Goal: Task Accomplishment & Management: Manage account settings

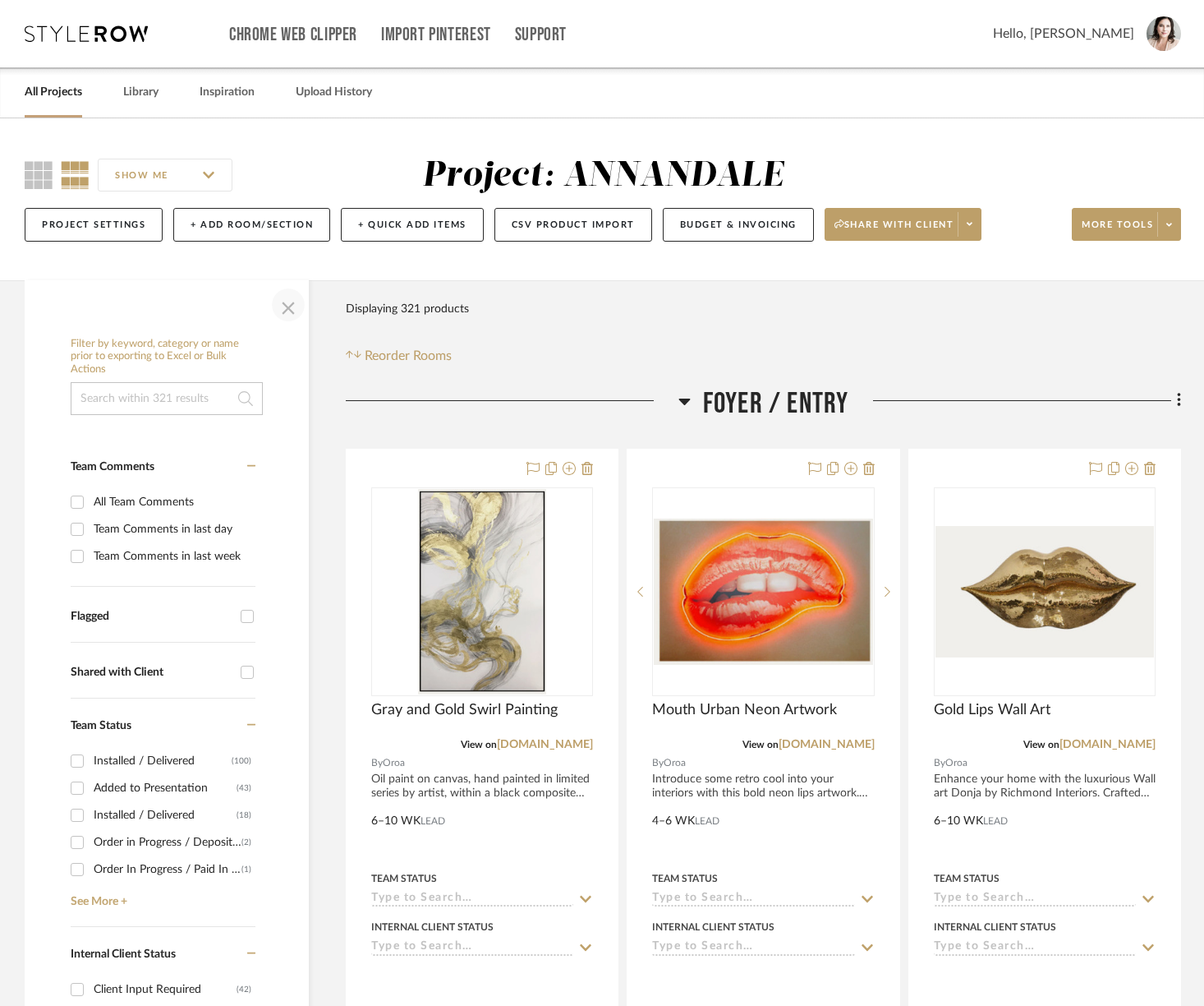
click at [289, 312] on span "button" at bounding box center [288, 305] width 39 height 39
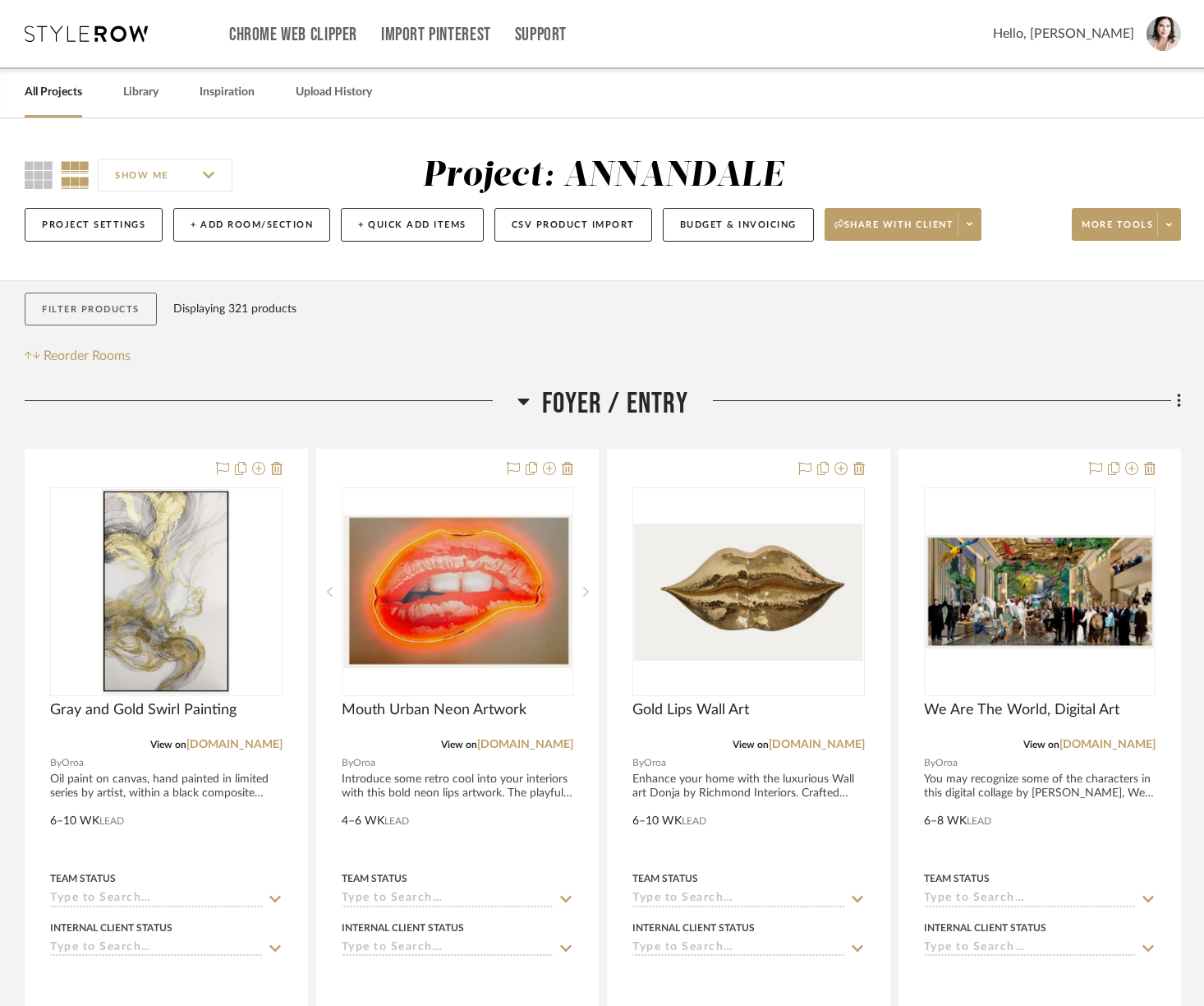
click at [81, 318] on button "Filter Products" at bounding box center [91, 310] width 132 height 34
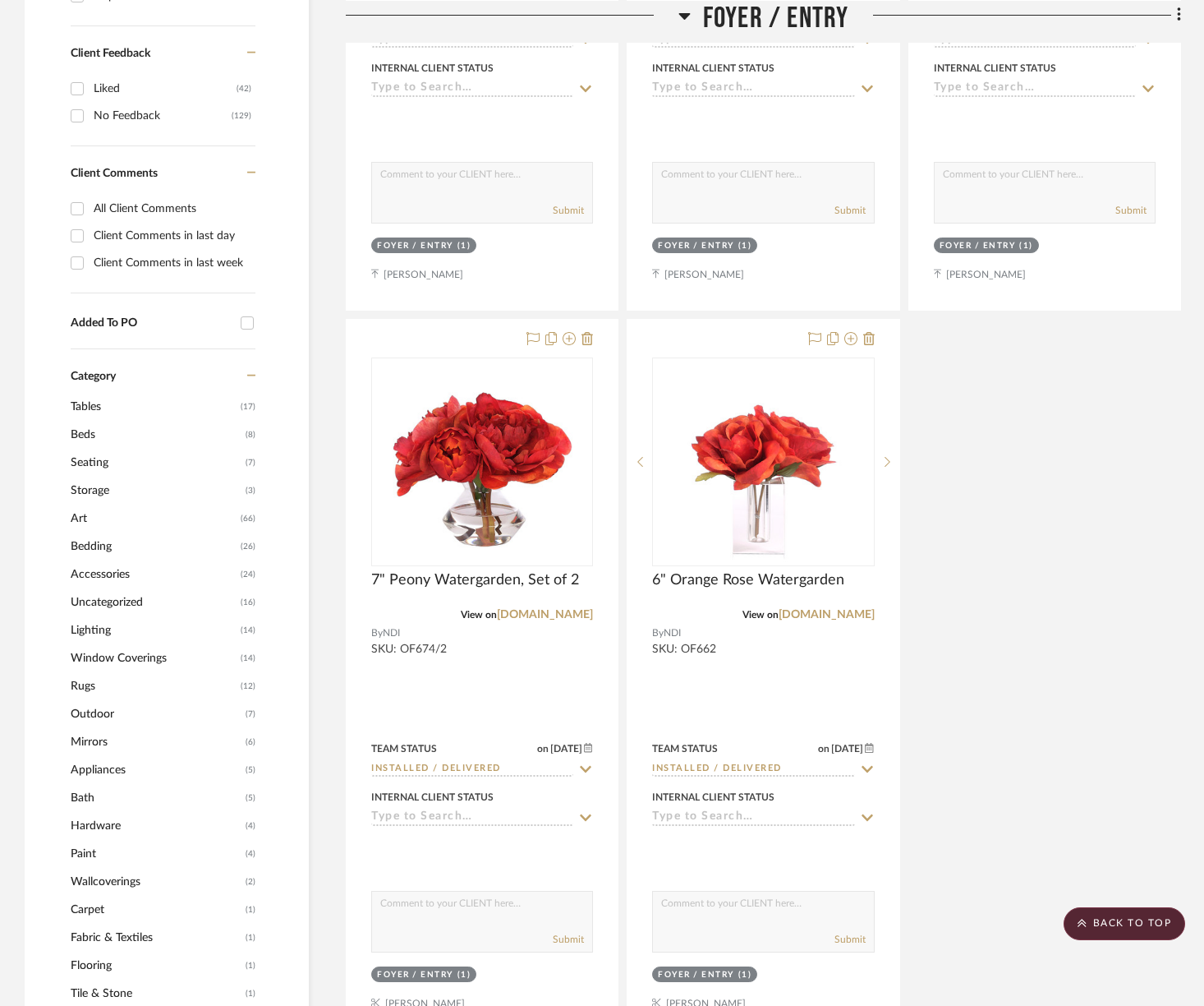
scroll to position [1588, 0]
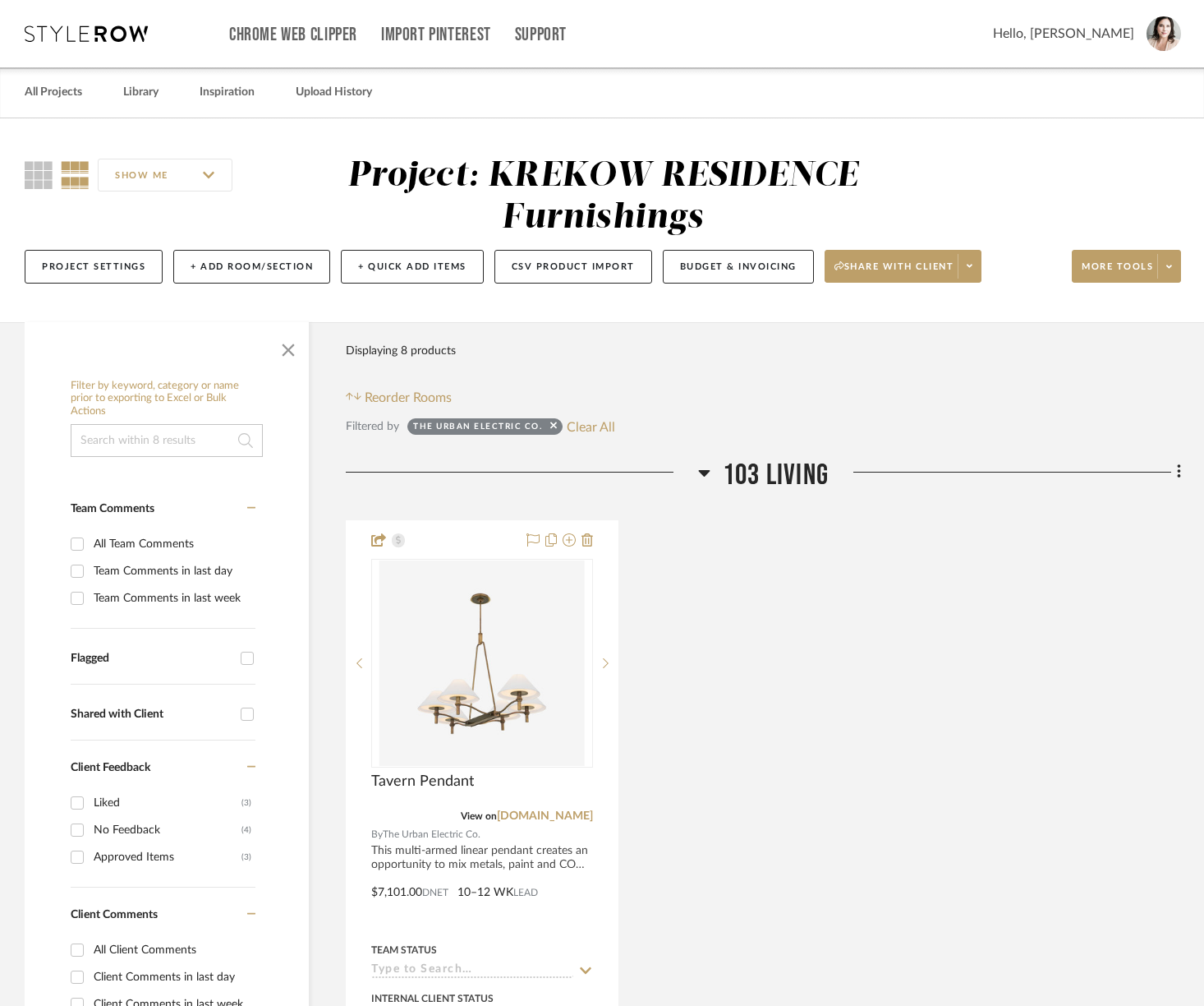
scroll to position [1072, 0]
click at [57, 93] on link "All Projects" at bounding box center [53, 92] width 58 height 22
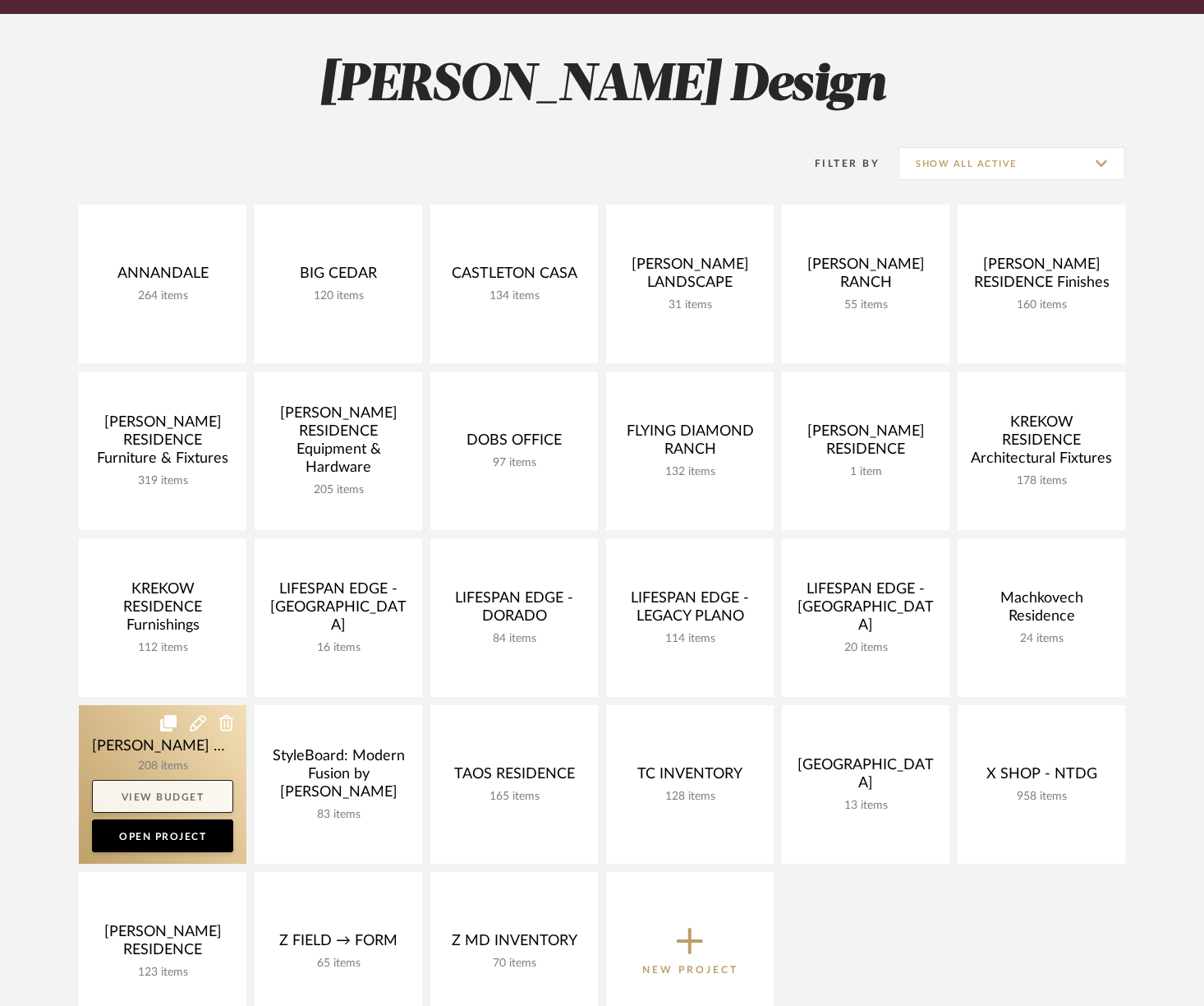
scroll to position [507, 0]
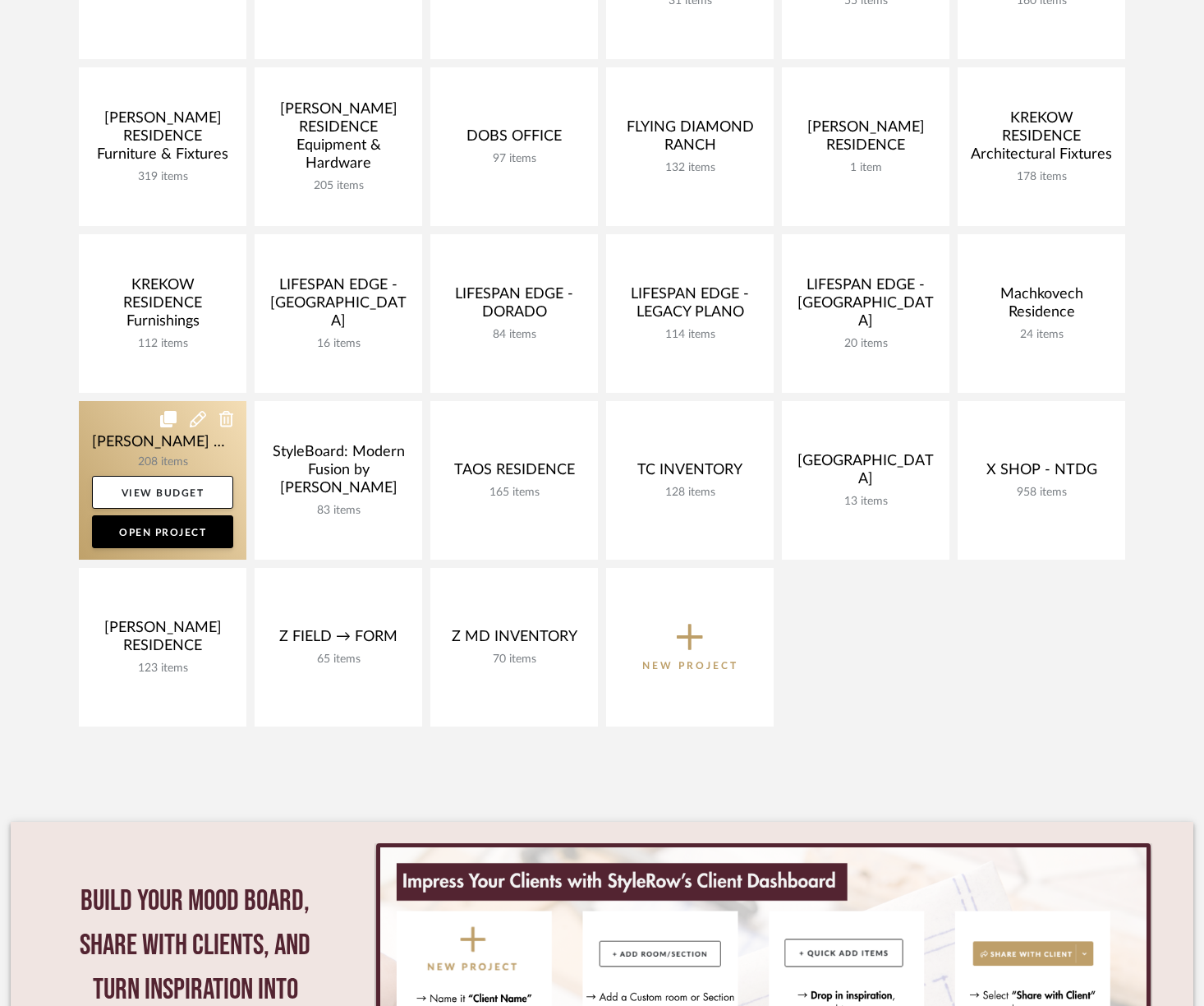
click at [130, 445] on link at bounding box center [163, 480] width 167 height 158
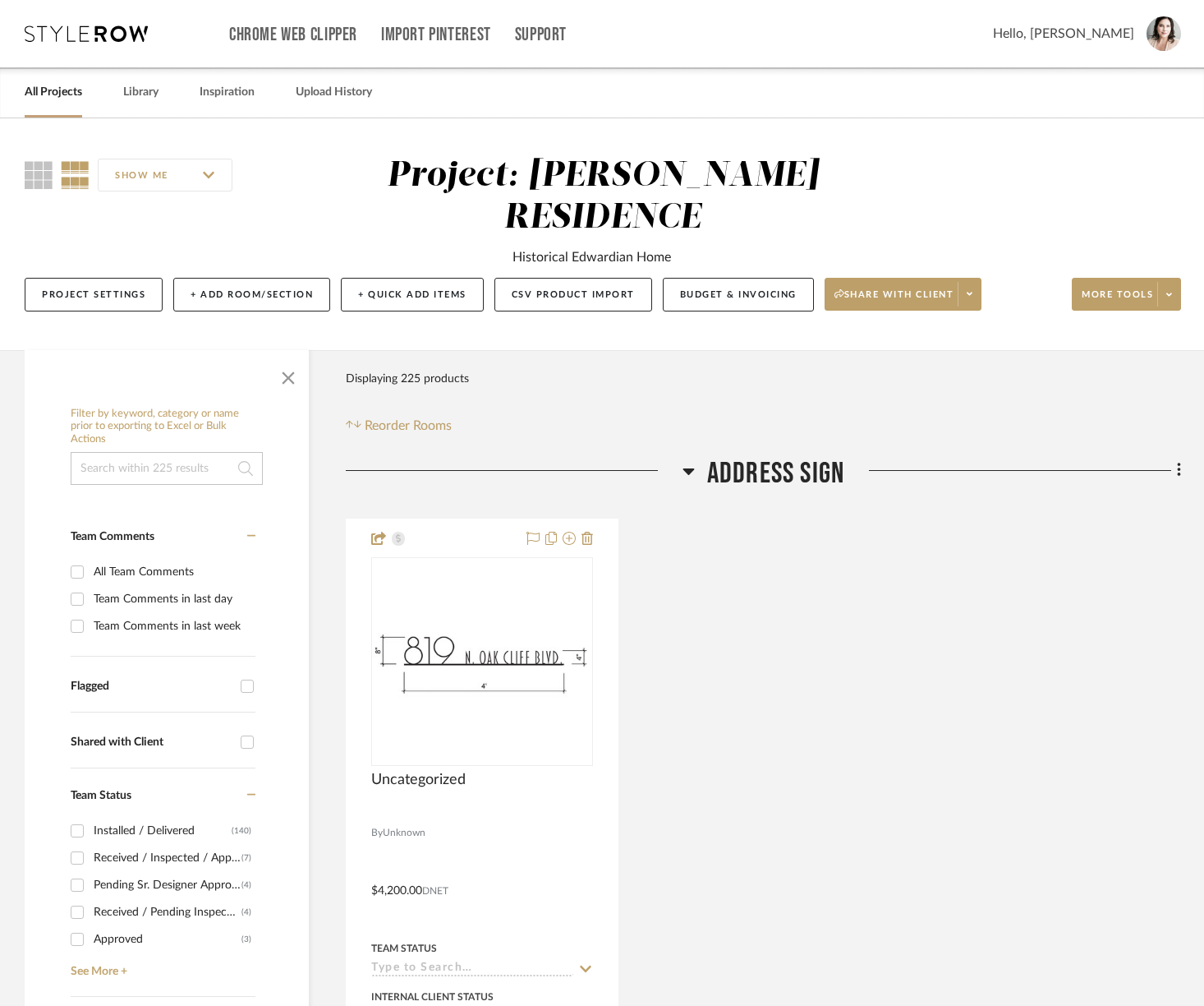
click at [686, 468] on icon at bounding box center [688, 471] width 12 height 6
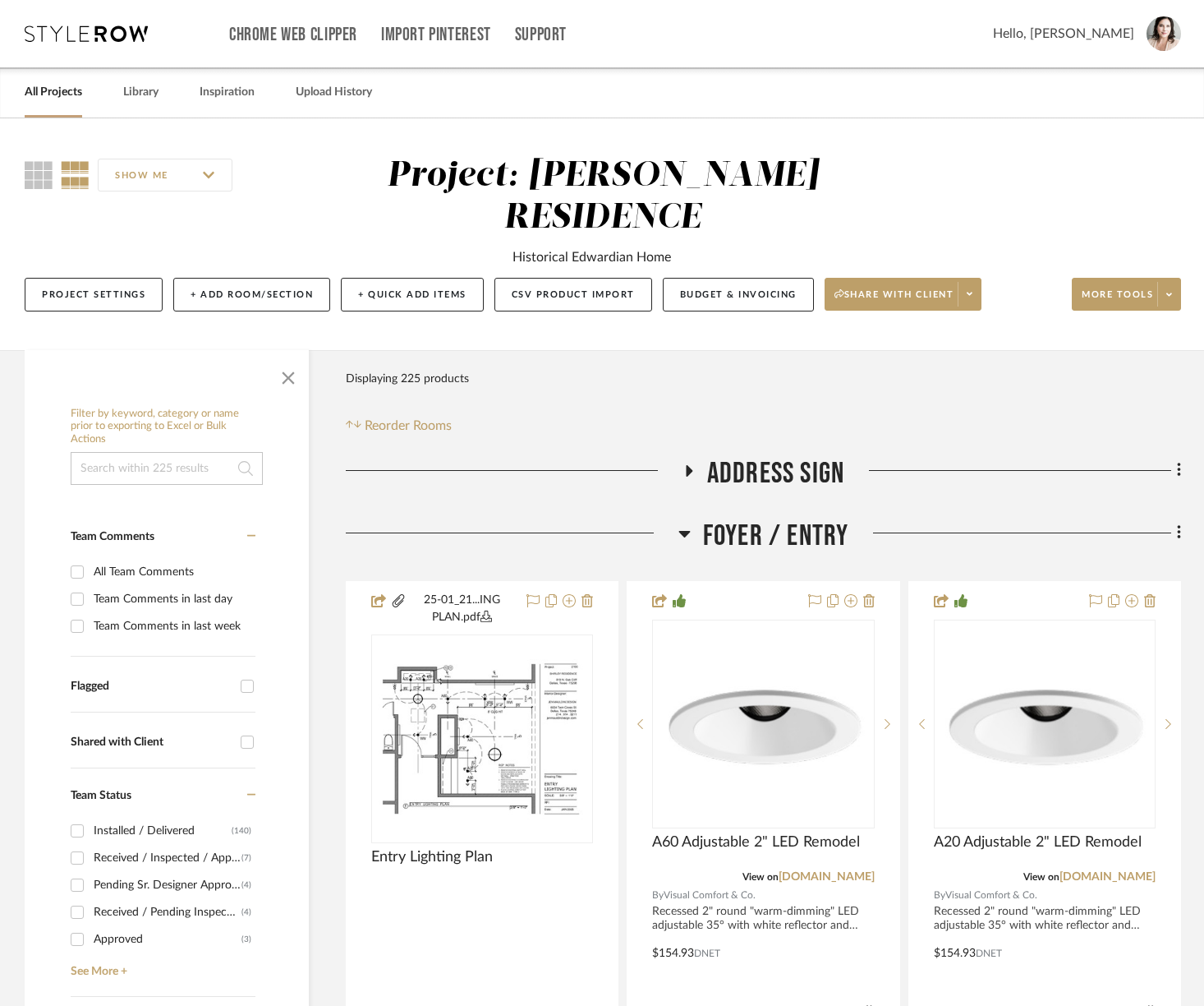
click at [686, 465] on icon at bounding box center [688, 471] width 6 height 12
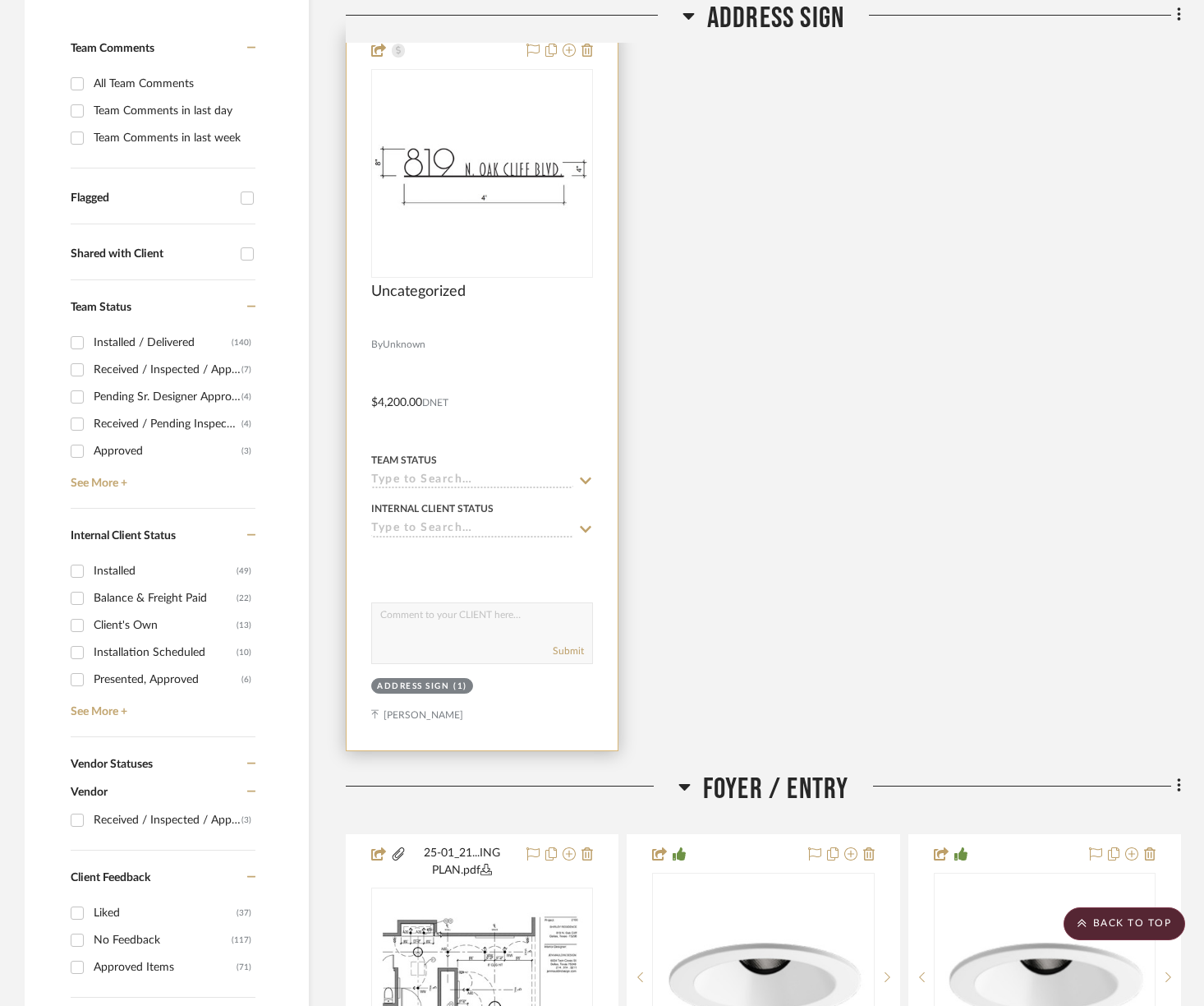
scroll to position [468, 0]
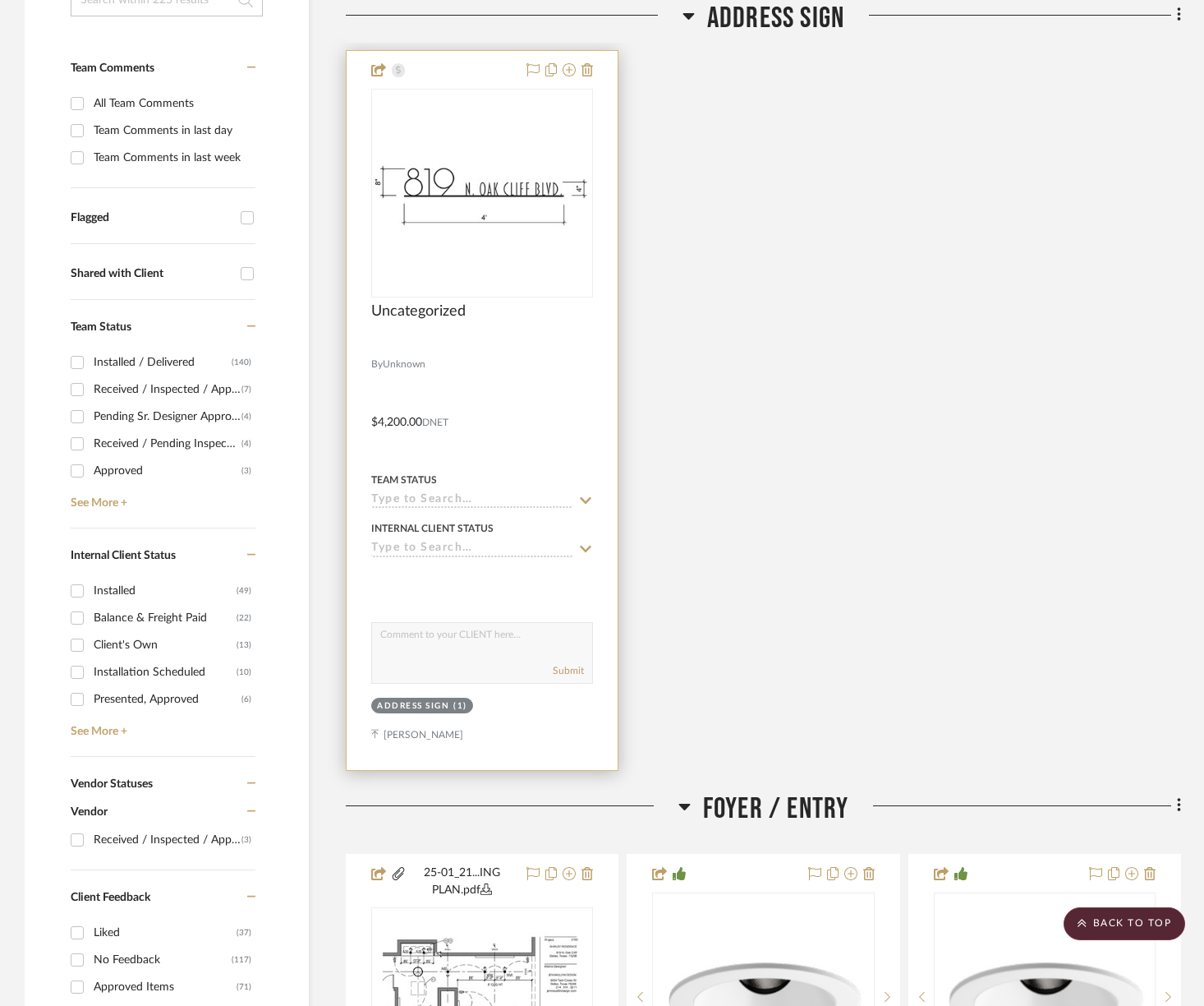
click at [526, 195] on div "0" at bounding box center [482, 193] width 221 height 207
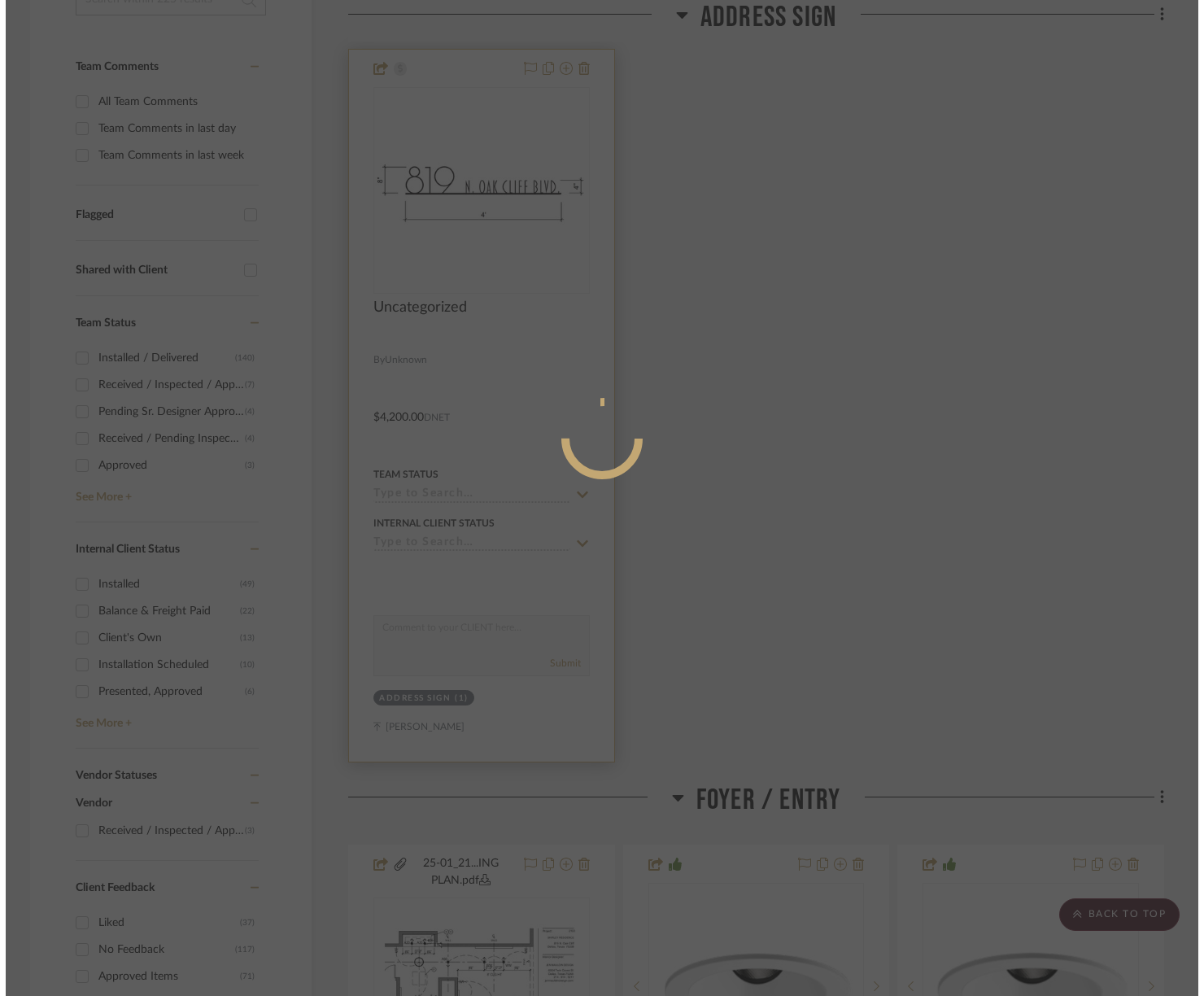
scroll to position [0, 0]
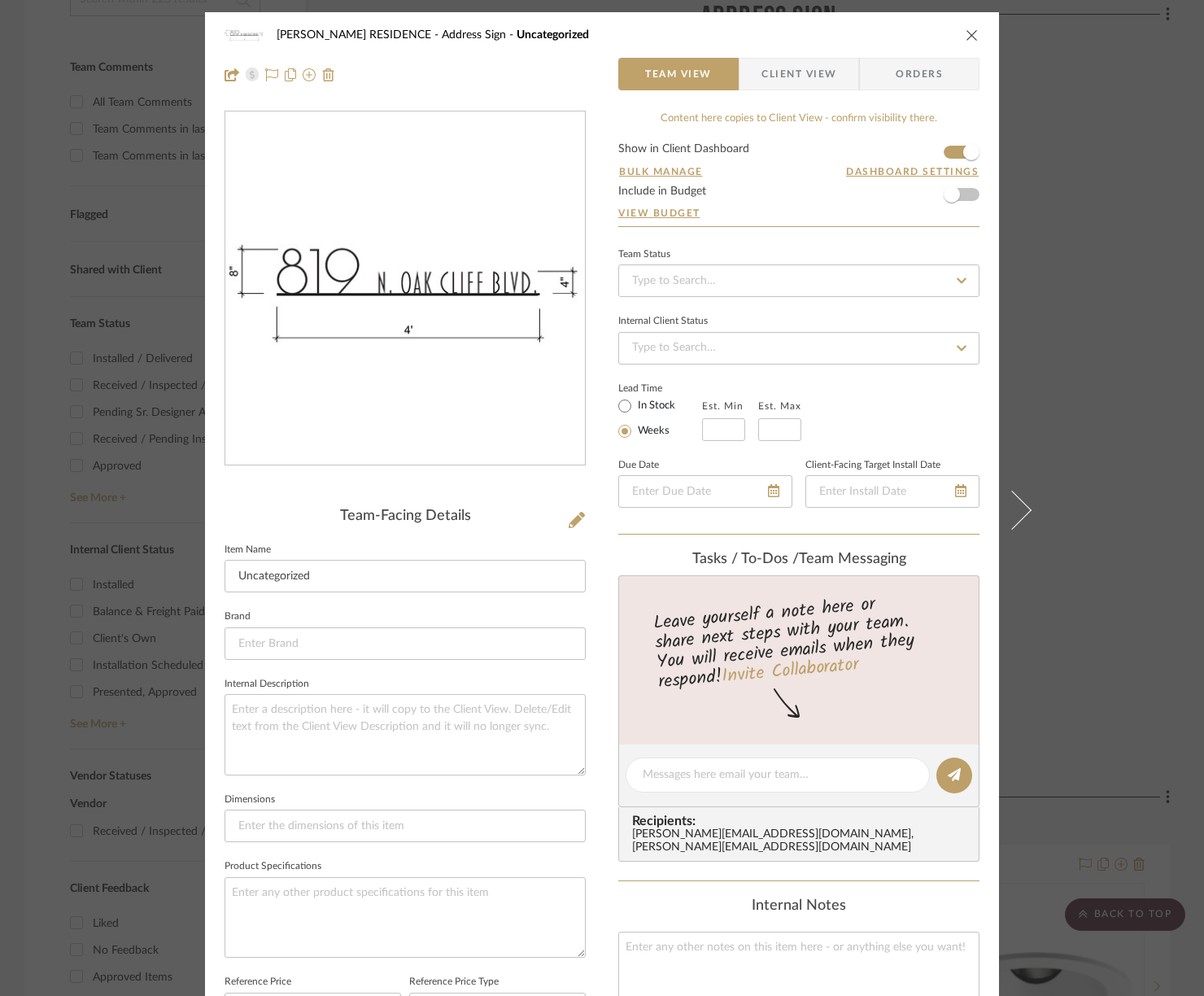
click at [781, 80] on span "Client View" at bounding box center [799, 74] width 75 height 33
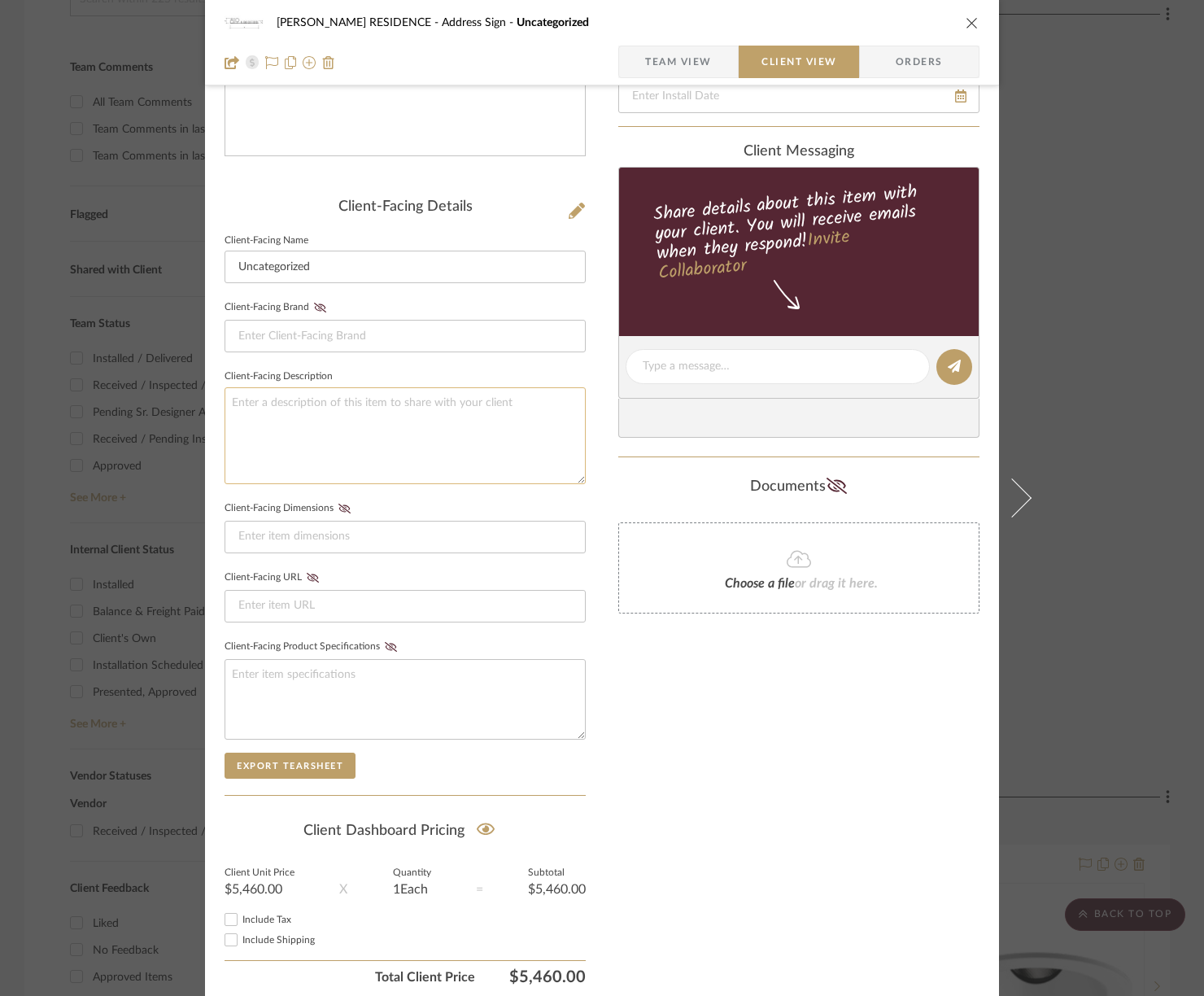
scroll to position [370, 0]
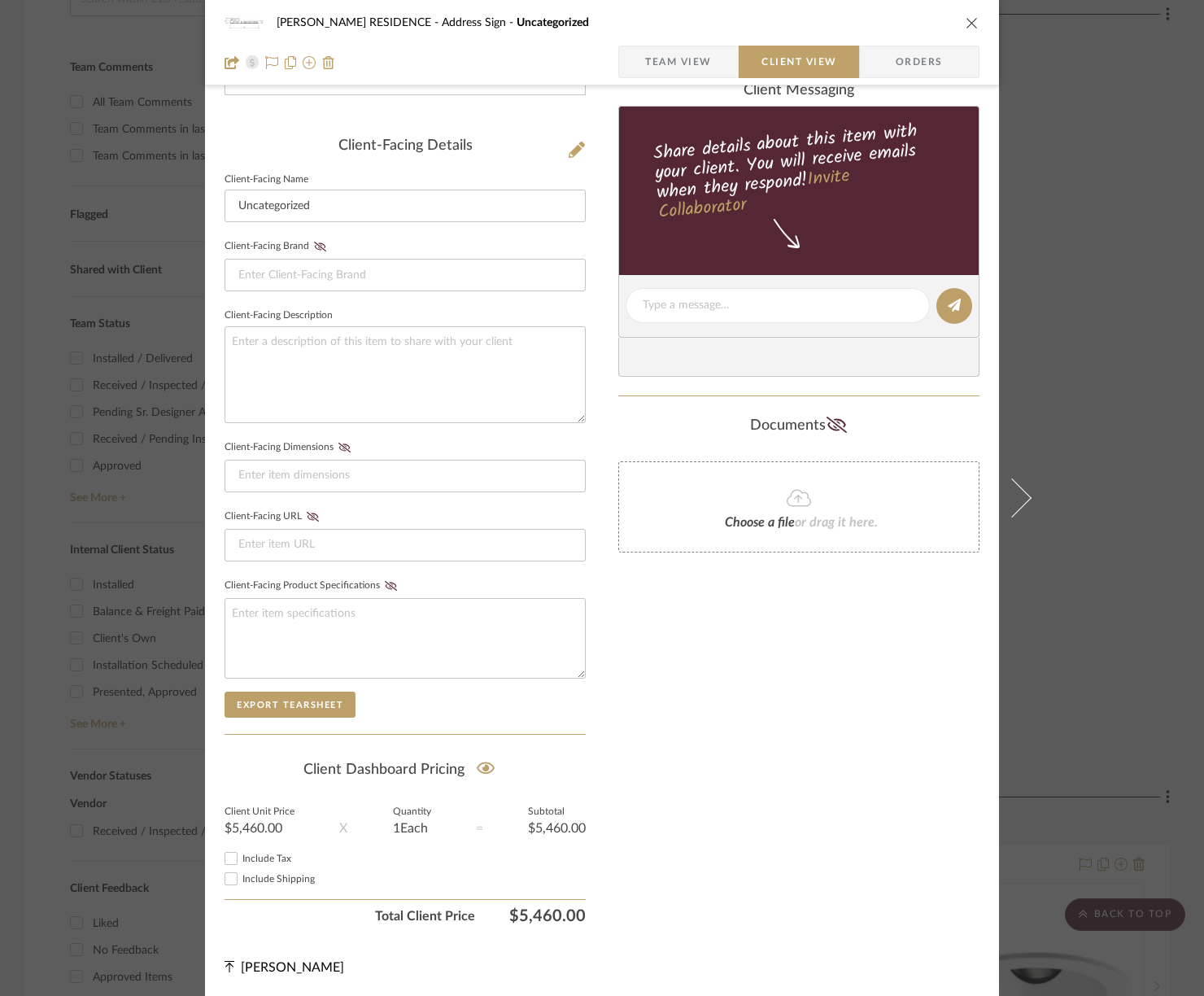
click at [969, 18] on icon "close" at bounding box center [971, 22] width 13 height 13
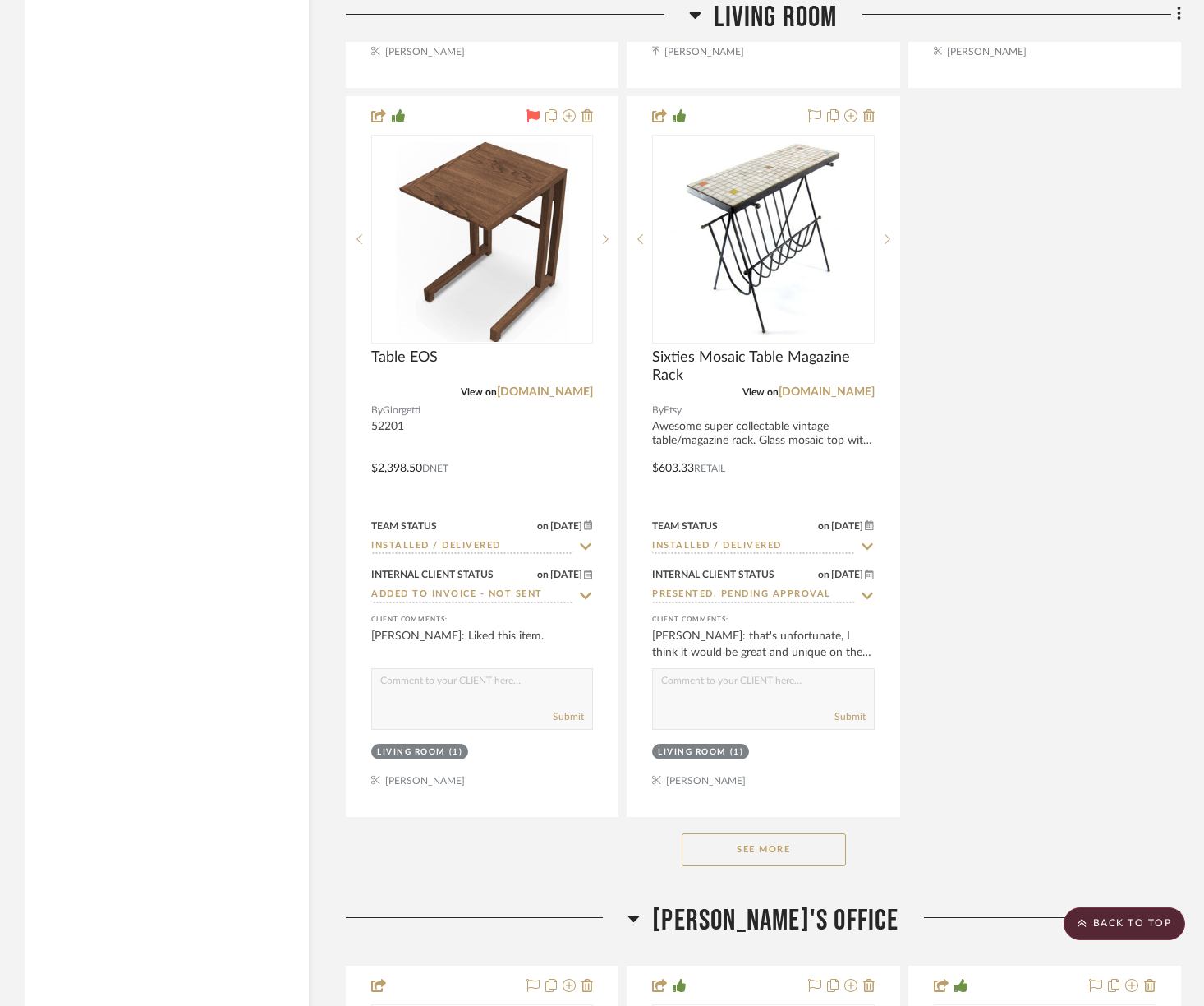
scroll to position [13750, 0]
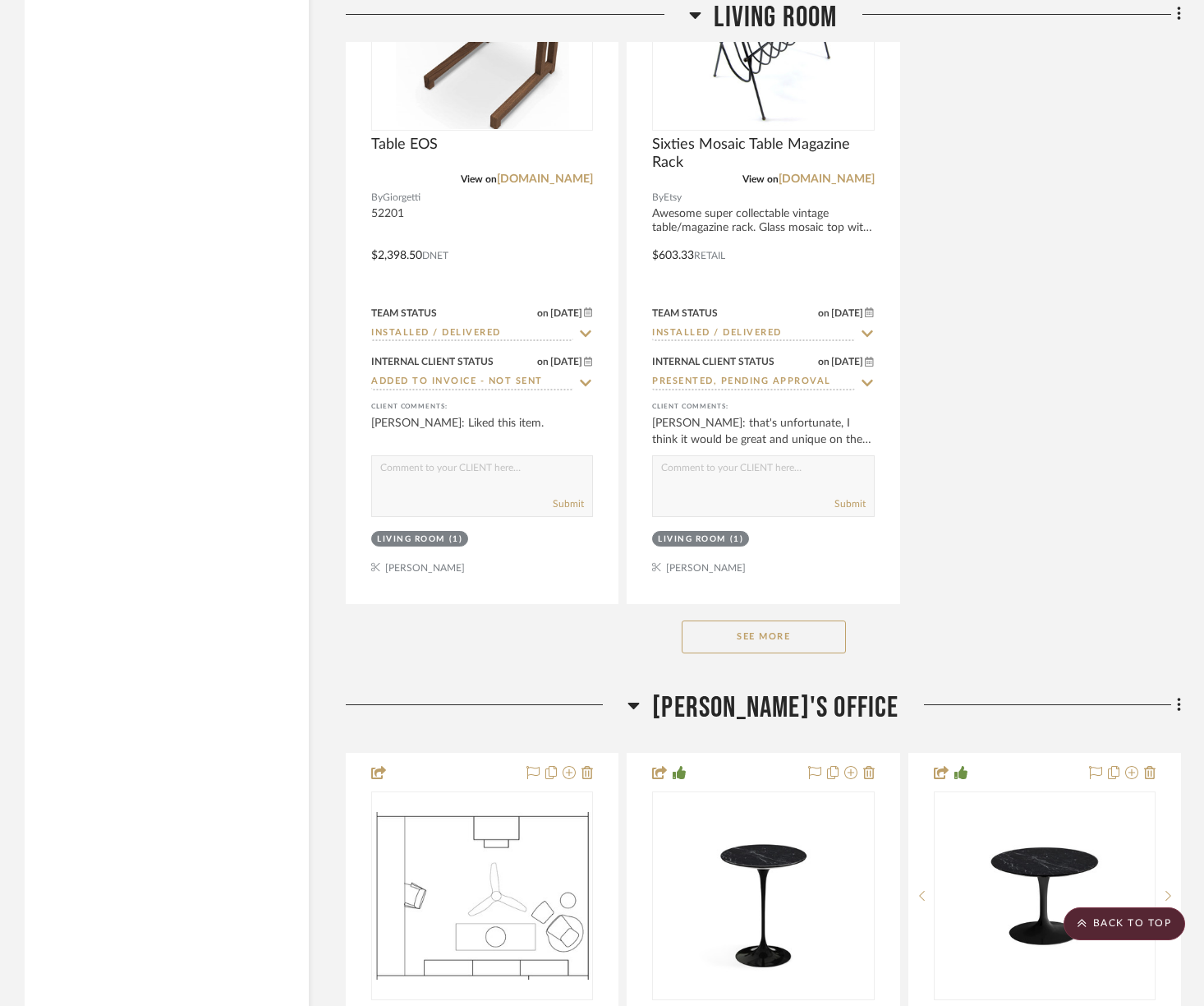
click at [784, 620] on button "See More" at bounding box center [764, 636] width 165 height 33
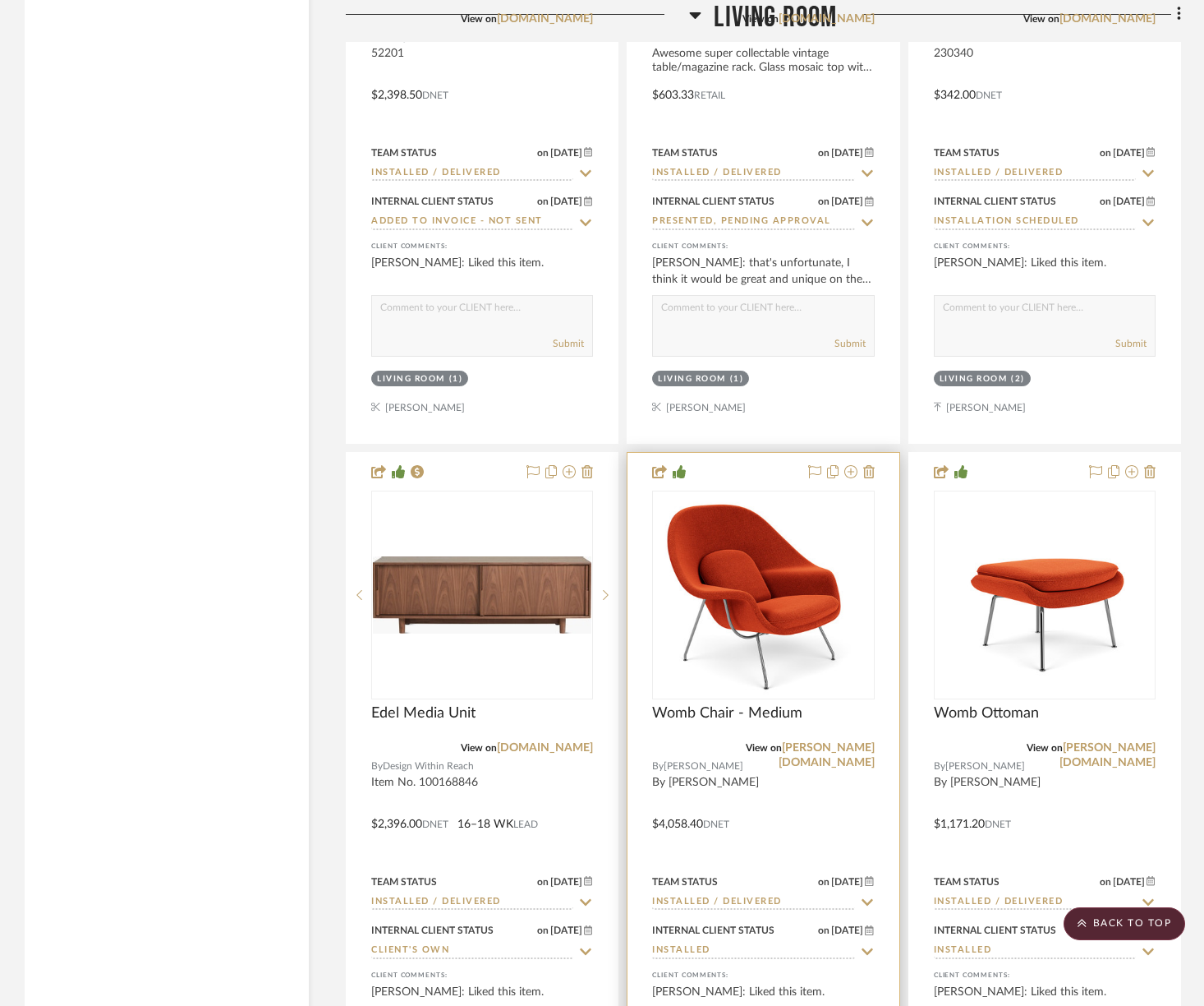
scroll to position [14222, 0]
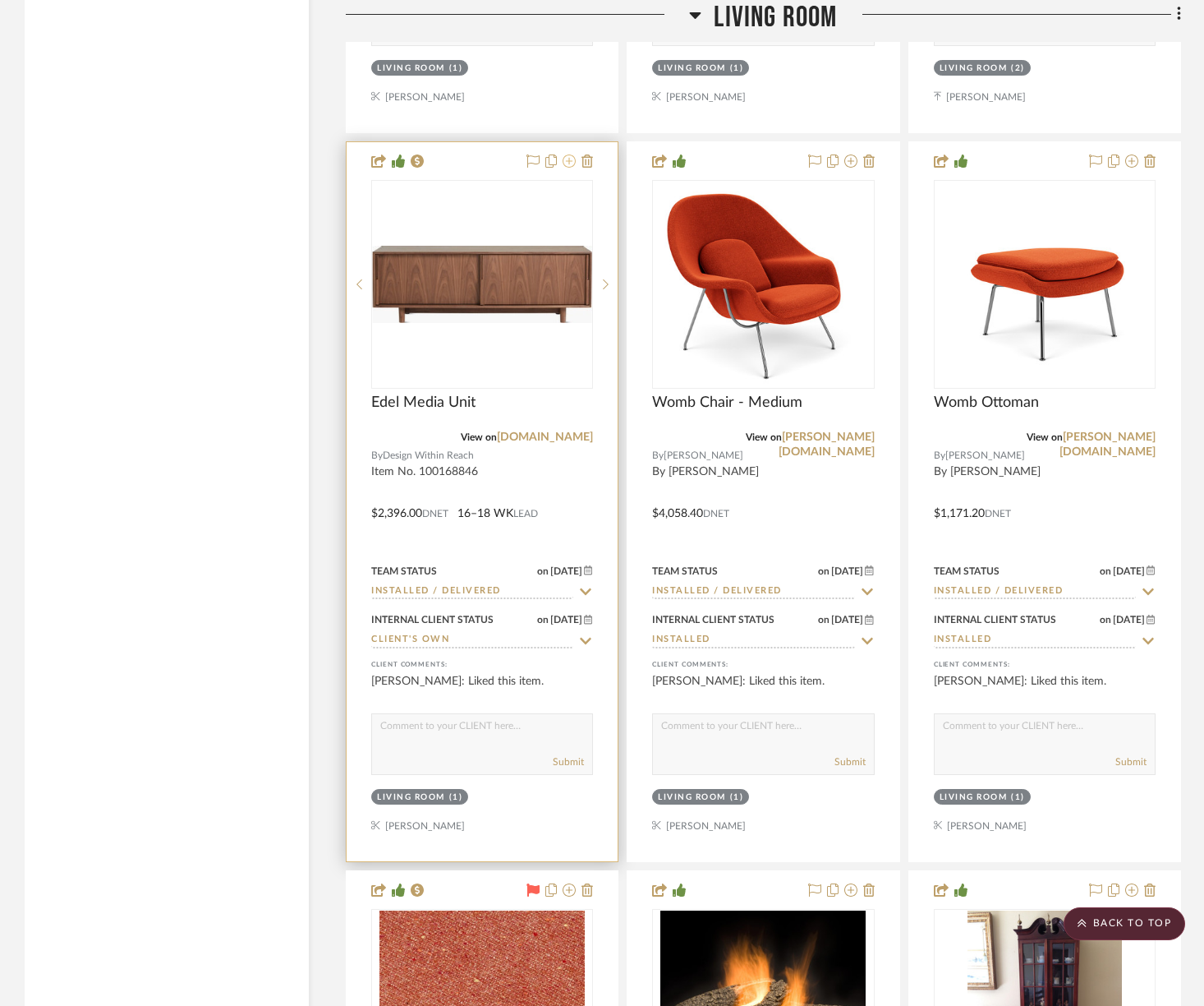
click at [568, 155] on icon at bounding box center [569, 161] width 13 height 13
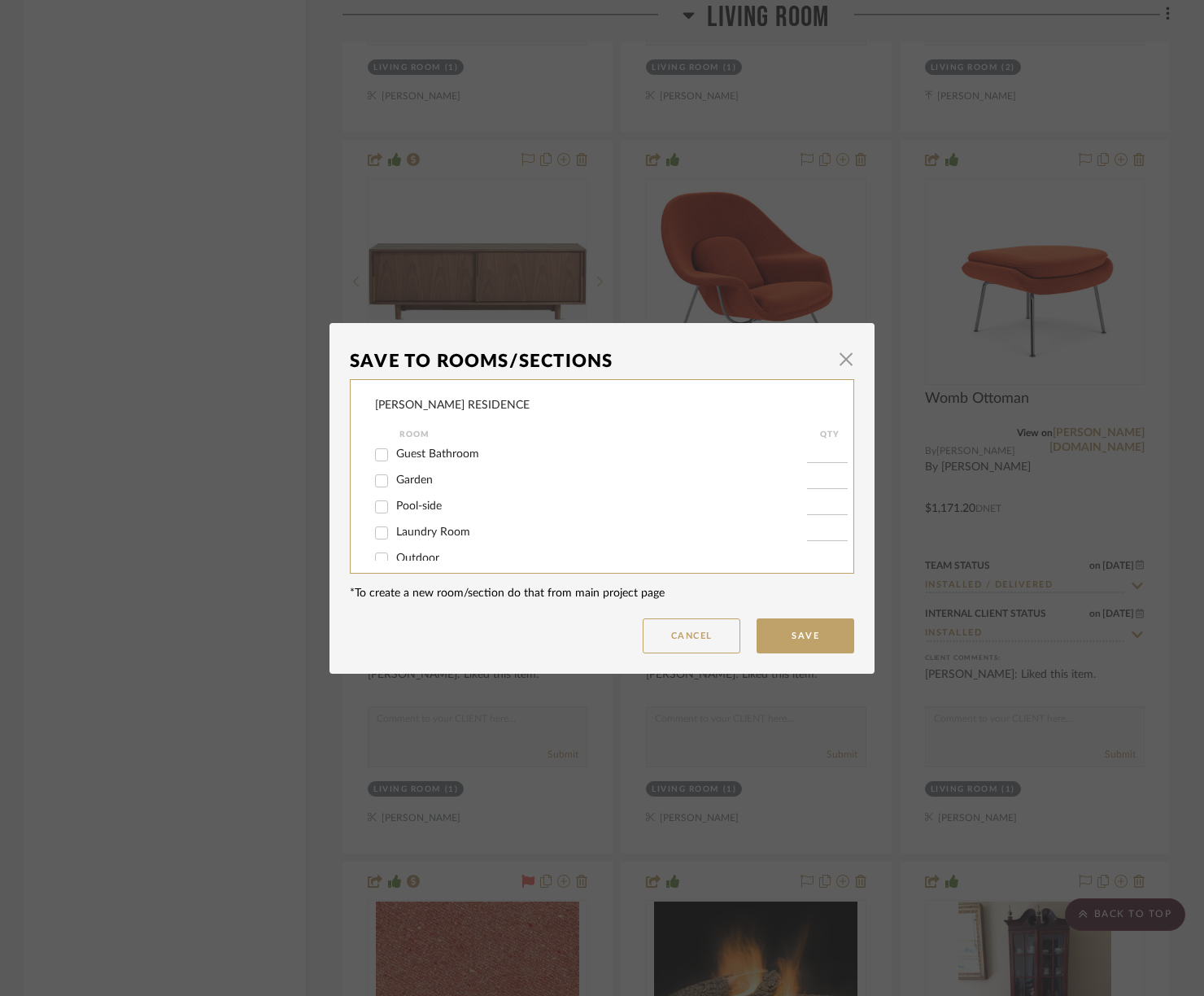
scroll to position [325, 0]
drag, startPoint x: 689, startPoint y: 640, endPoint x: 669, endPoint y: 584, distance: 59.5
click at [690, 639] on button "Cancel" at bounding box center [691, 636] width 98 height 35
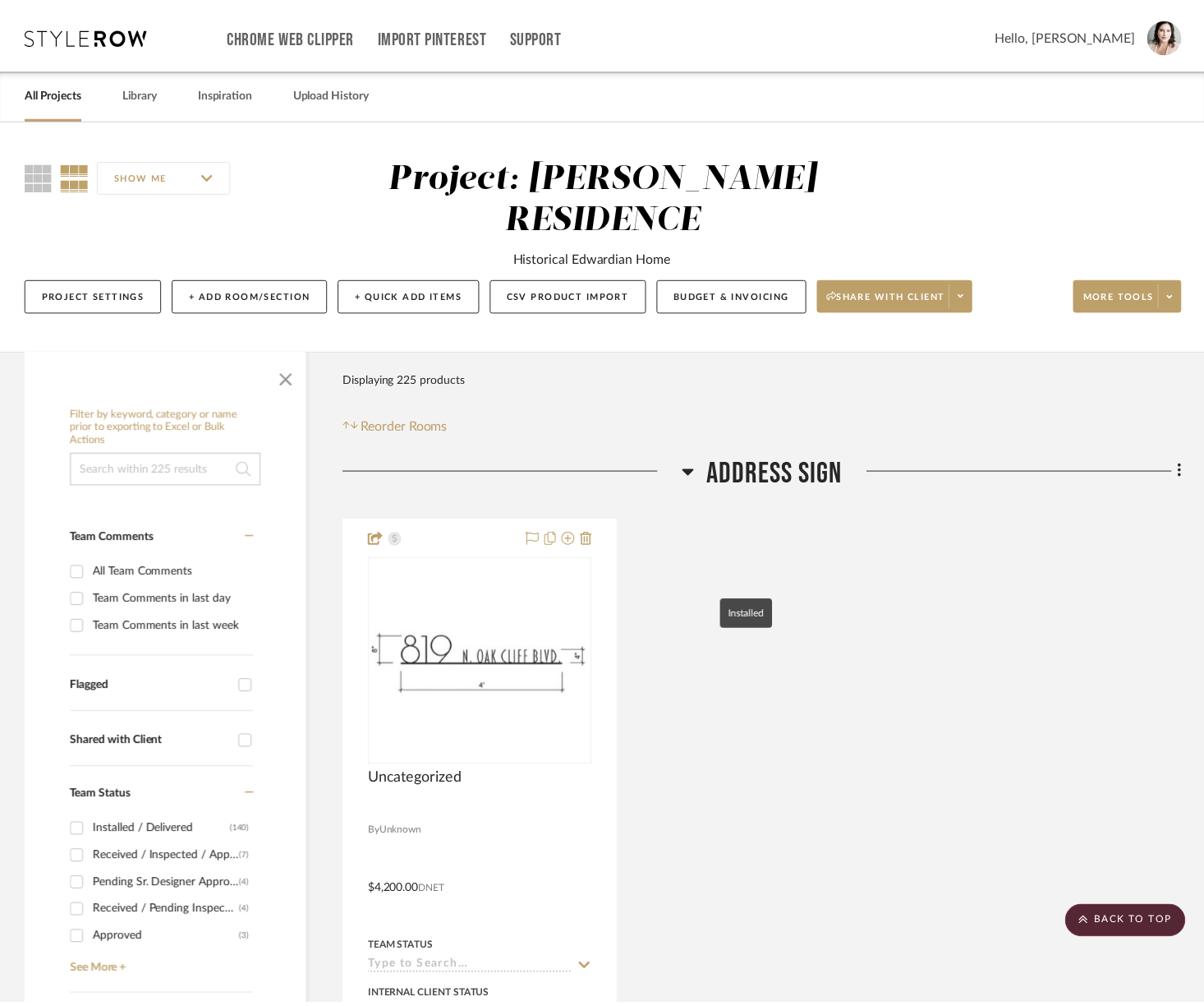
scroll to position [14222, 0]
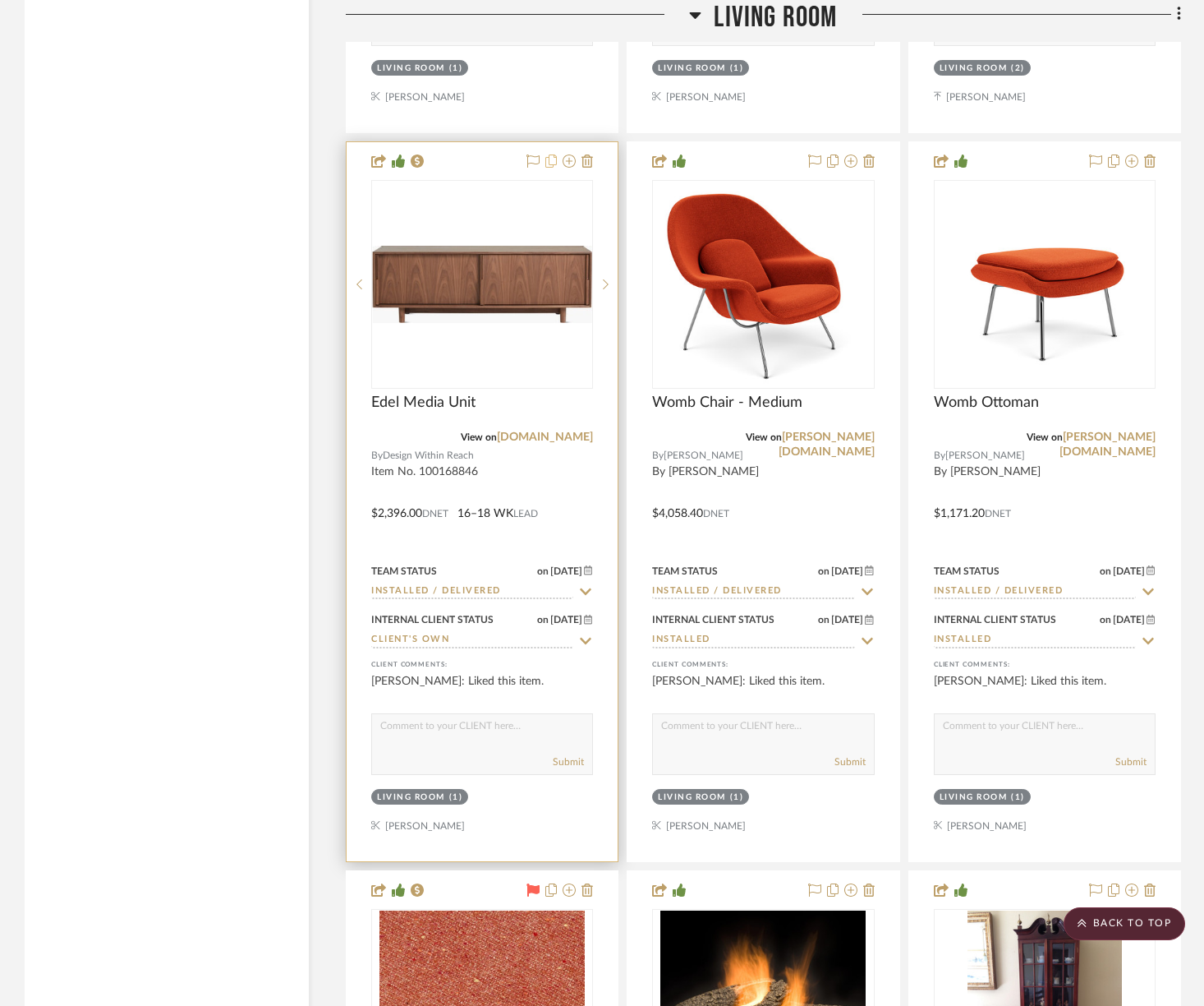
click at [554, 155] on icon at bounding box center [550, 161] width 12 height 13
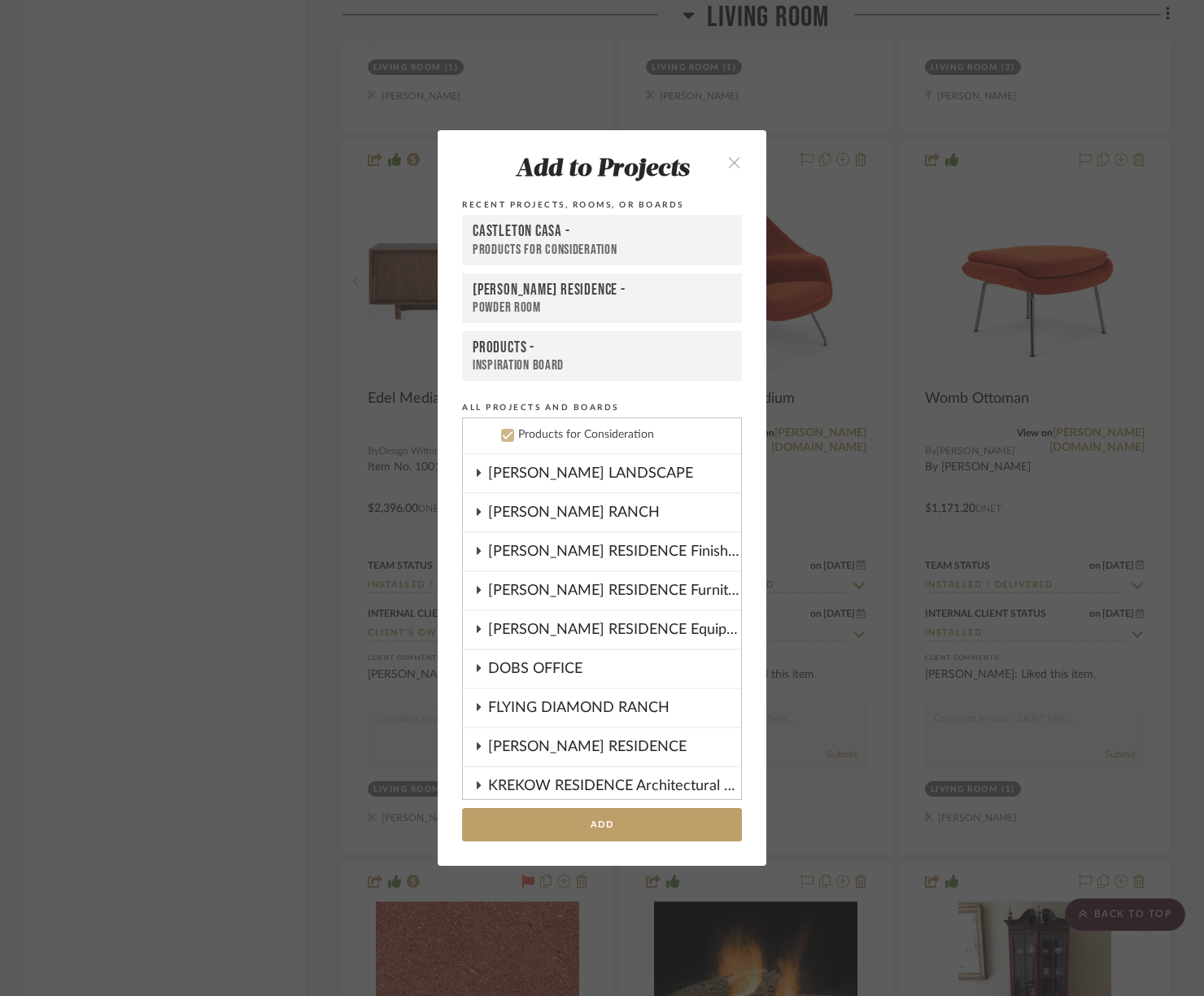
scroll to position [560, 0]
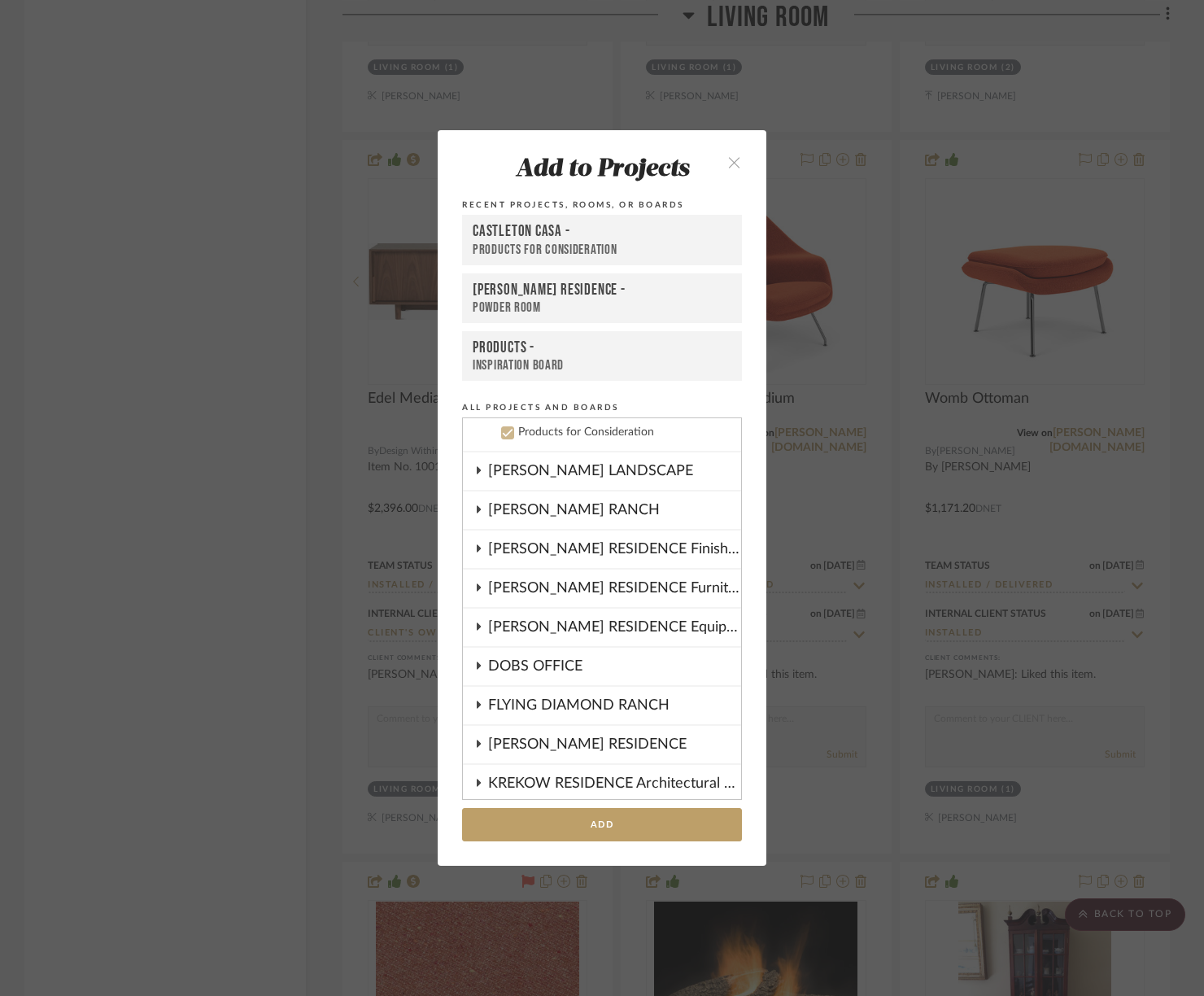
click at [505, 432] on icon at bounding box center [508, 432] width 11 height 8
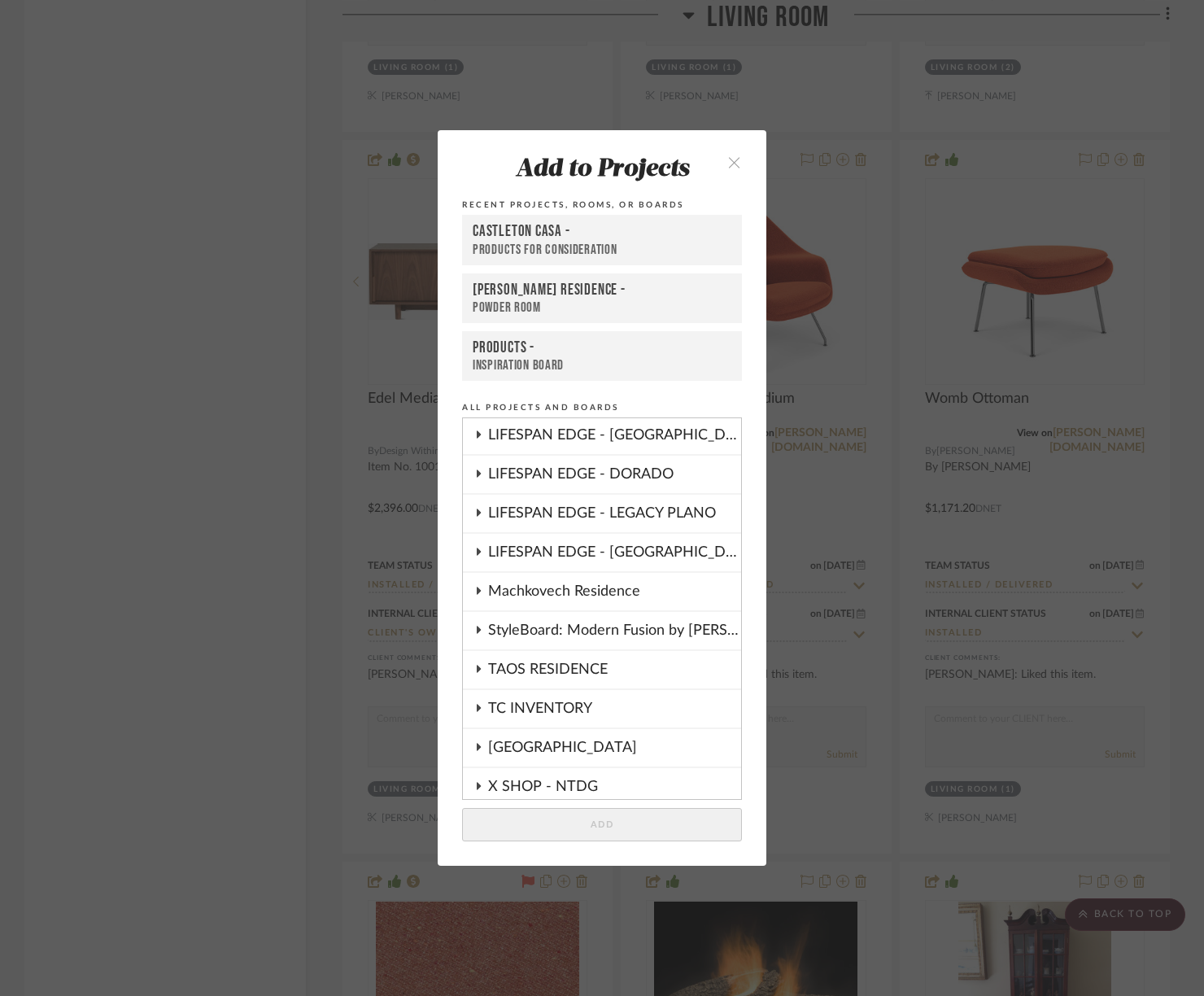
scroll to position [969, 0]
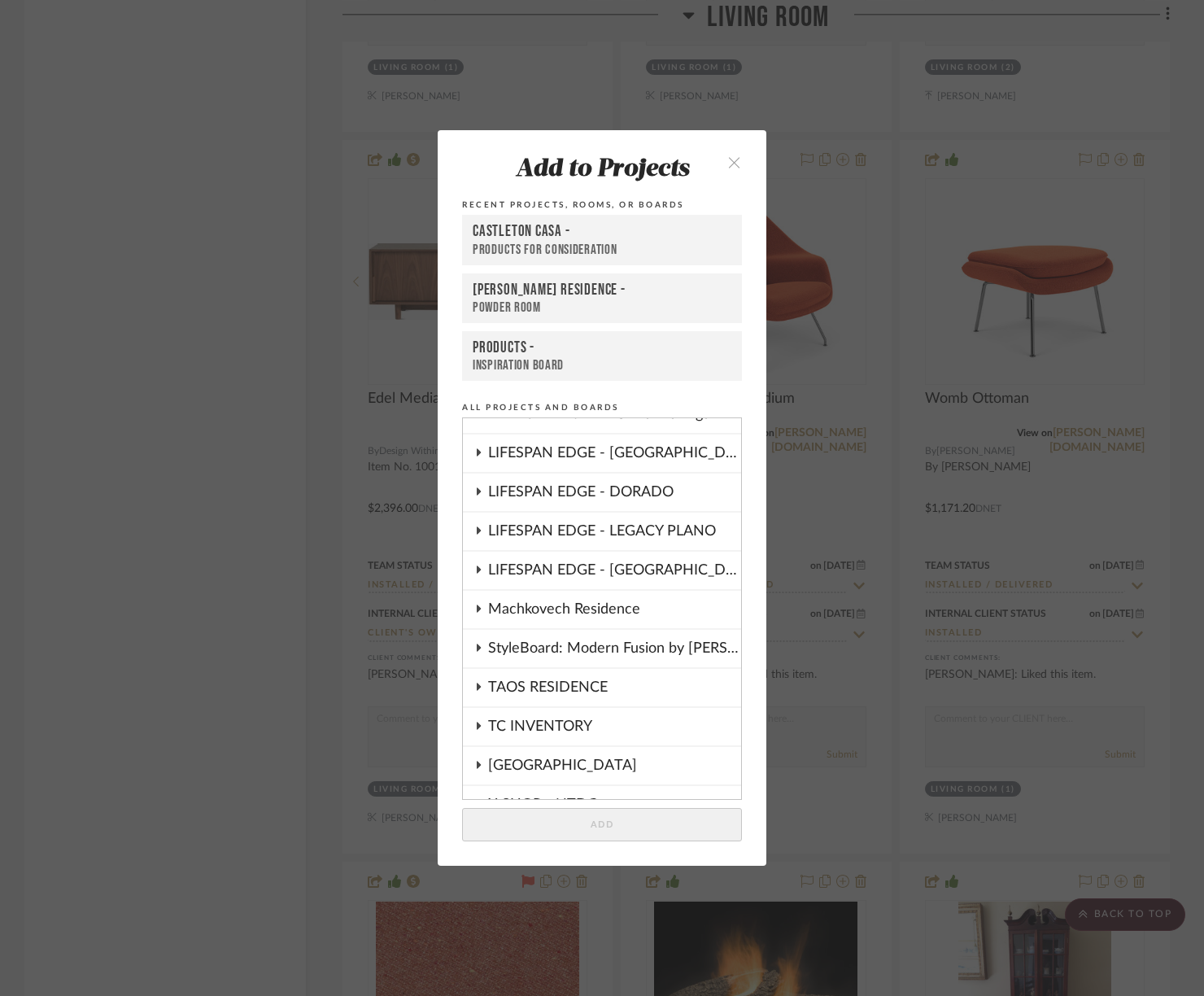
click at [476, 611] on icon at bounding box center [478, 609] width 4 height 7
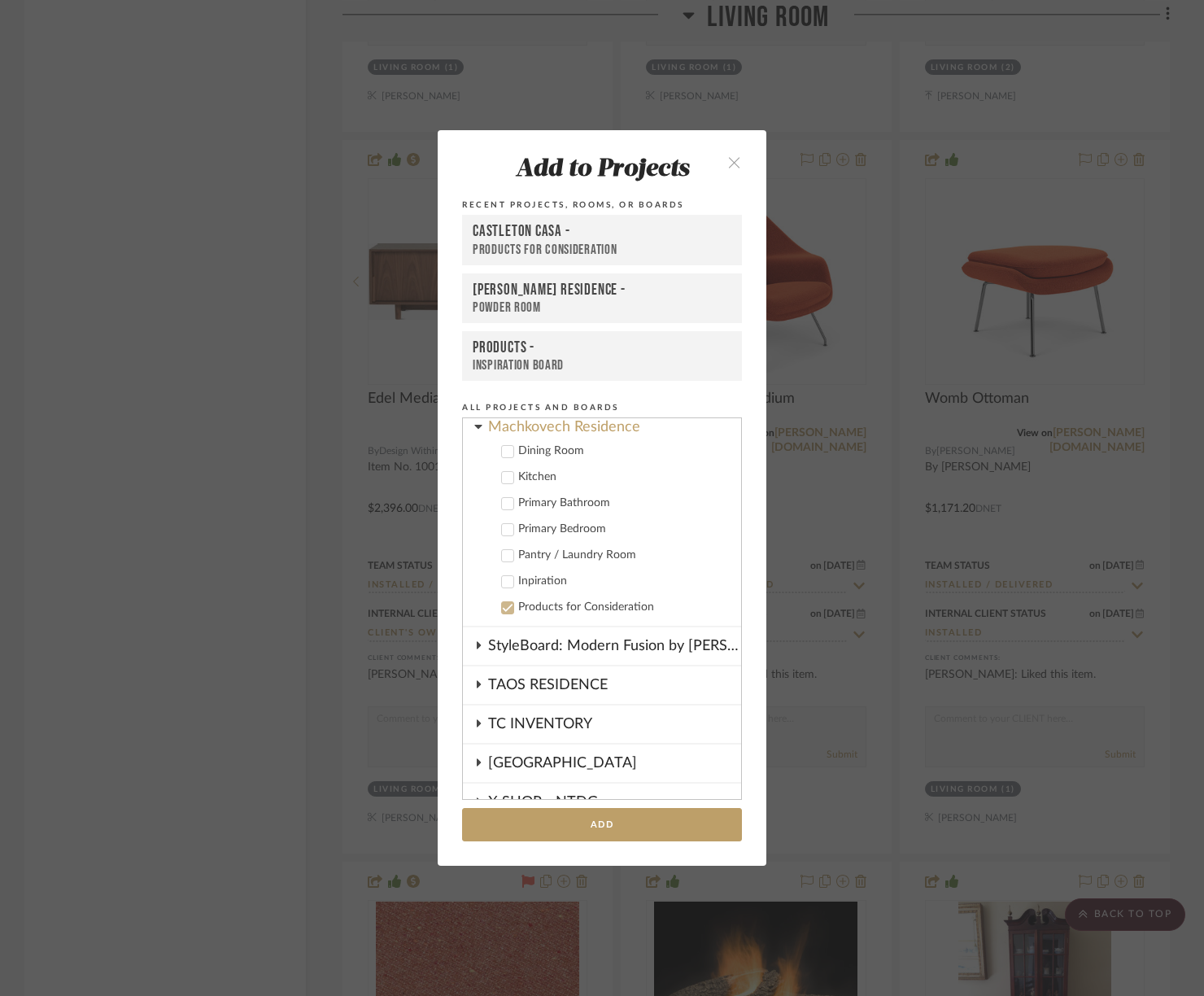
scroll to position [1153, 0]
click at [504, 450] on icon at bounding box center [507, 449] width 11 height 11
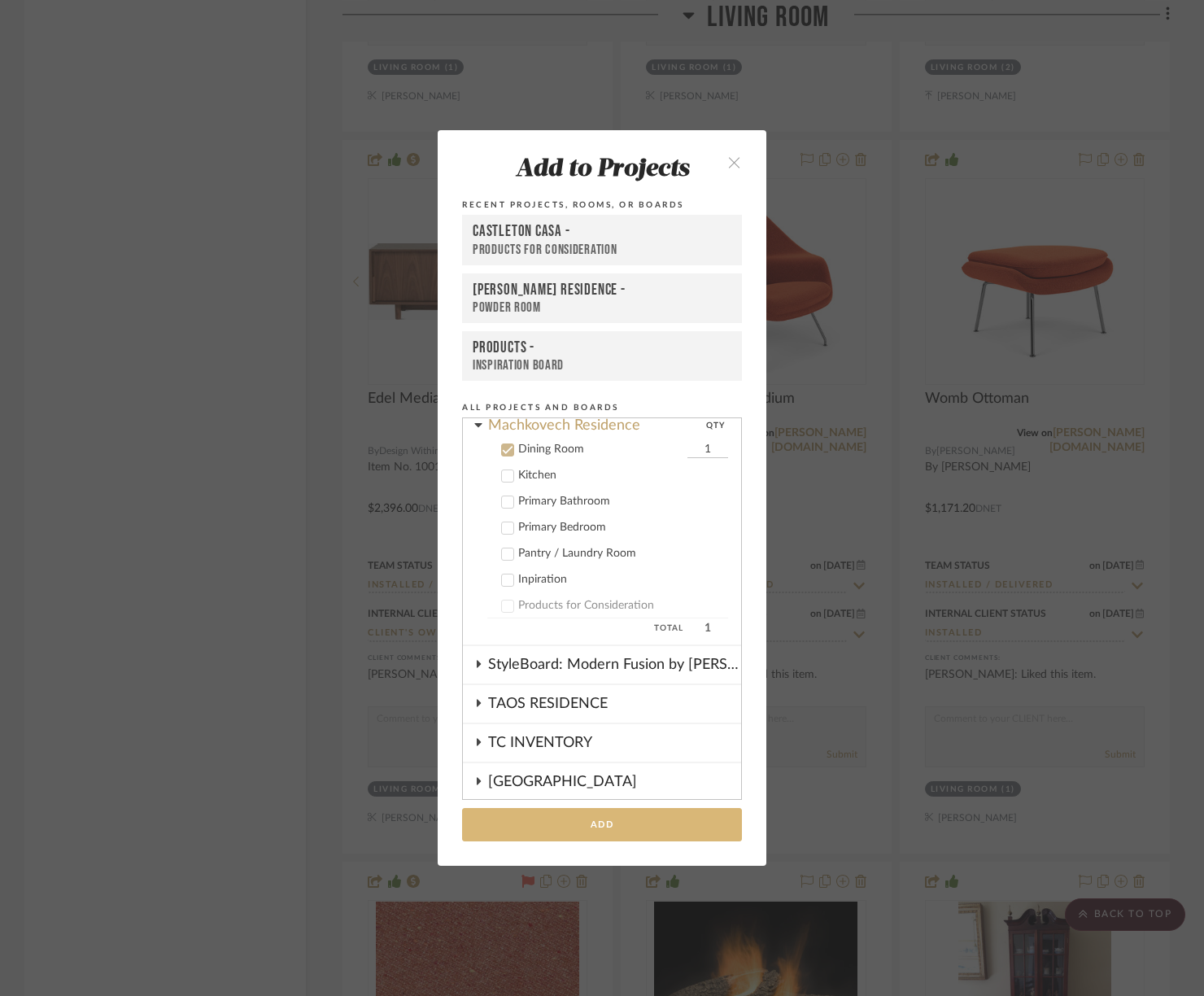
click at [596, 820] on button "Add" at bounding box center [602, 824] width 280 height 33
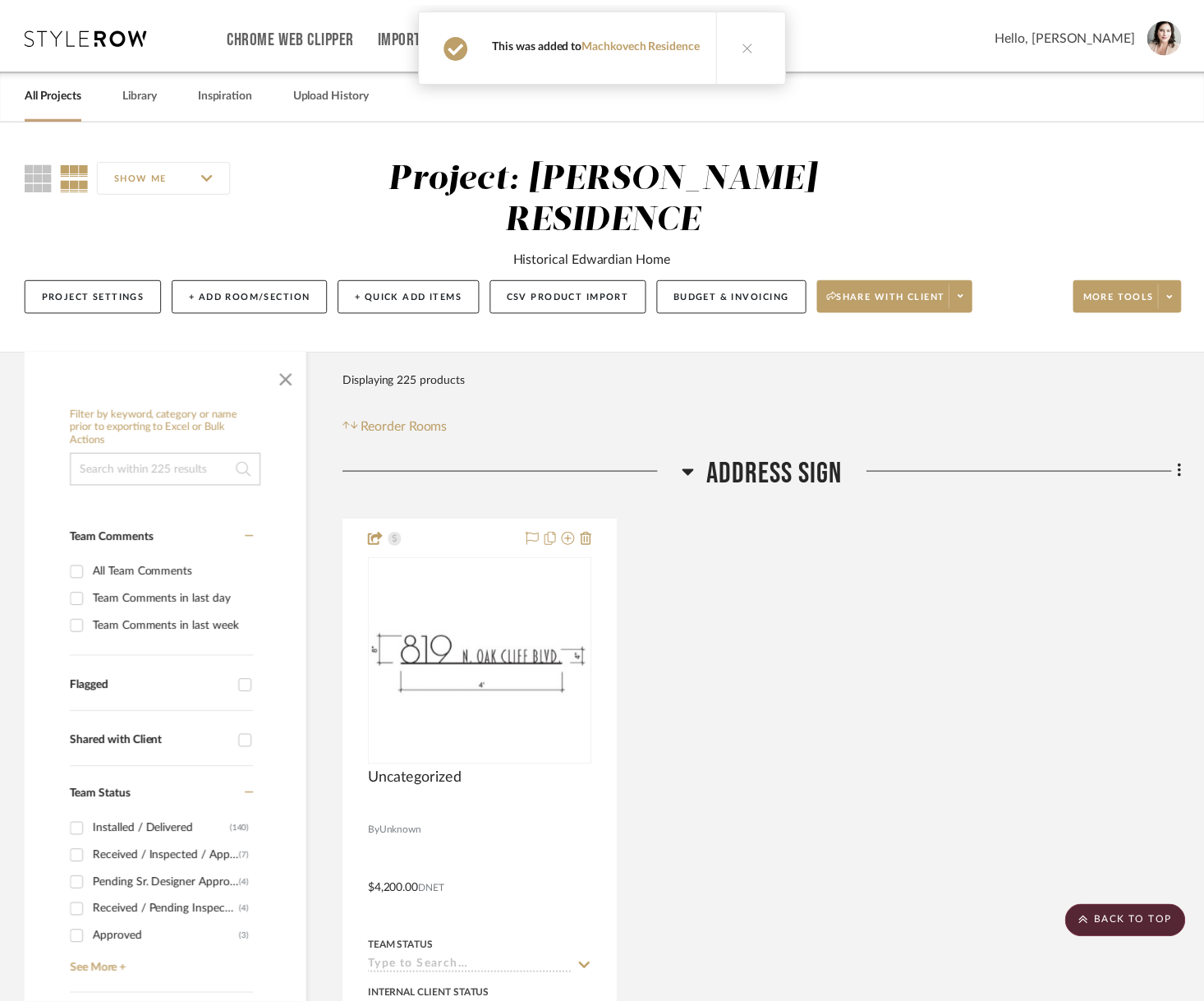
scroll to position [14222, 0]
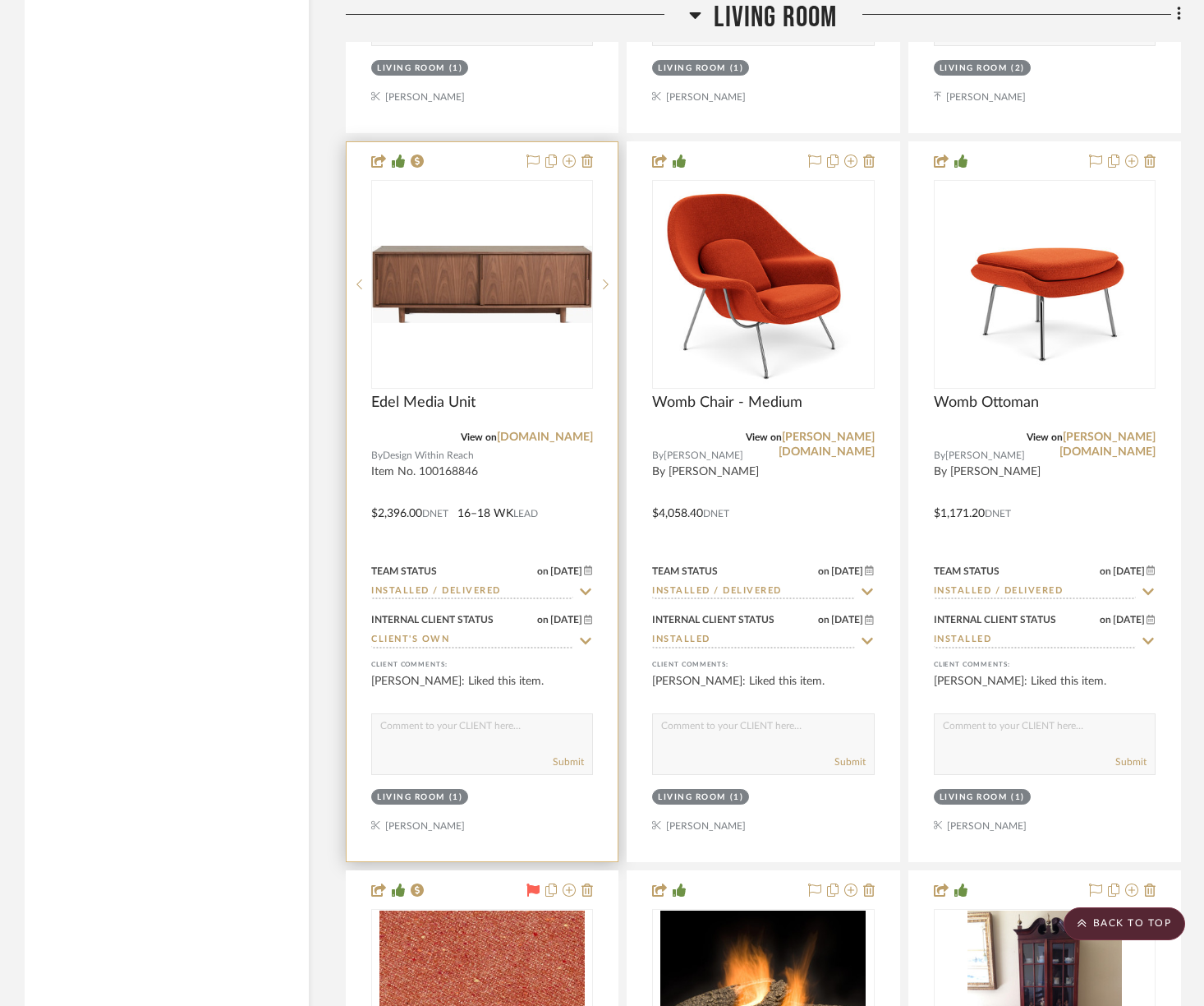
click at [480, 245] on img "0" at bounding box center [482, 284] width 219 height 77
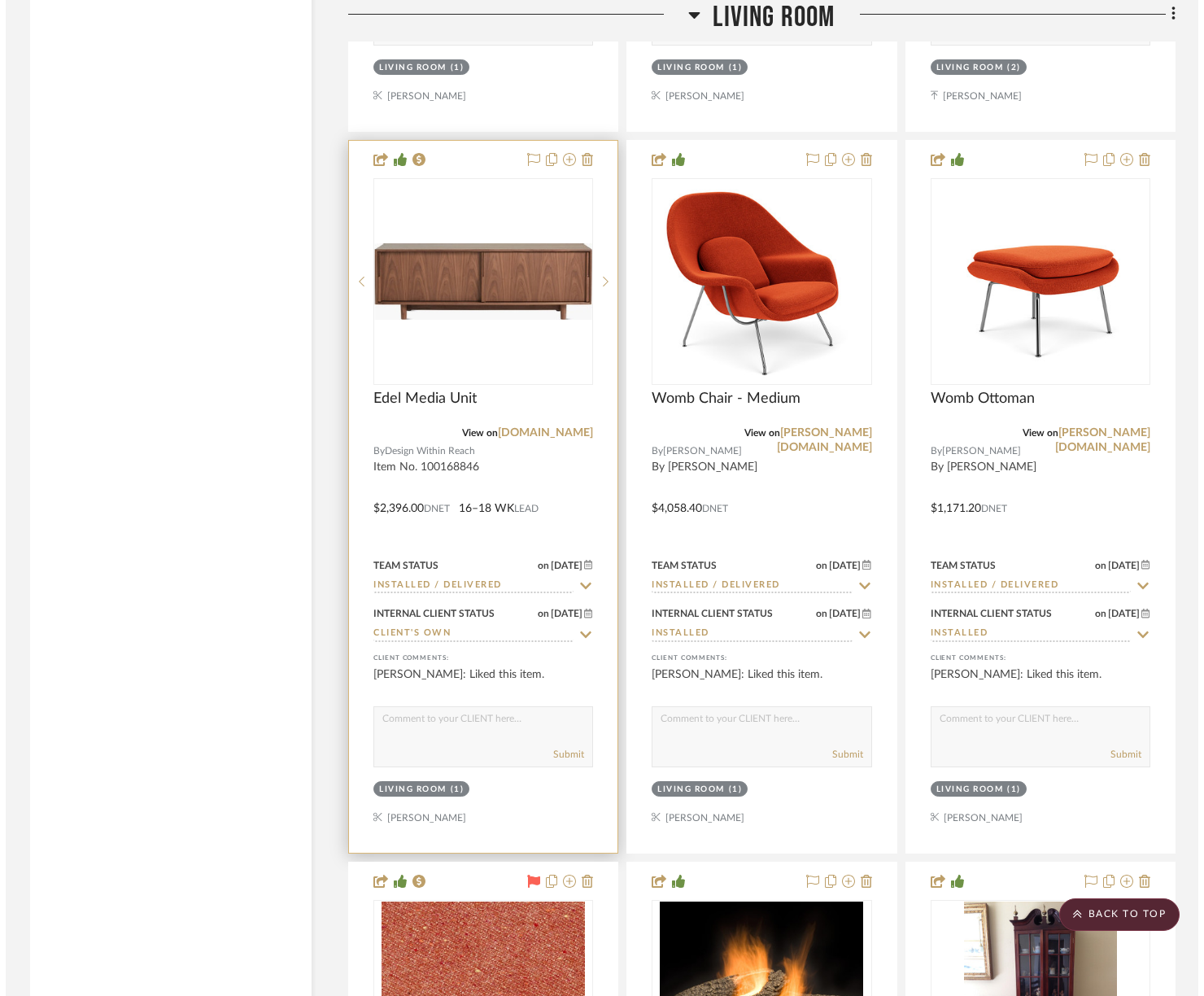
scroll to position [0, 0]
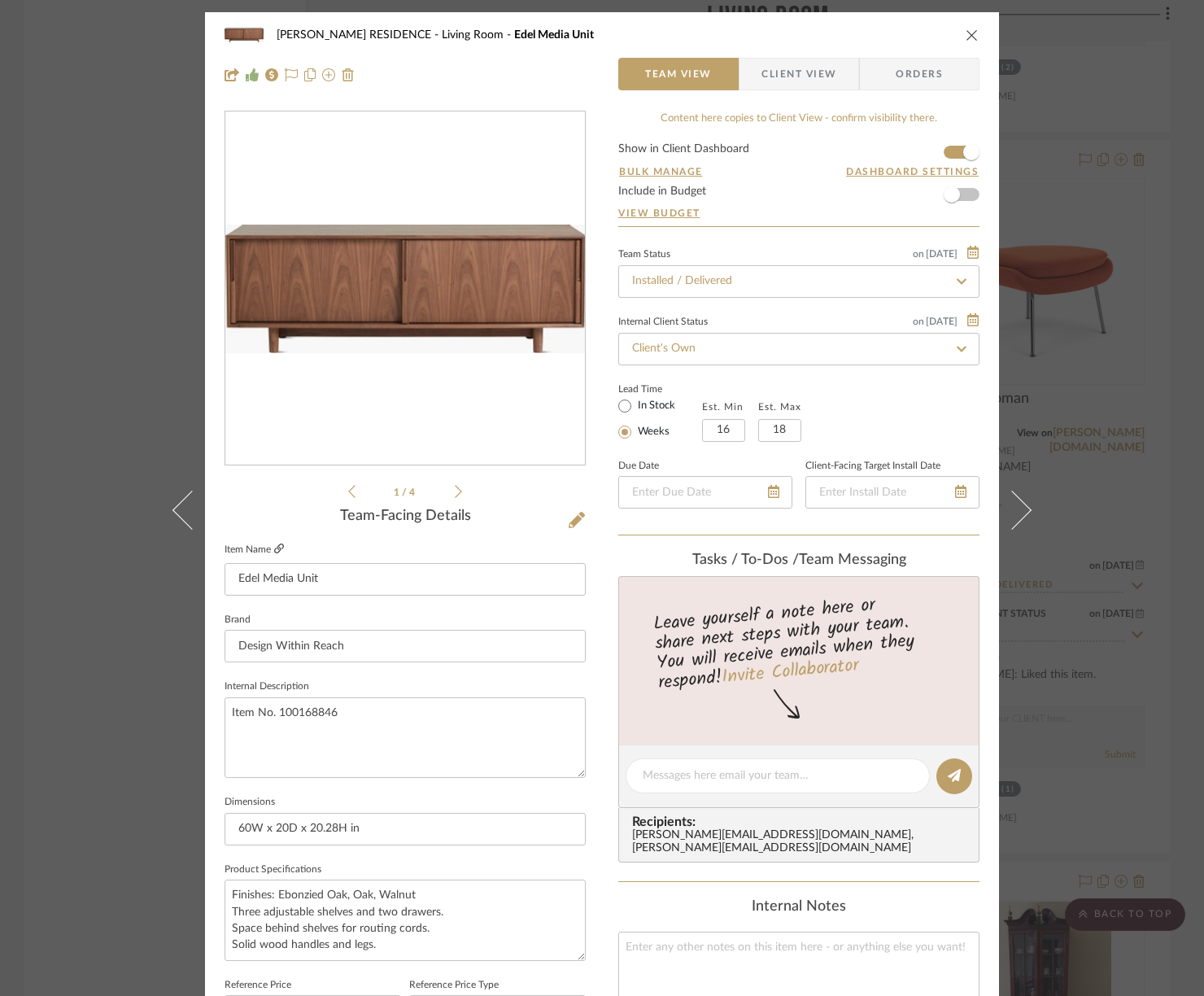
click at [276, 544] on icon at bounding box center [278, 548] width 10 height 10
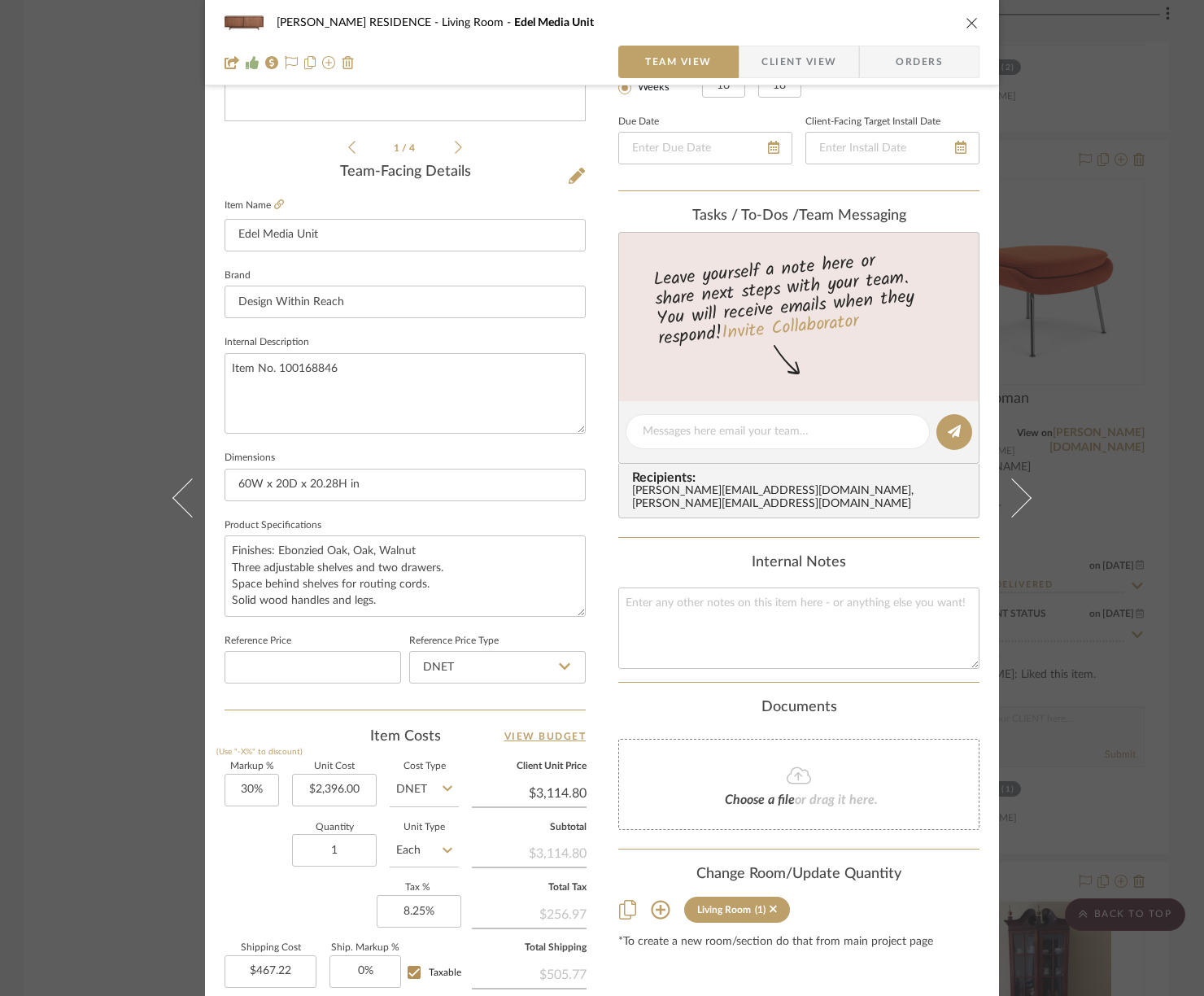
scroll to position [400, 0]
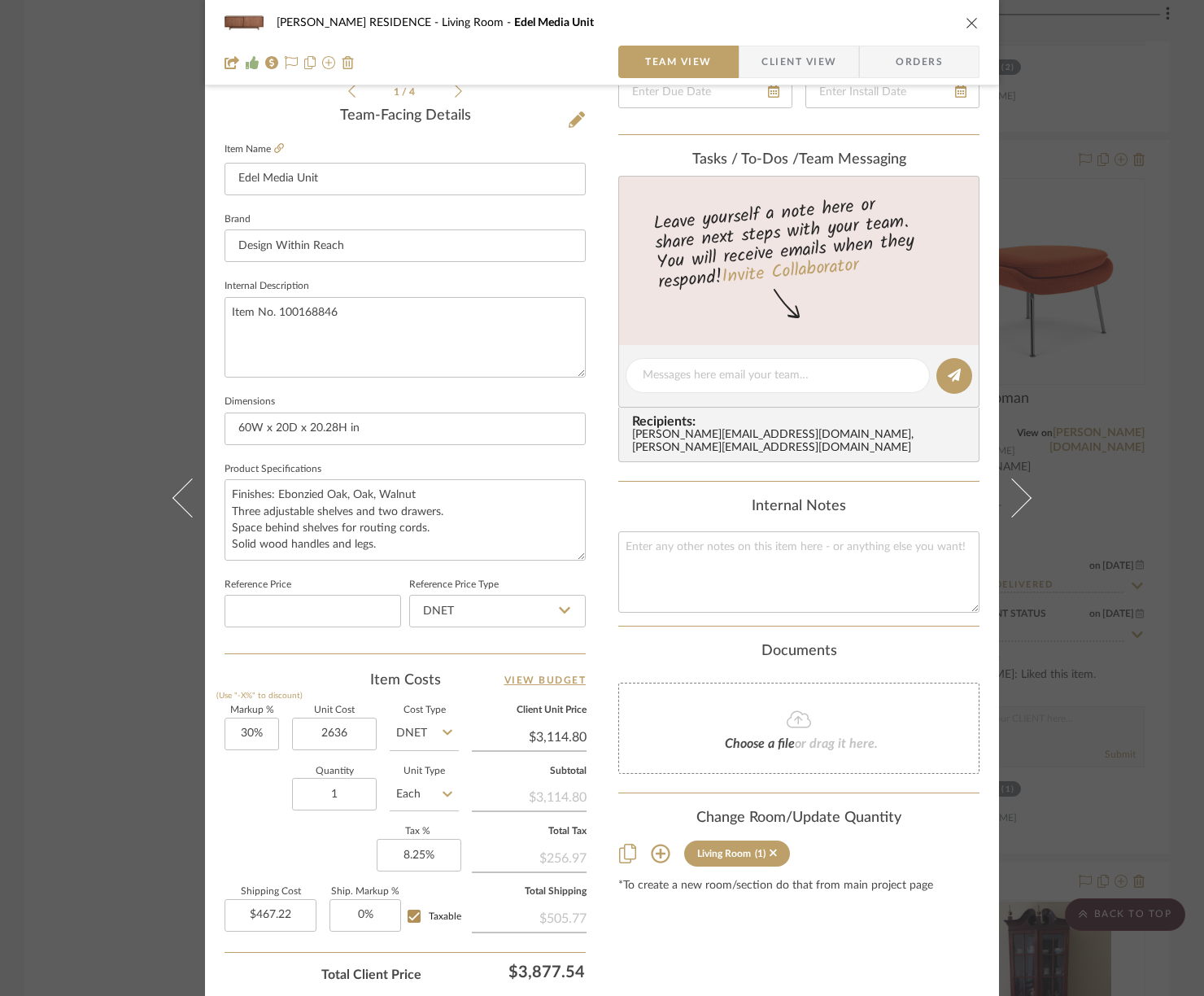
type input "$2,636.00"
click at [270, 796] on div "Quantity 1 Unit Type Each" at bounding box center [342, 796] width 234 height 58
type input "$3,426.80"
type input "$514.02"
click at [971, 22] on icon "close" at bounding box center [971, 22] width 13 height 13
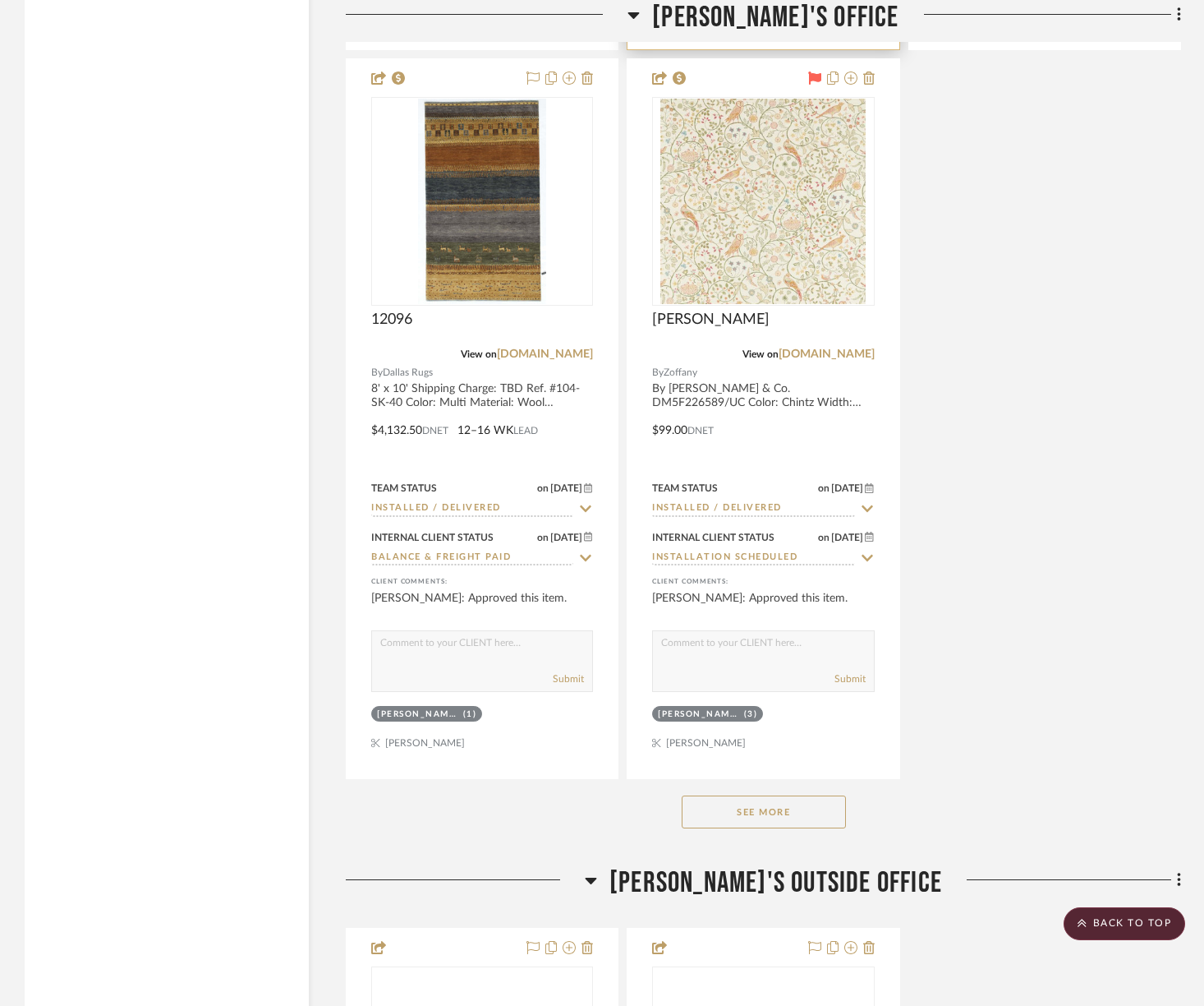
scroll to position [18495, 0]
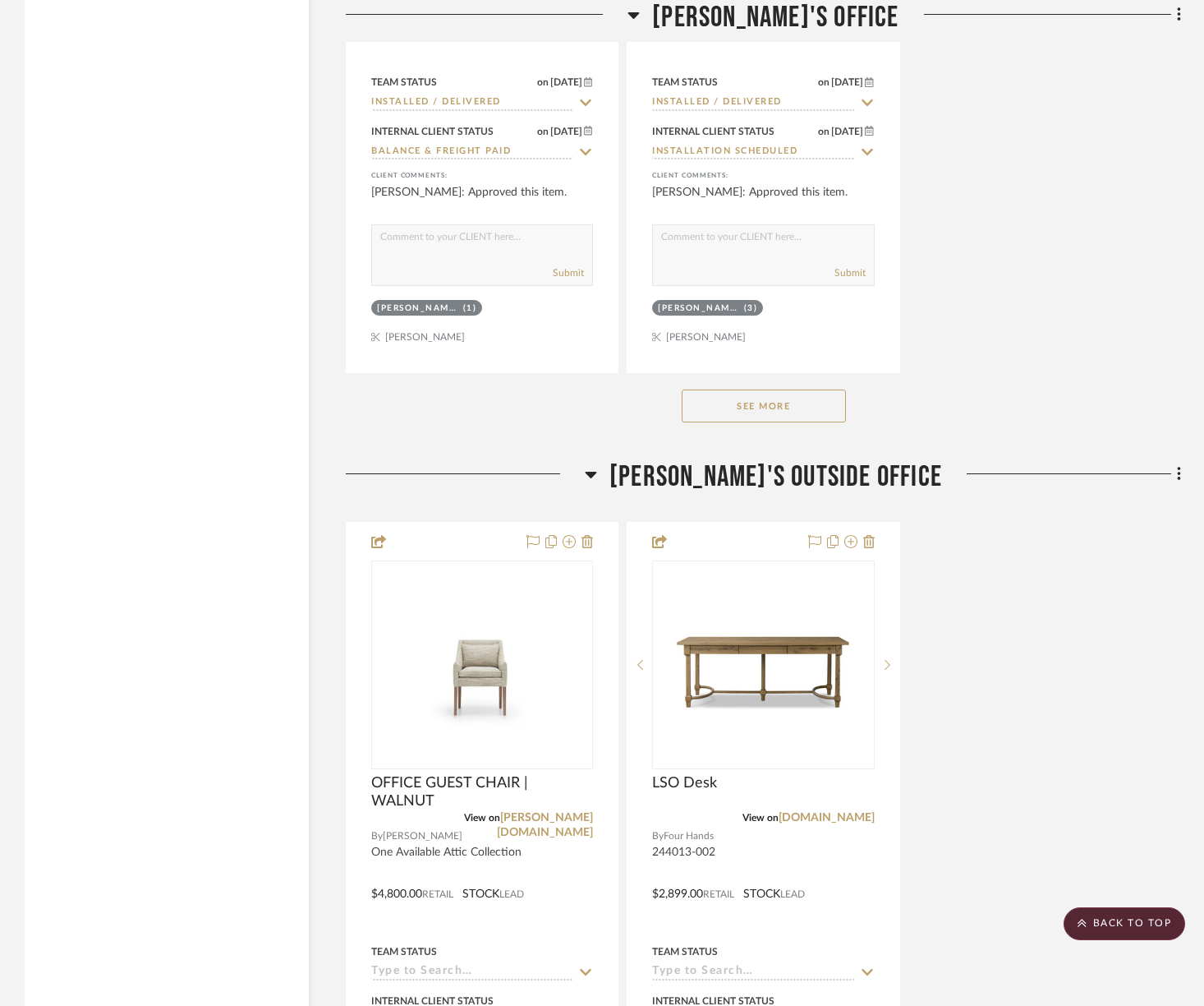
click at [752, 390] on button "See More" at bounding box center [764, 406] width 165 height 33
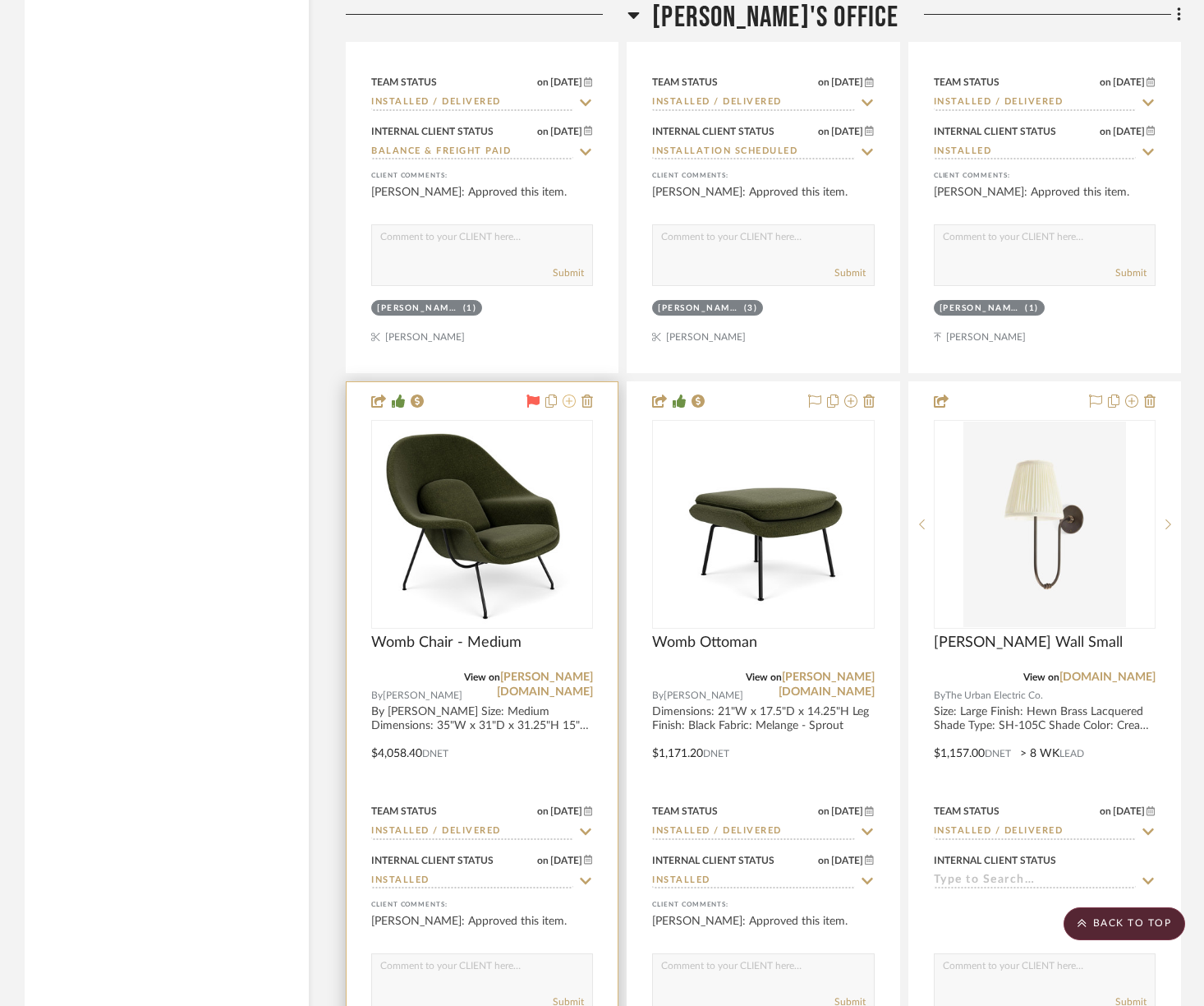
click at [574, 394] on icon at bounding box center [569, 400] width 13 height 13
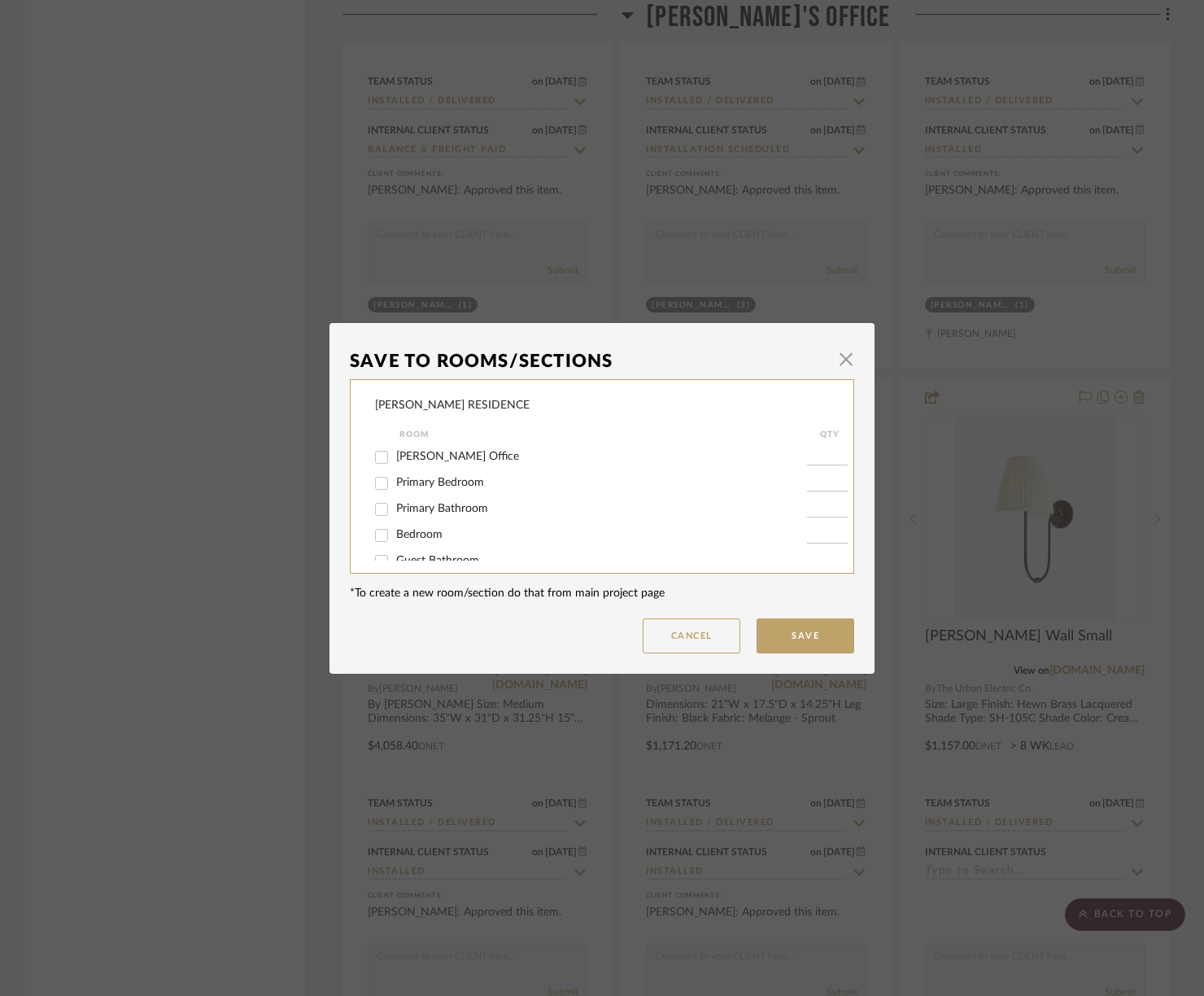
scroll to position [0, 0]
click at [838, 360] on span "button" at bounding box center [846, 359] width 33 height 33
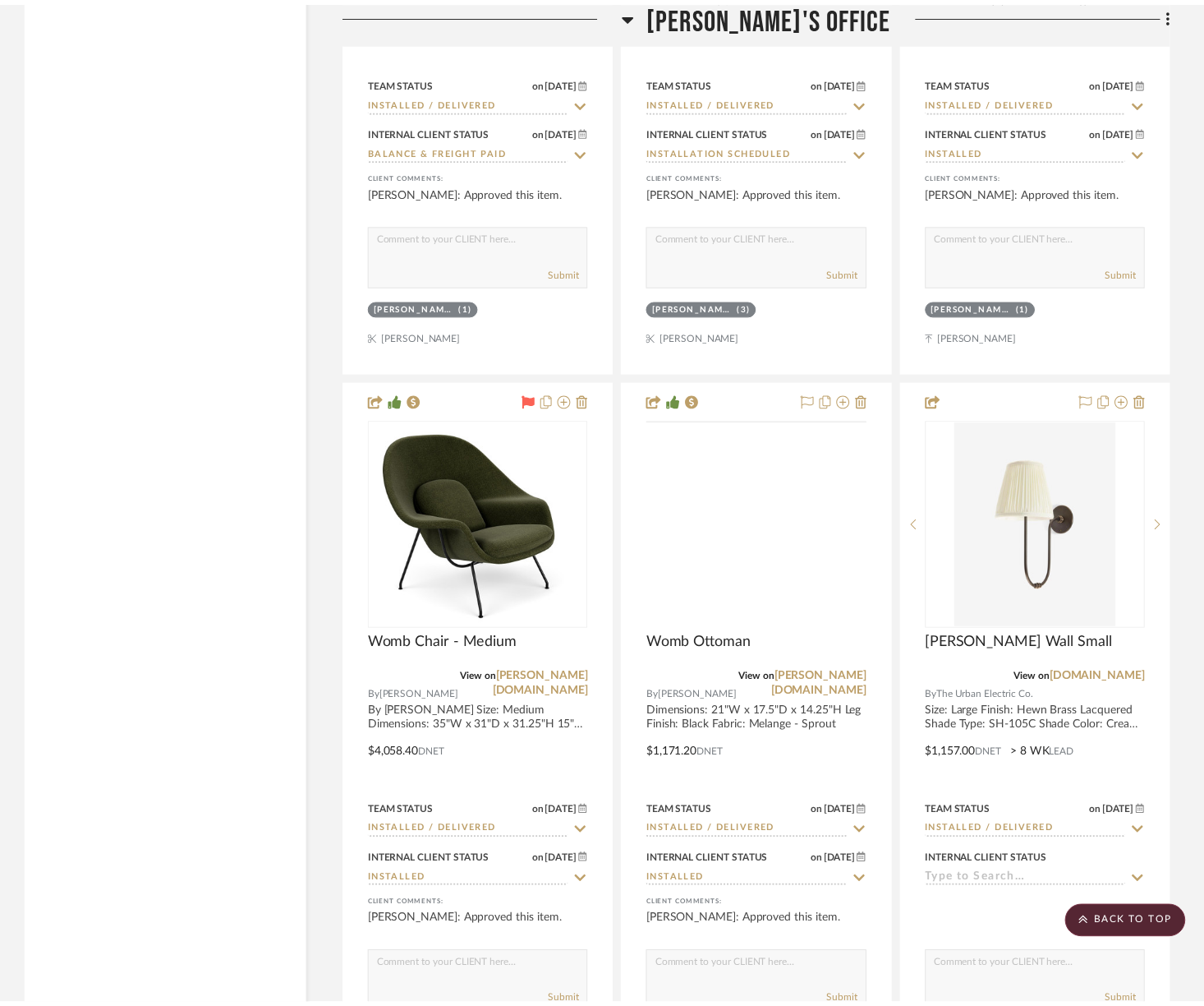
scroll to position [18495, 0]
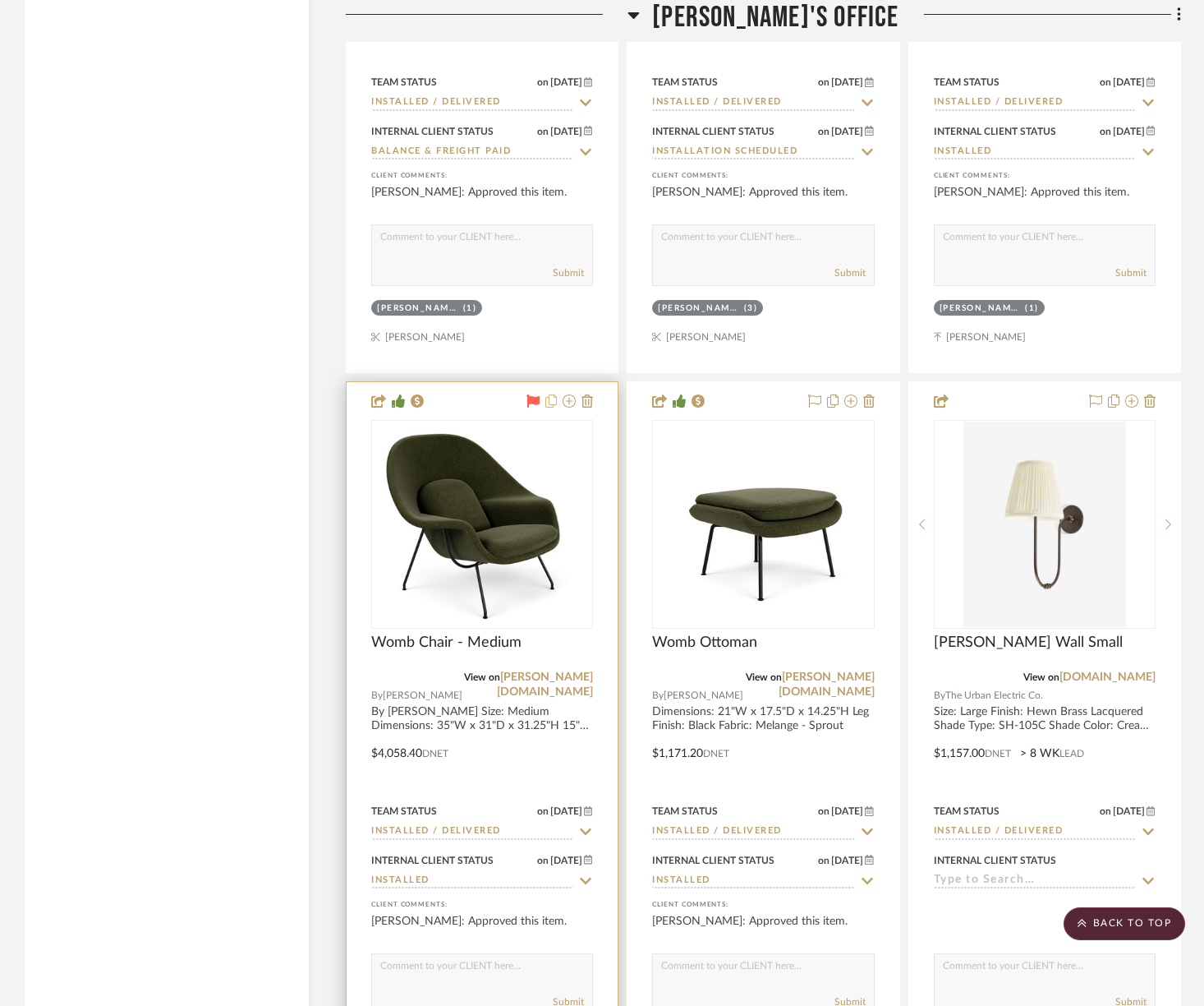
click at [550, 394] on icon at bounding box center [550, 400] width 12 height 13
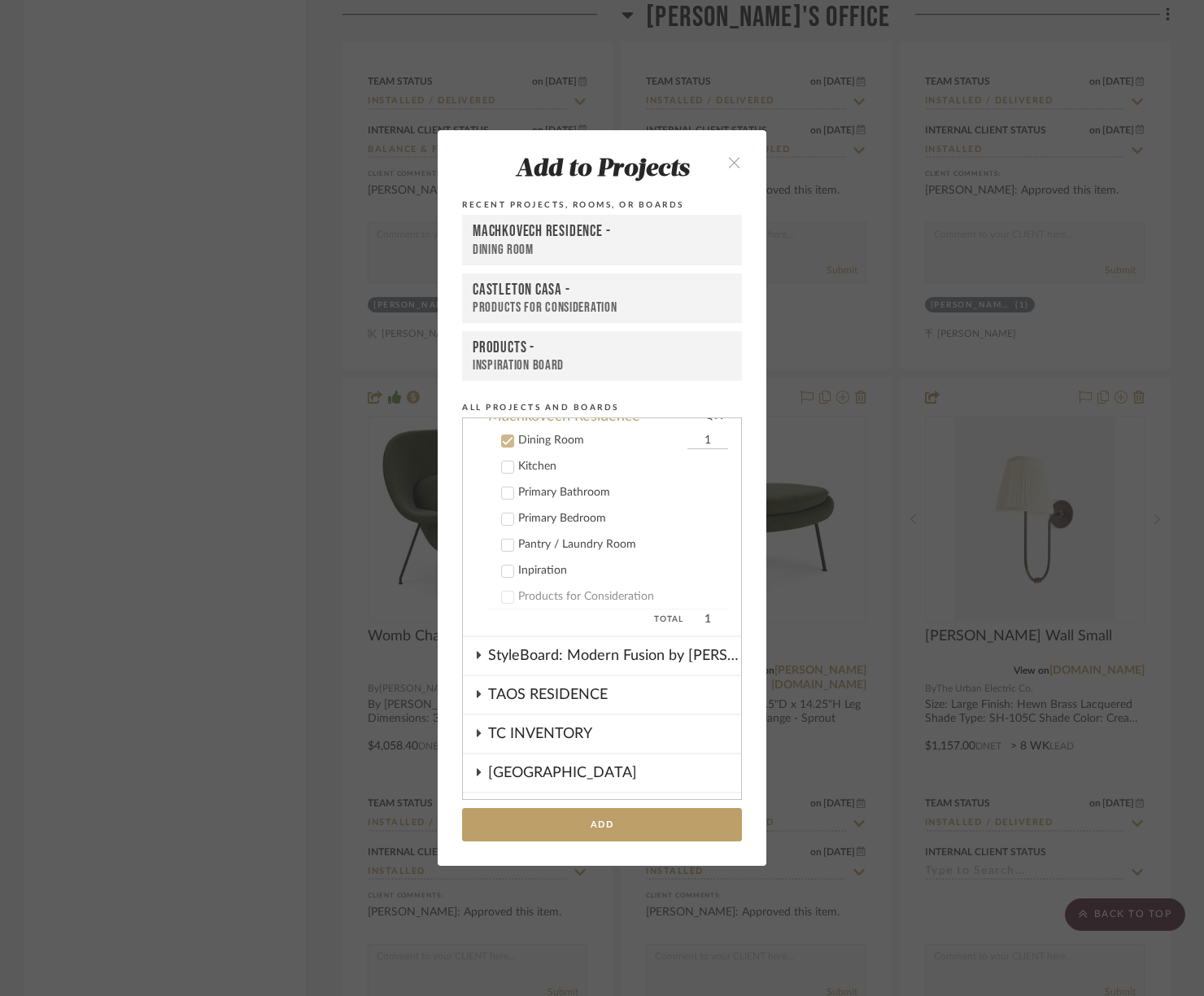
scroll to position [730, 0]
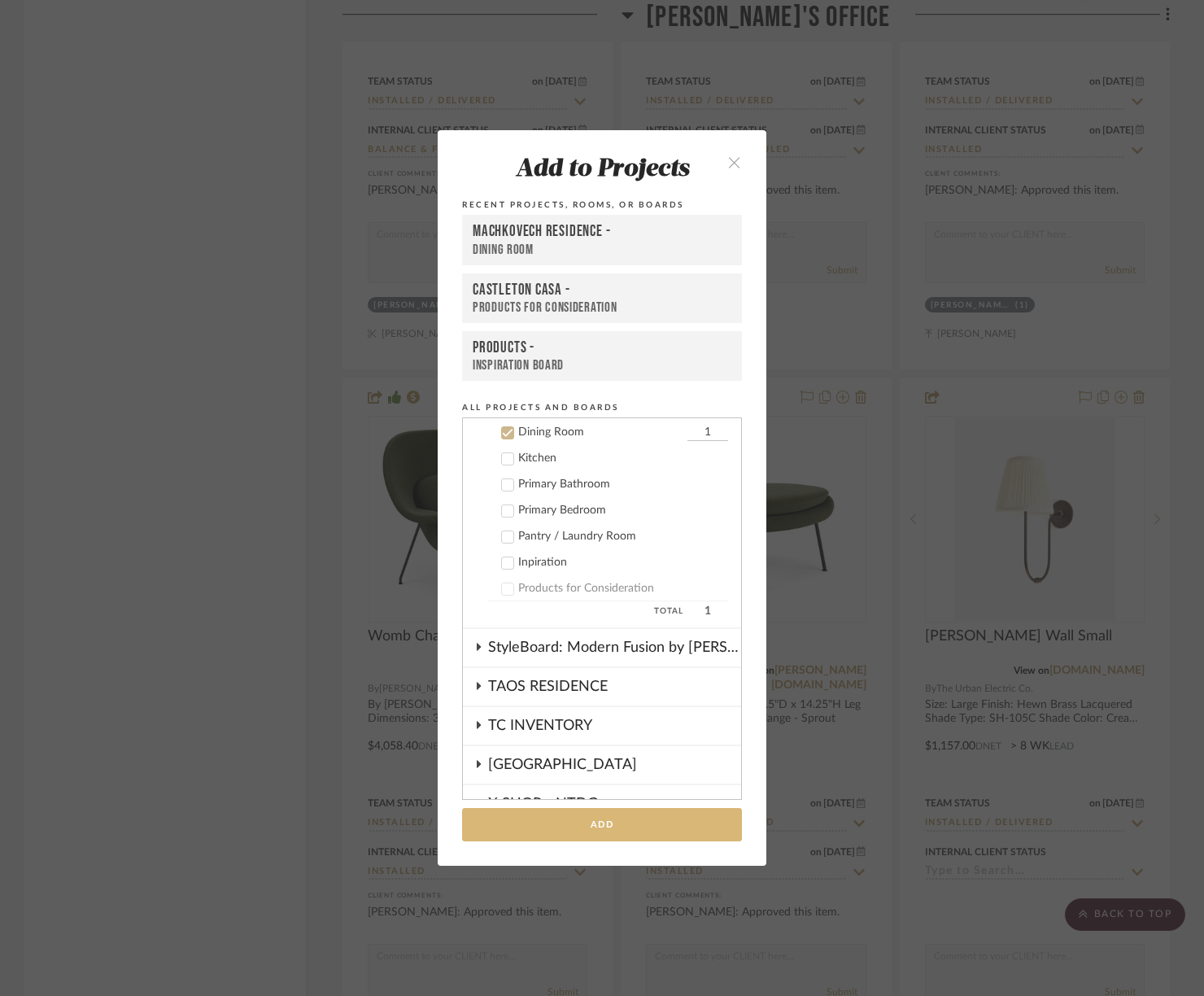
click at [587, 827] on button "Add" at bounding box center [602, 824] width 280 height 33
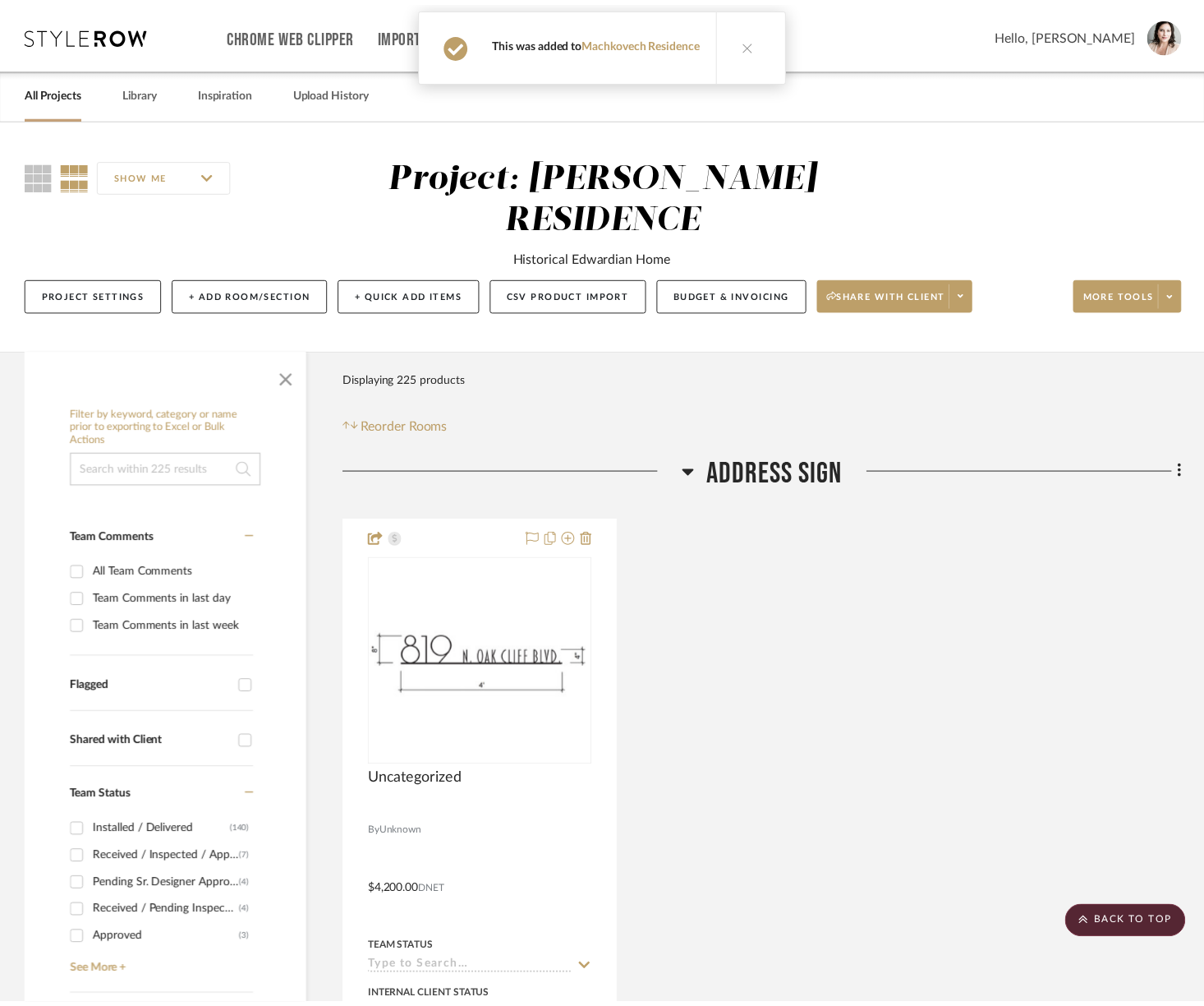
scroll to position [18495, 0]
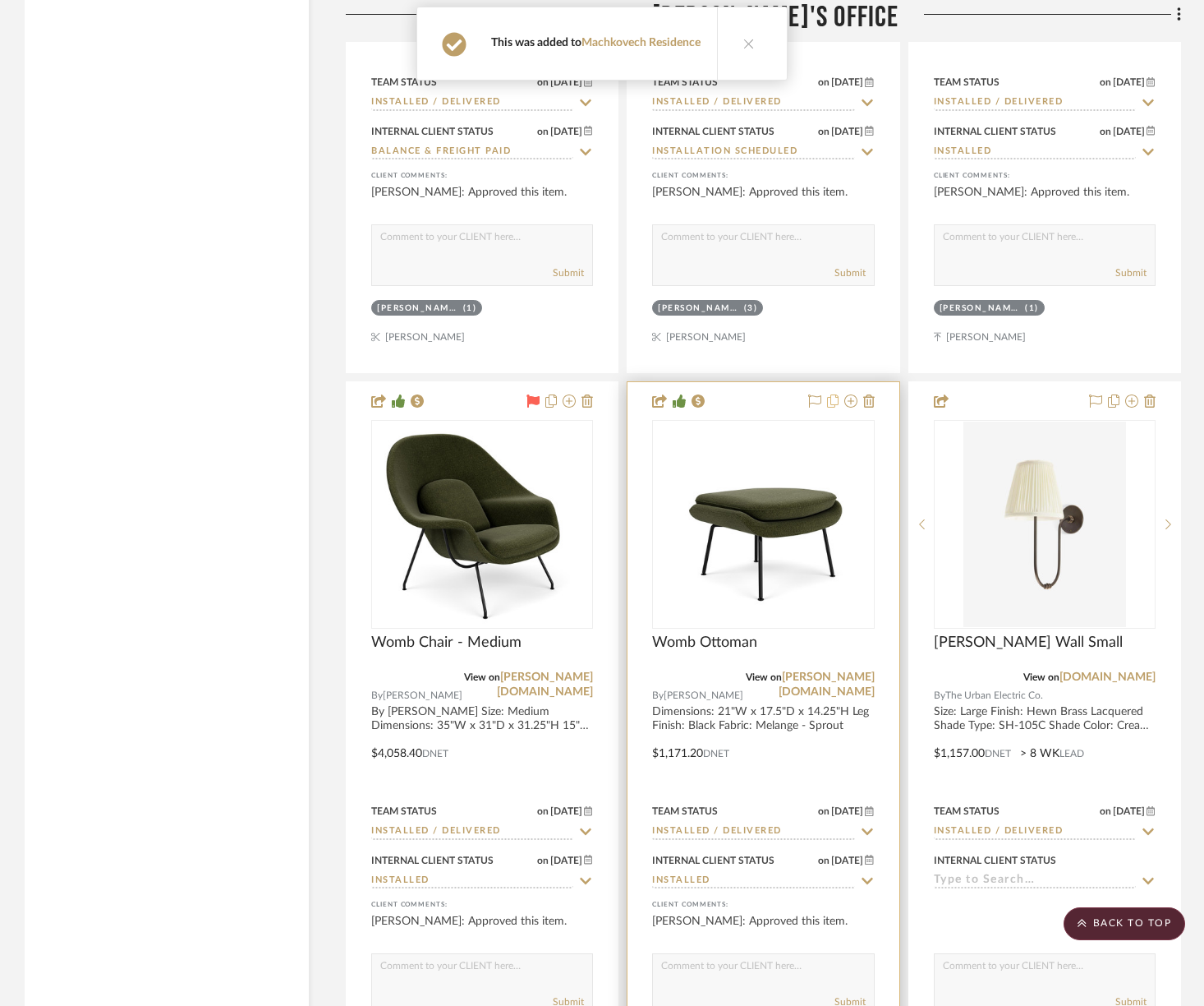
click at [832, 394] on icon at bounding box center [832, 400] width 12 height 13
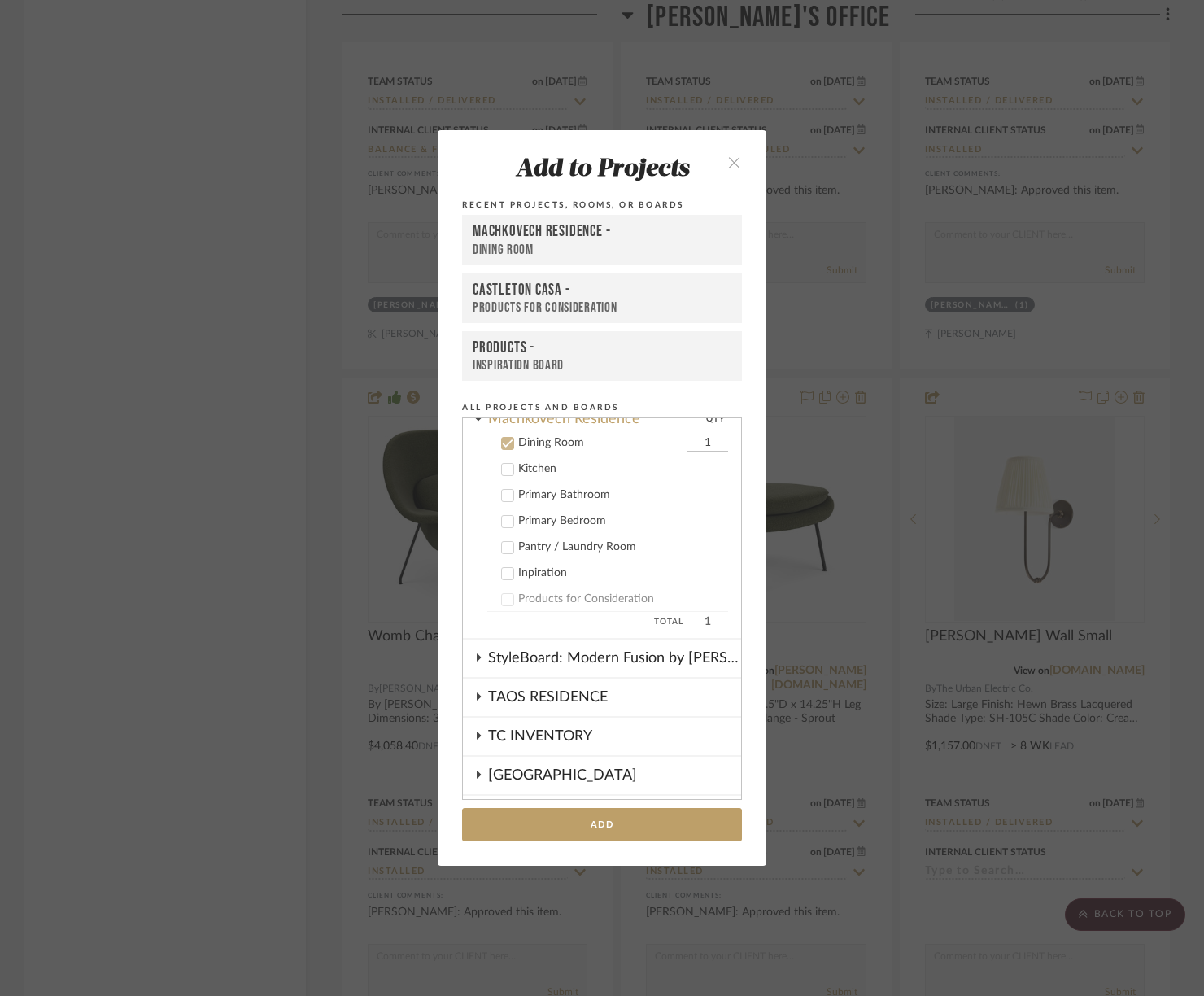
scroll to position [705, 0]
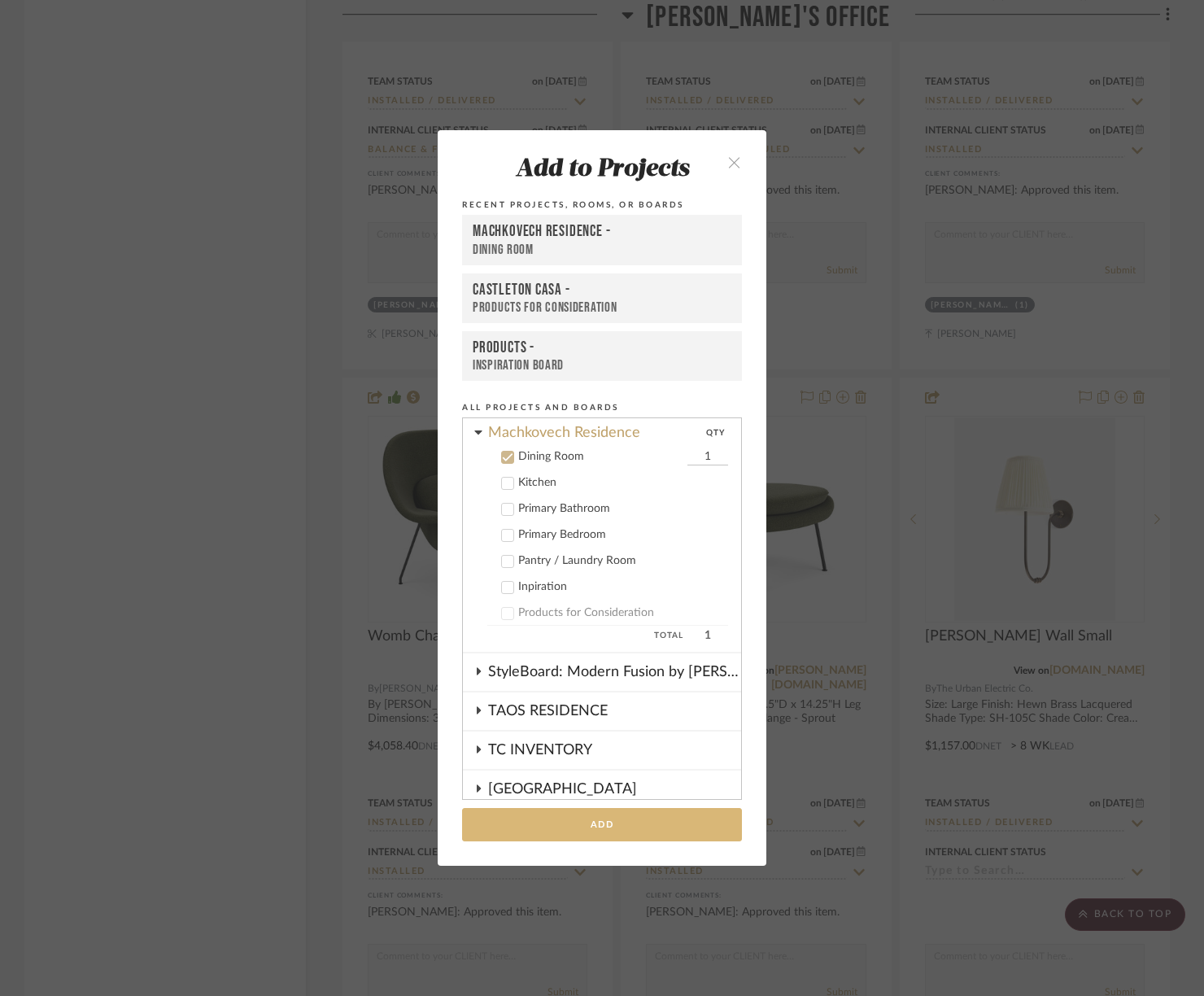
click at [594, 815] on button "Add" at bounding box center [602, 824] width 280 height 33
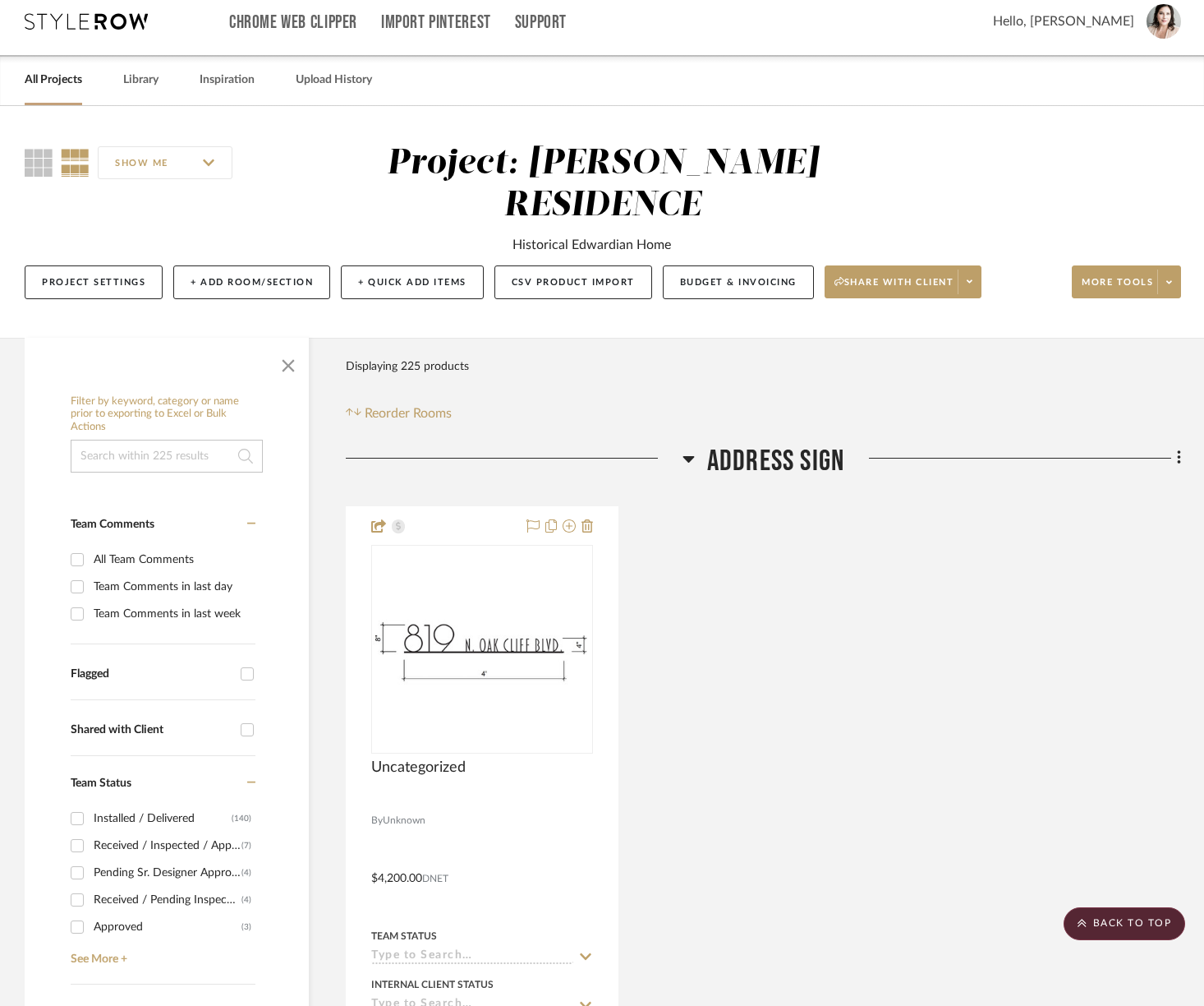
scroll to position [0, 0]
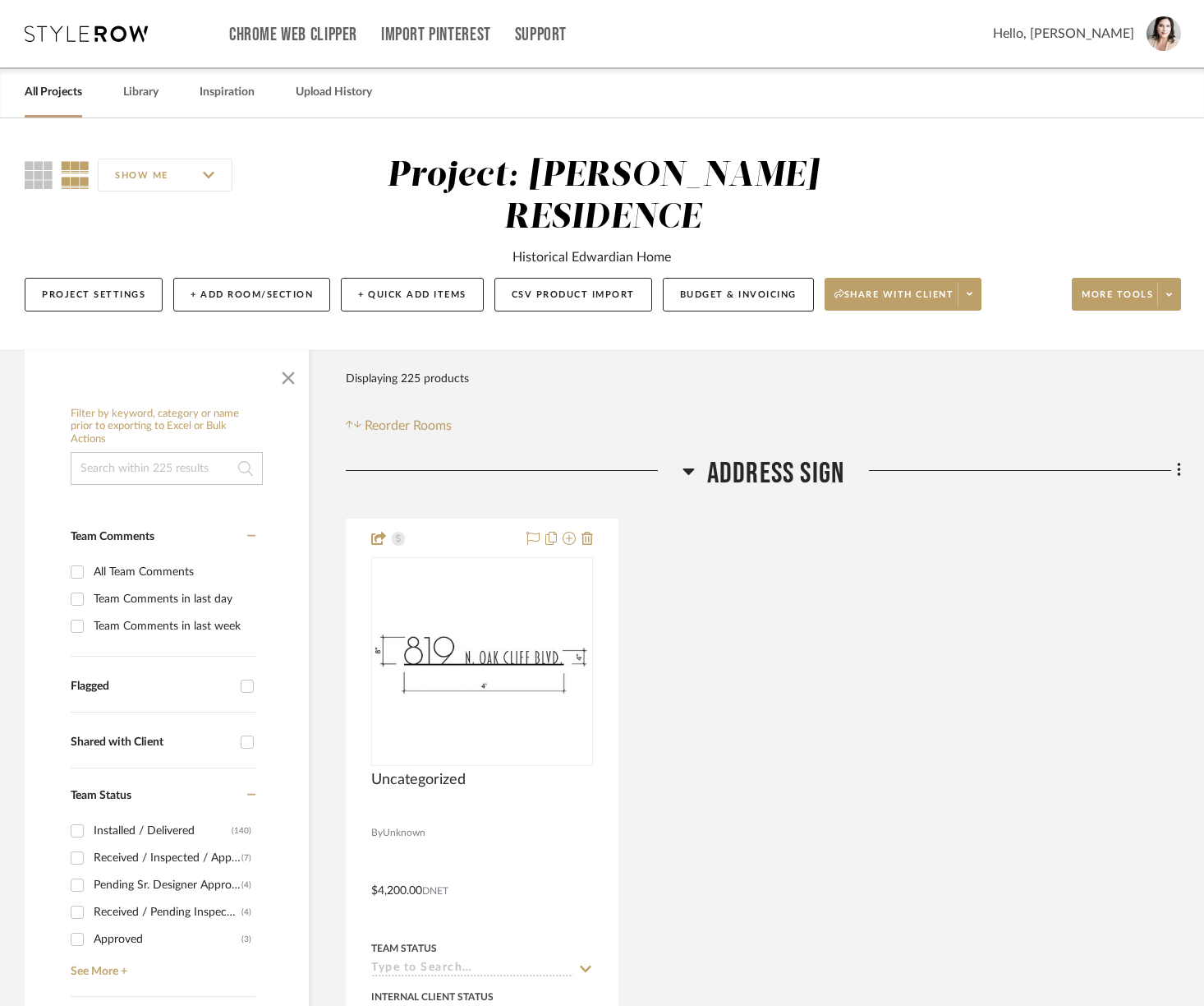
click at [59, 94] on link "All Projects" at bounding box center [53, 92] width 58 height 22
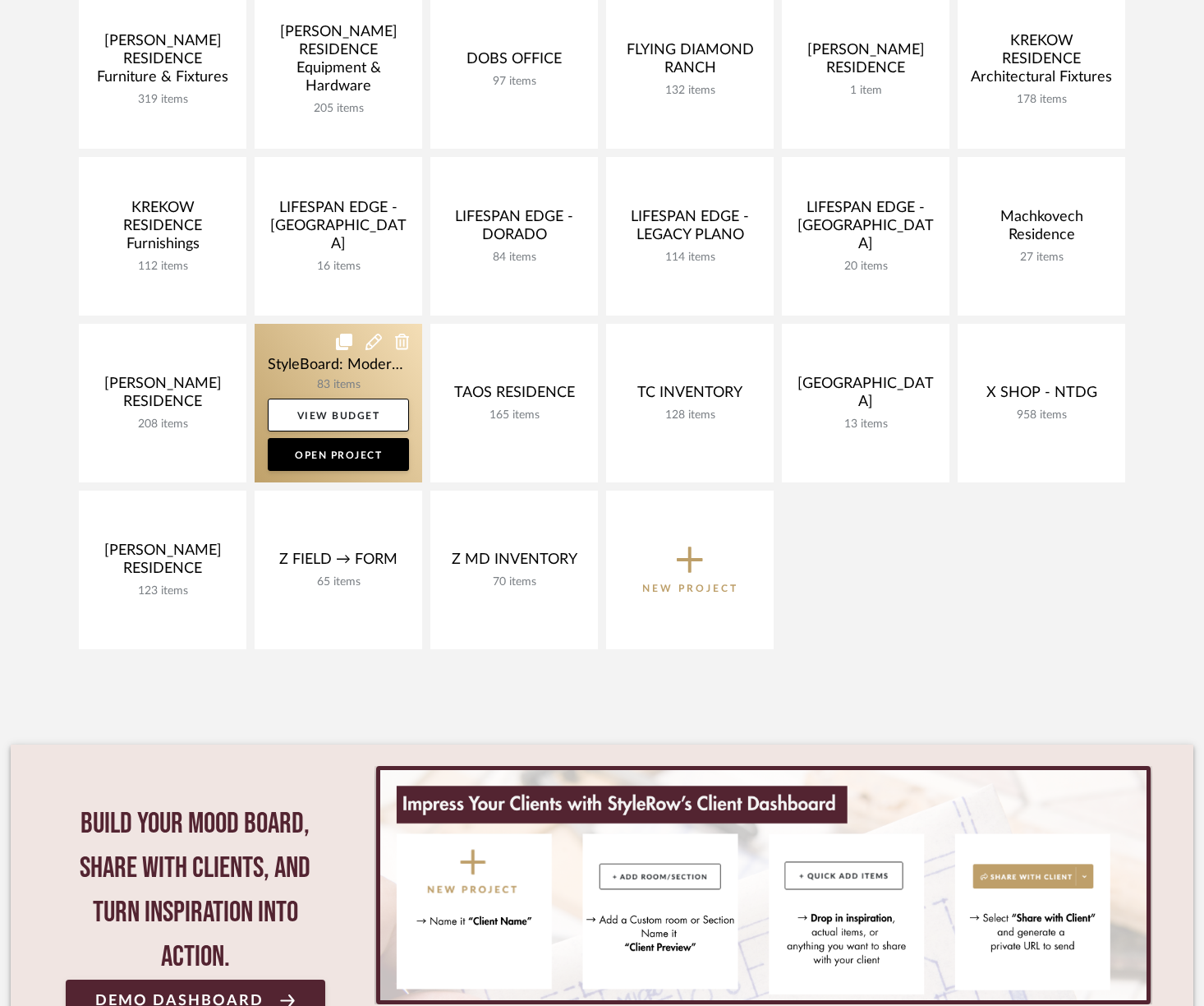
scroll to position [464, 0]
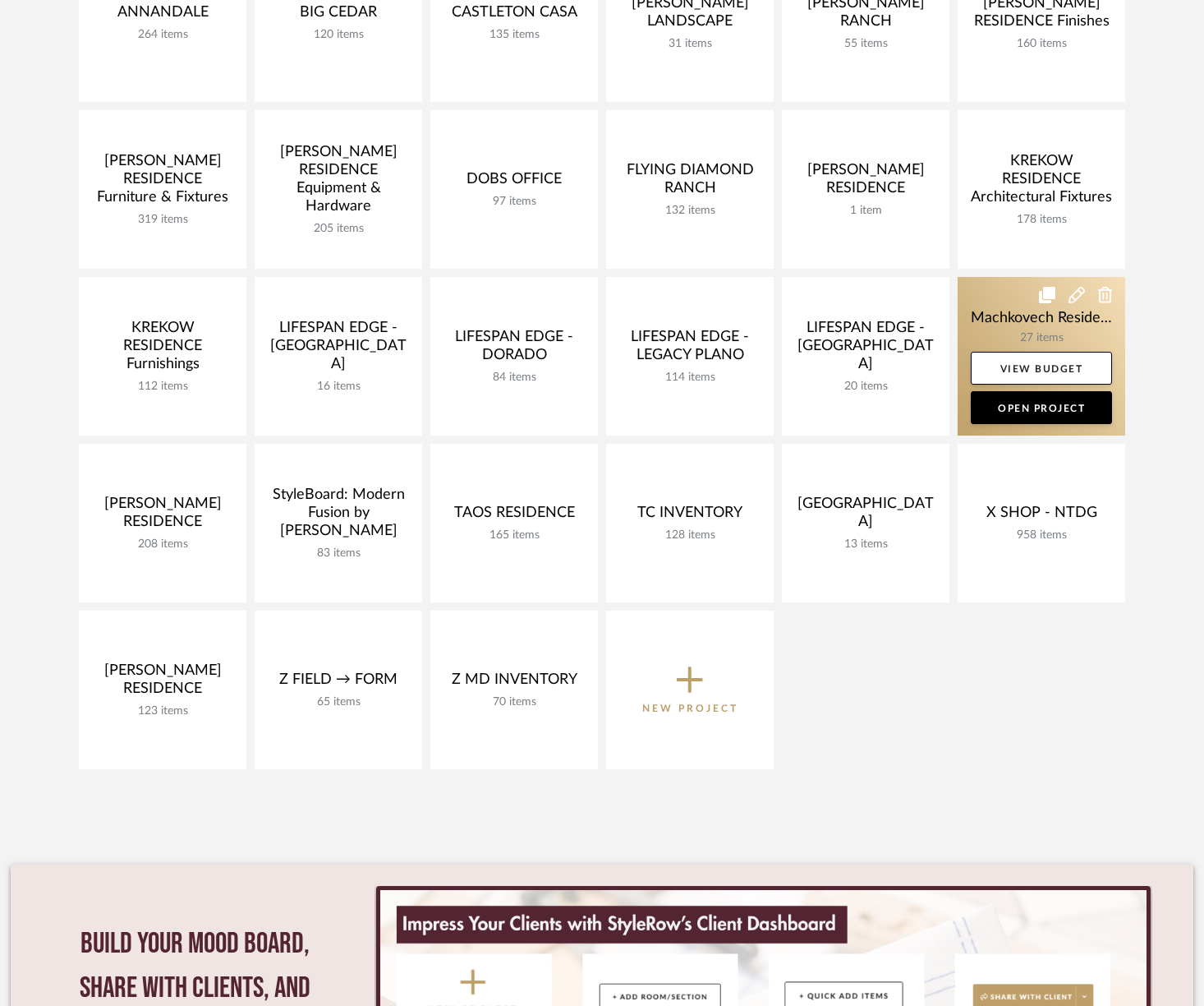
click at [1024, 318] on link at bounding box center [1041, 356] width 167 height 158
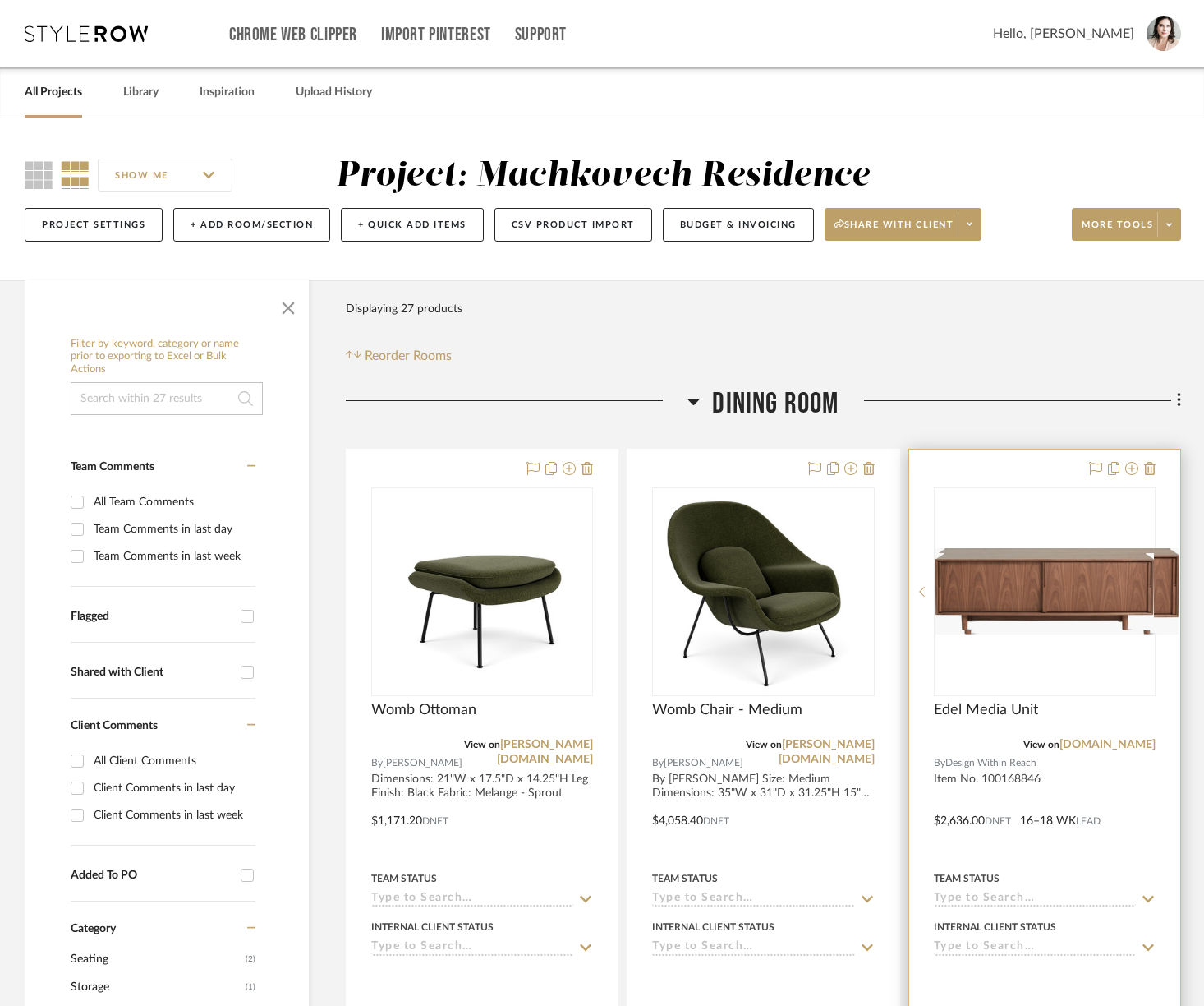
click at [999, 569] on div at bounding box center [1044, 592] width 221 height 209
click at [1016, 550] on div "0" at bounding box center [1045, 592] width 221 height 207
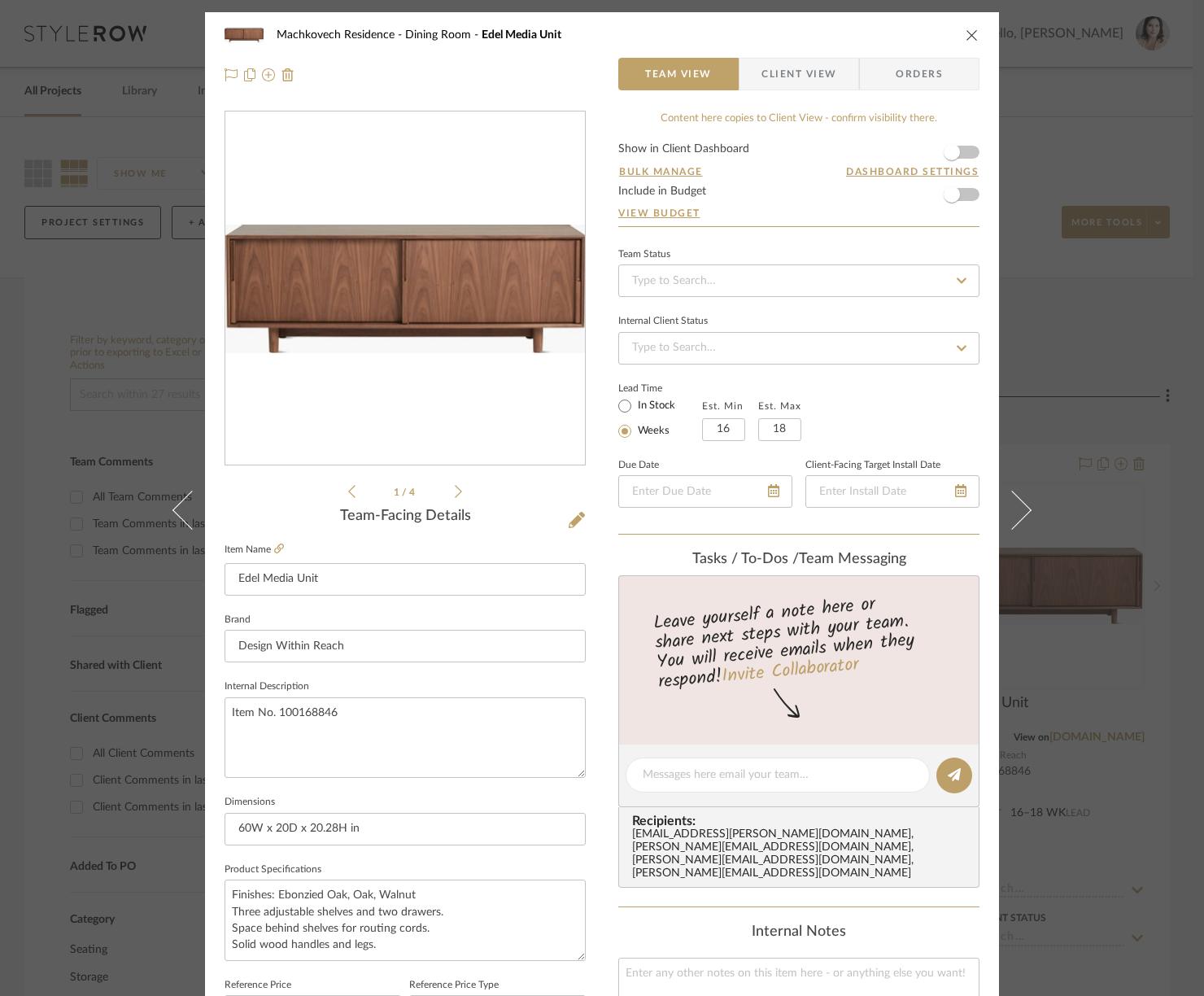
click at [454, 493] on icon at bounding box center [458, 491] width 7 height 13
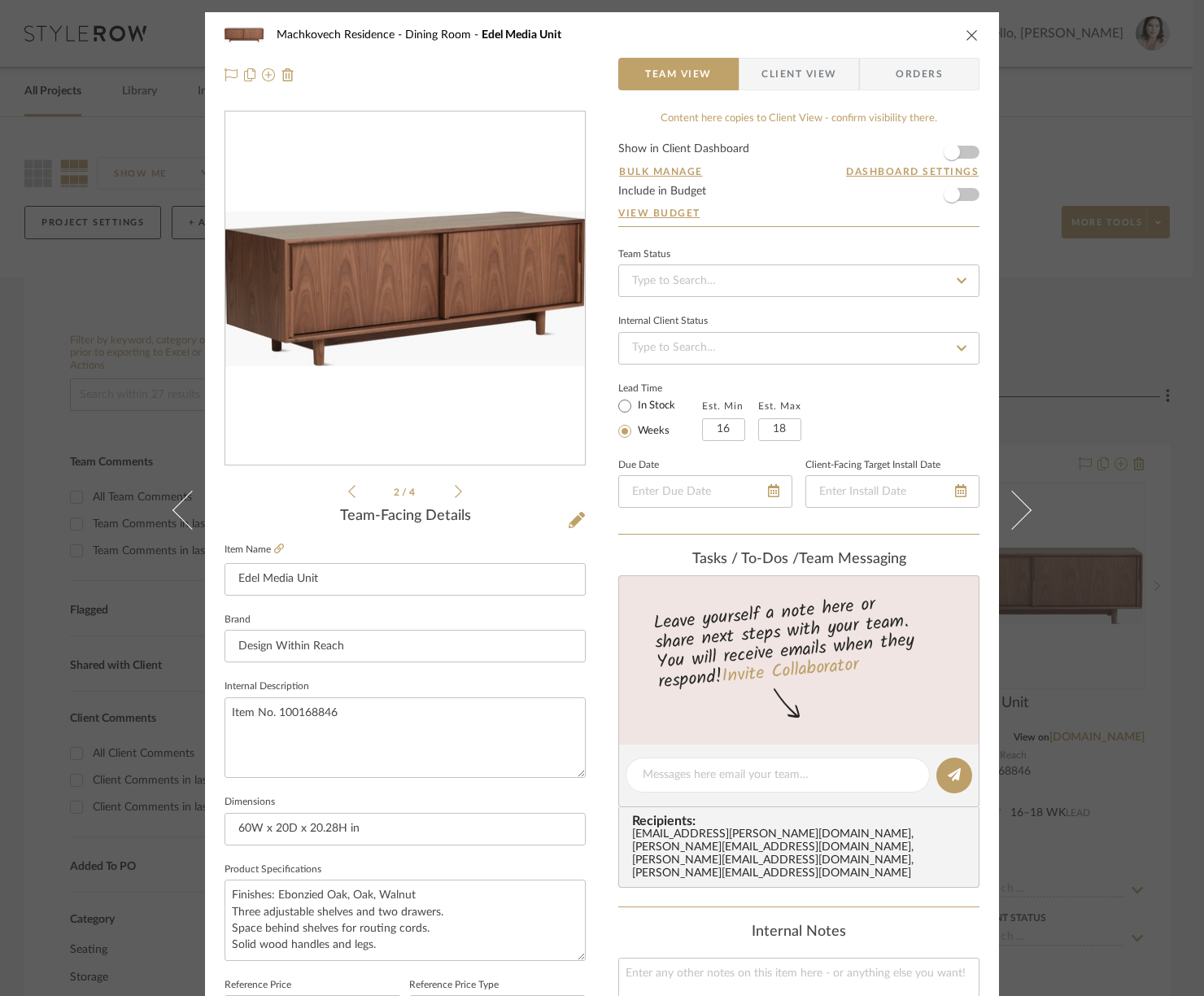
click at [454, 493] on icon at bounding box center [458, 491] width 7 height 13
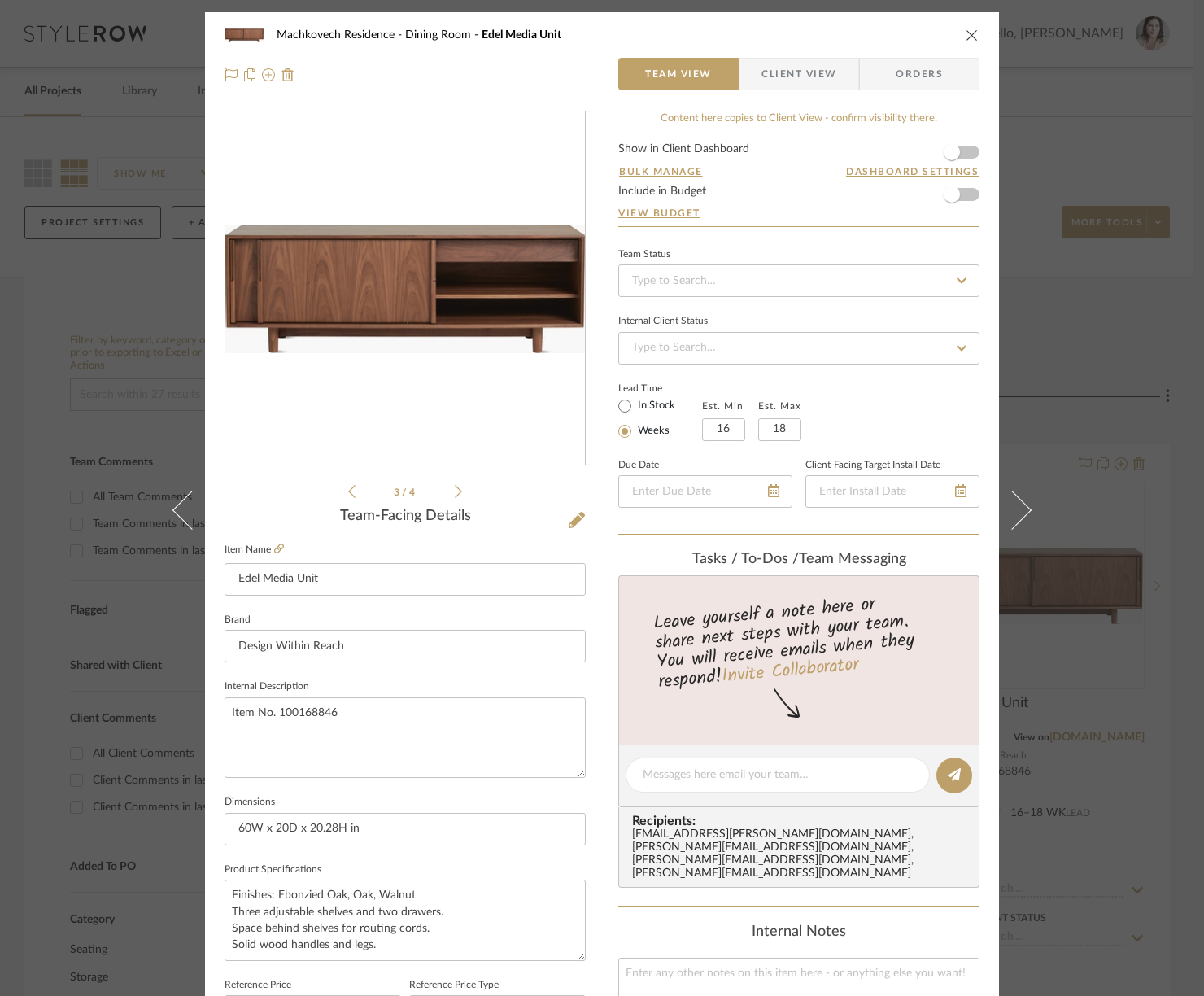
click at [454, 493] on icon at bounding box center [458, 491] width 7 height 13
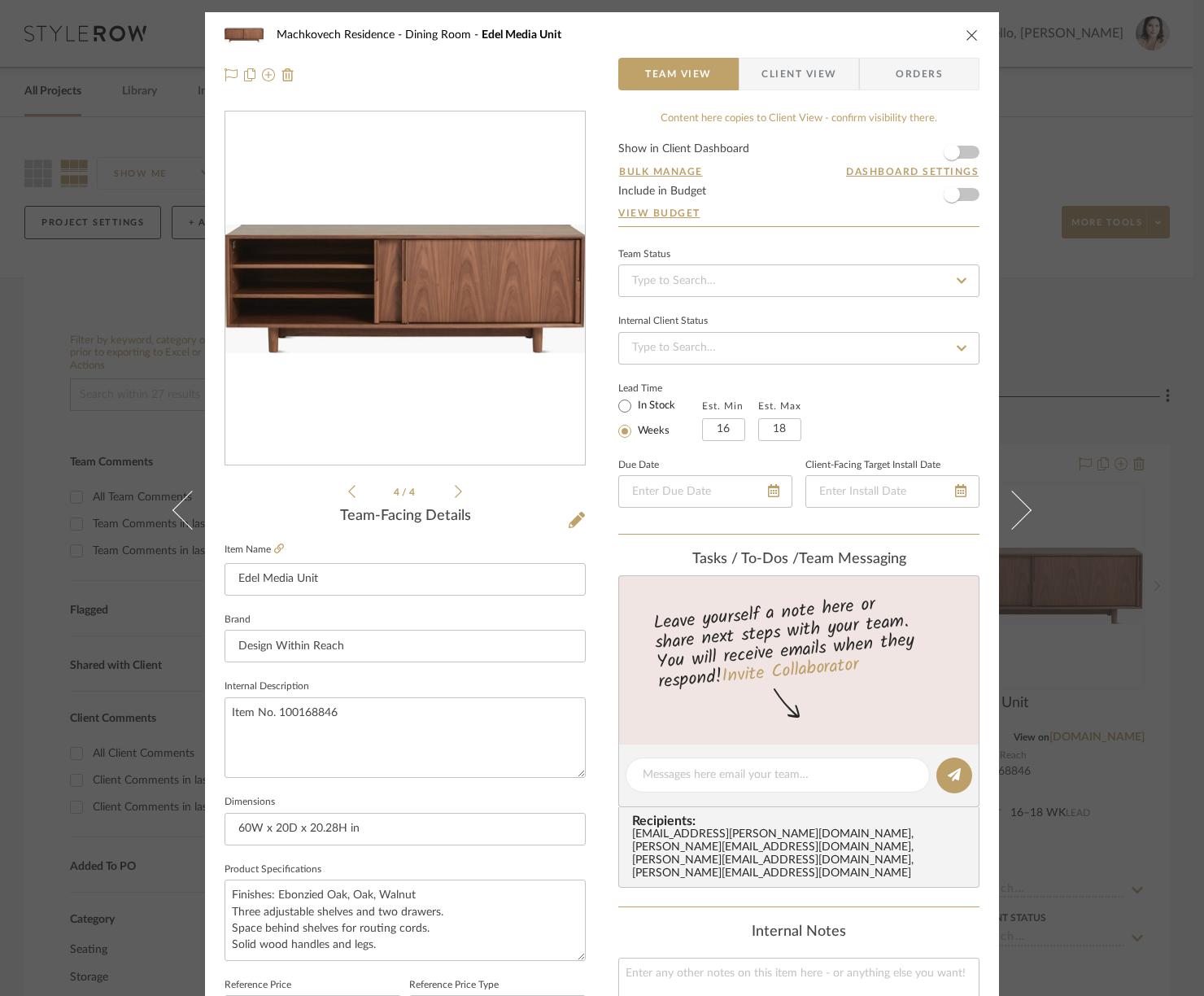
click at [454, 493] on icon at bounding box center [458, 491] width 7 height 13
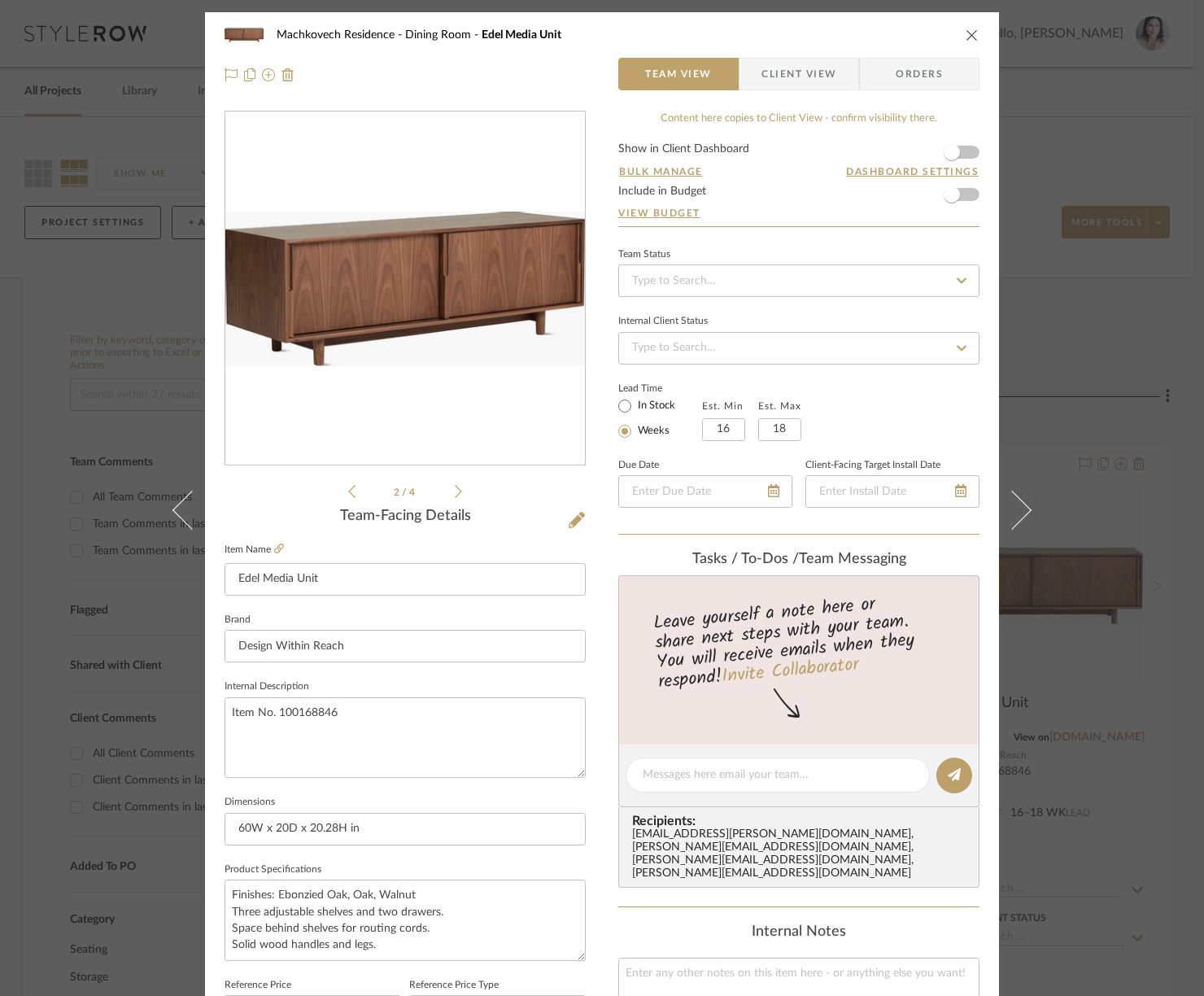
click at [454, 493] on icon at bounding box center [458, 491] width 7 height 13
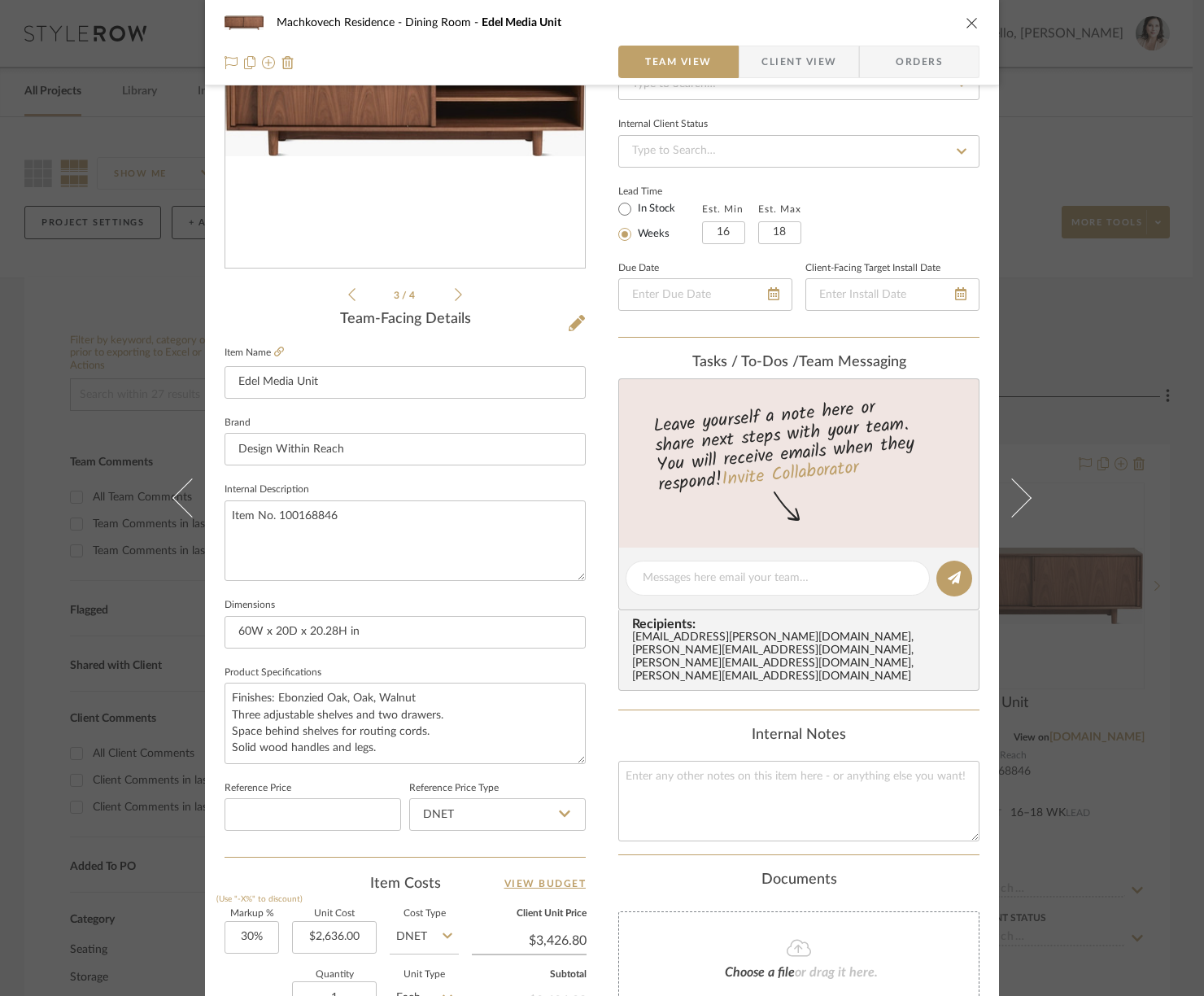
scroll to position [197, 0]
click at [247, 632] on input "60W x 20D x 20.28H in" at bounding box center [405, 631] width 361 height 33
type input "W x 20D x 20.28H in"
type input "75W x 20D x 20.28H in"
click at [357, 935] on input "2636.00" at bounding box center [335, 937] width 85 height 33
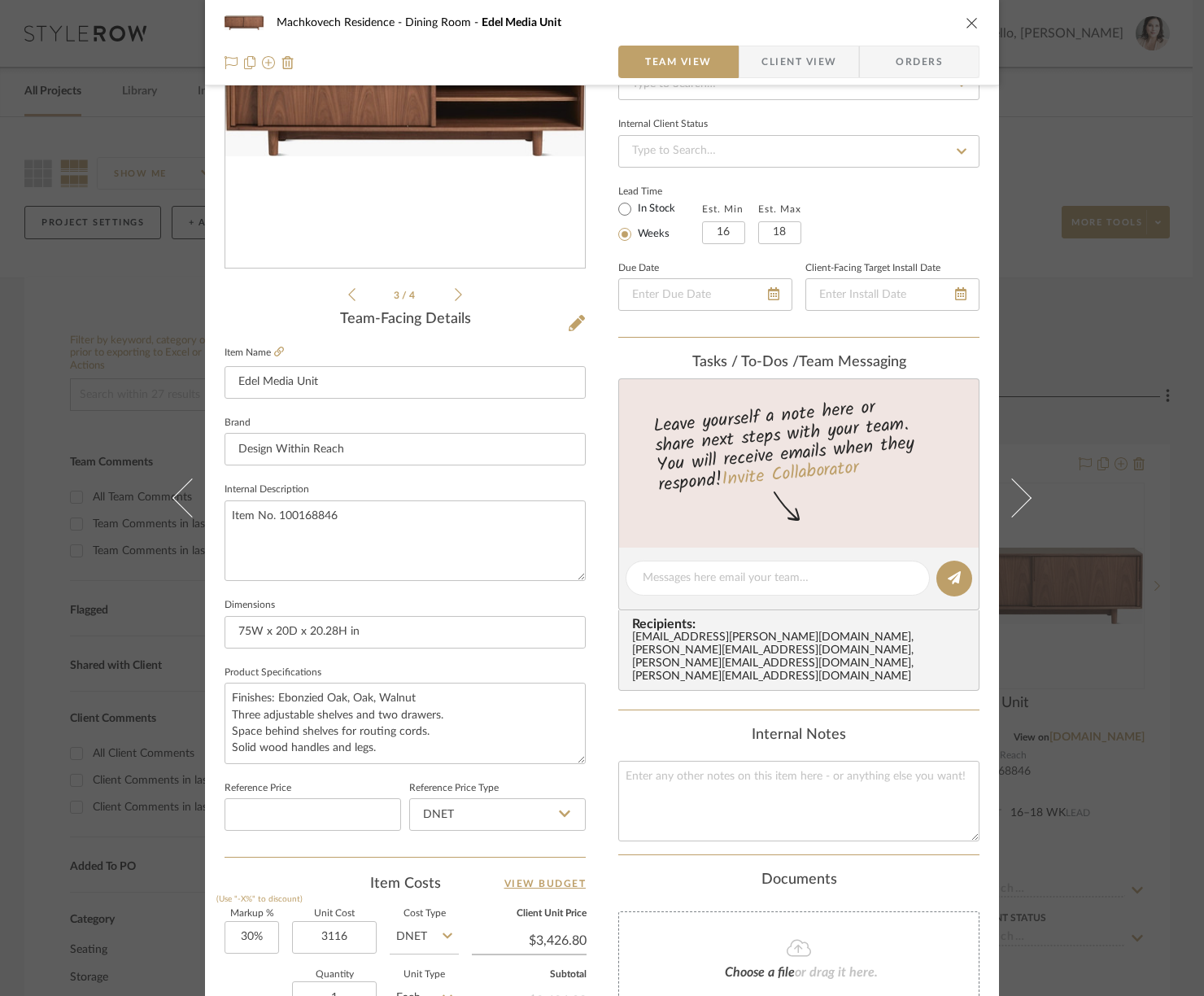
type input "$3,116.00"
click at [313, 865] on div "3 / 4 Team-Facing Details Item Name Edel Media Unit Brand Design Within Reach I…" at bounding box center [405, 583] width 361 height 1339
type input "$4,050.80"
type input "$607.62"
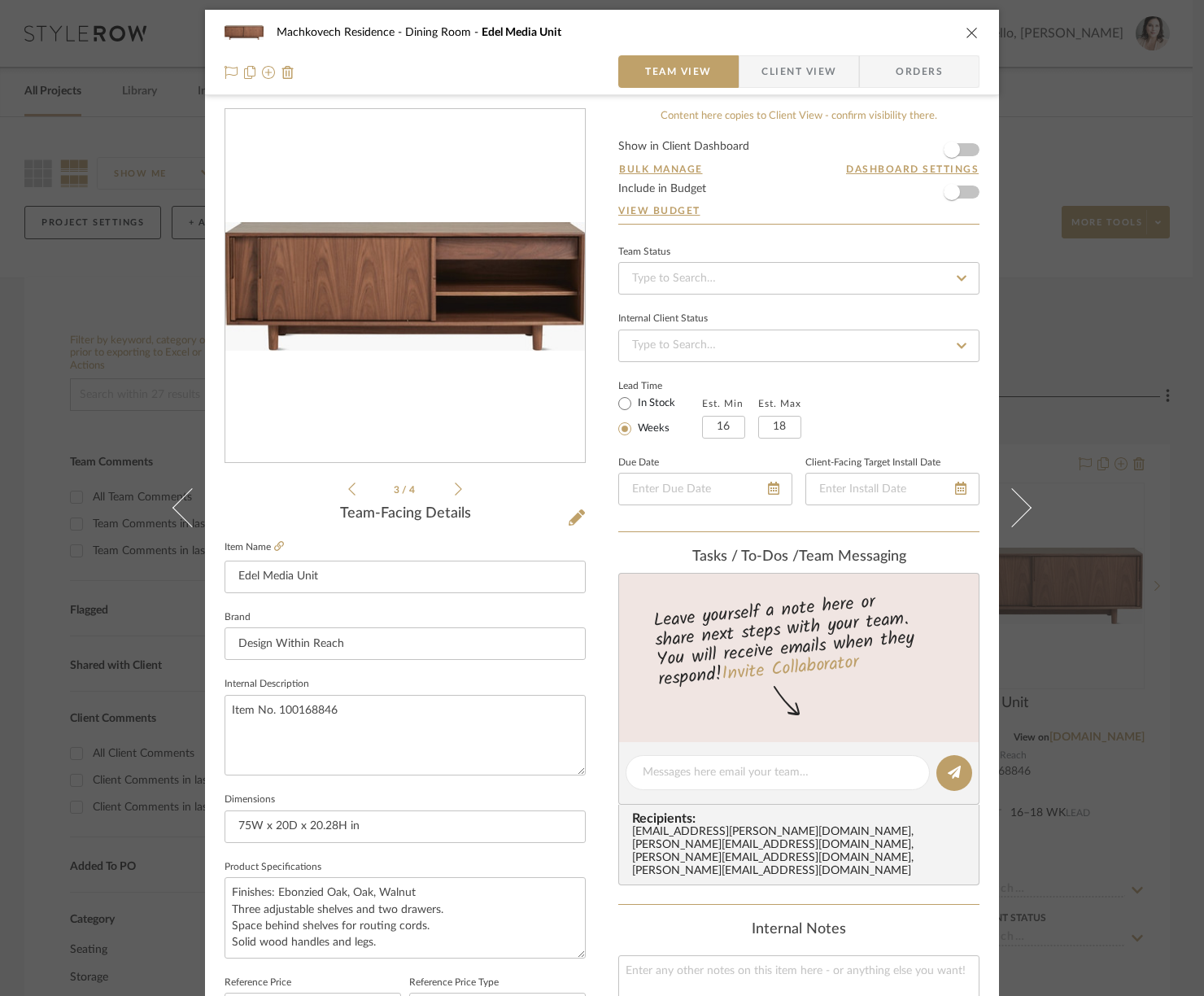
scroll to position [4, 0]
click at [454, 480] on ul "3 / 4" at bounding box center [404, 488] width 114 height 19
click at [456, 485] on div "3 / 4" at bounding box center [405, 302] width 361 height 390
click at [454, 486] on icon at bounding box center [458, 488] width 7 height 15
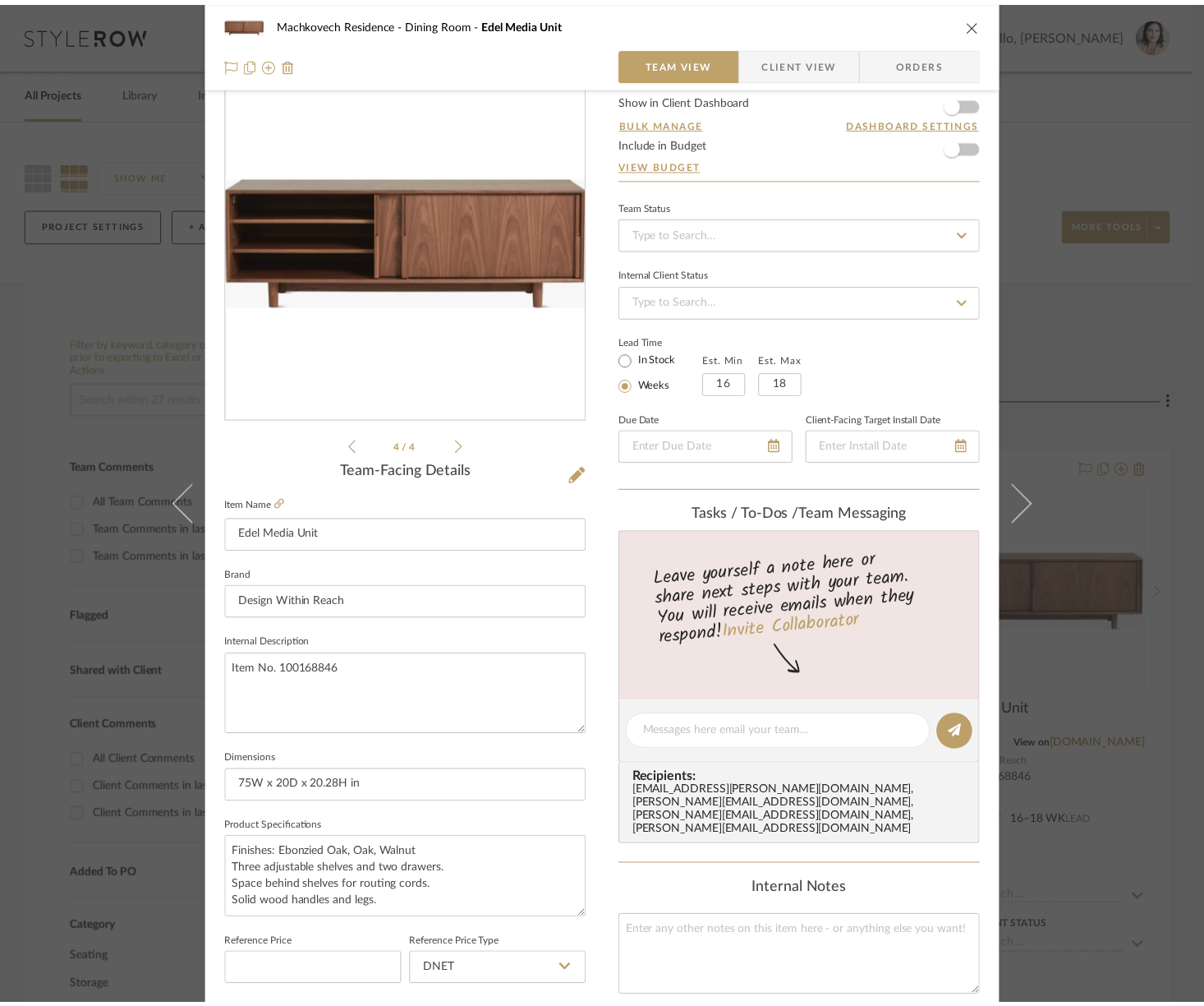
scroll to position [226, 0]
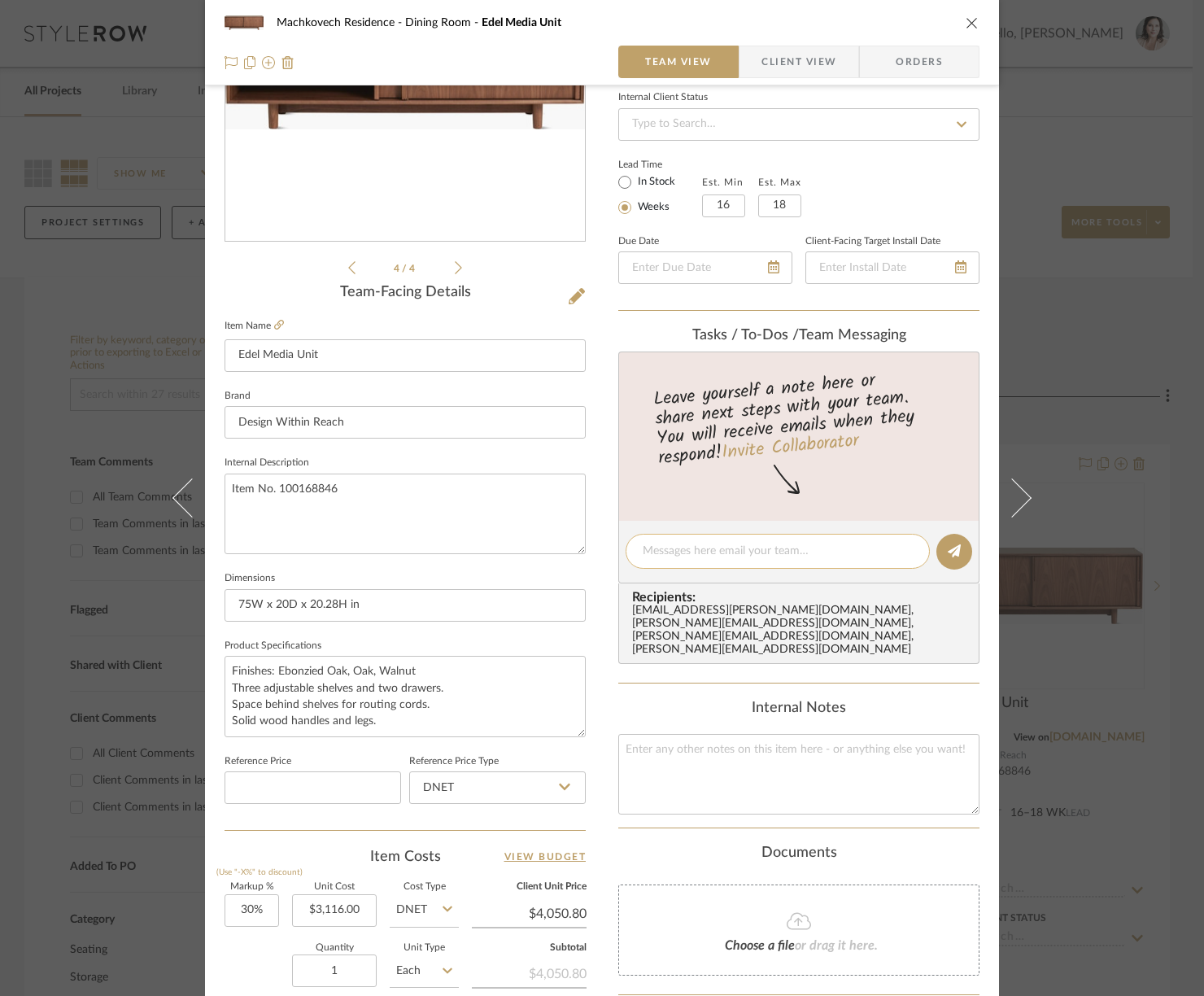
click at [674, 557] on textarea at bounding box center [778, 550] width 270 height 17
type textarea "update with 75" images"
click at [948, 546] on icon at bounding box center [954, 550] width 13 height 13
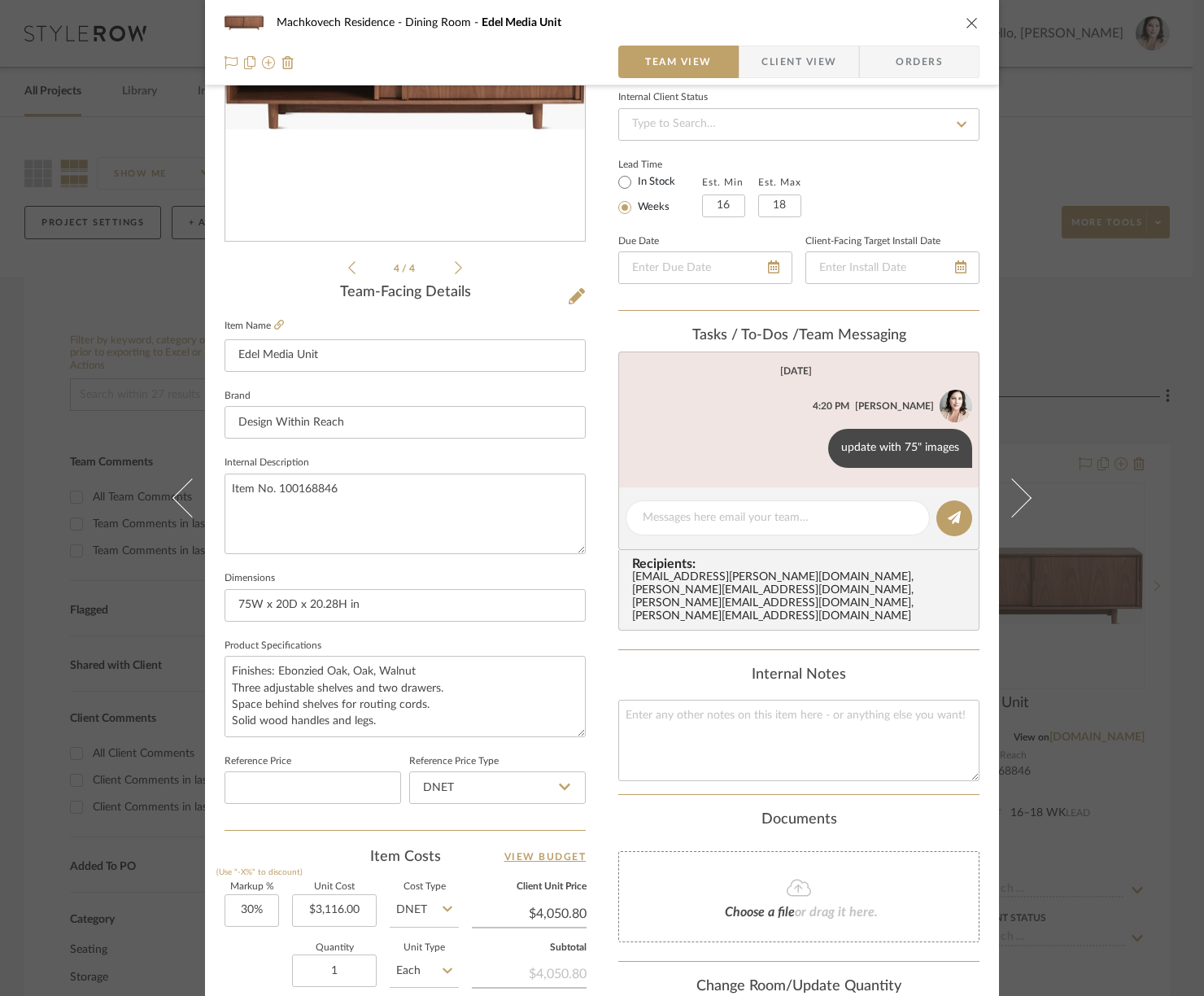
click at [115, 292] on div "Machkovech Residence Dining Room Edel Media Unit Team View Client View Orders 4…" at bounding box center [602, 498] width 1204 height 996
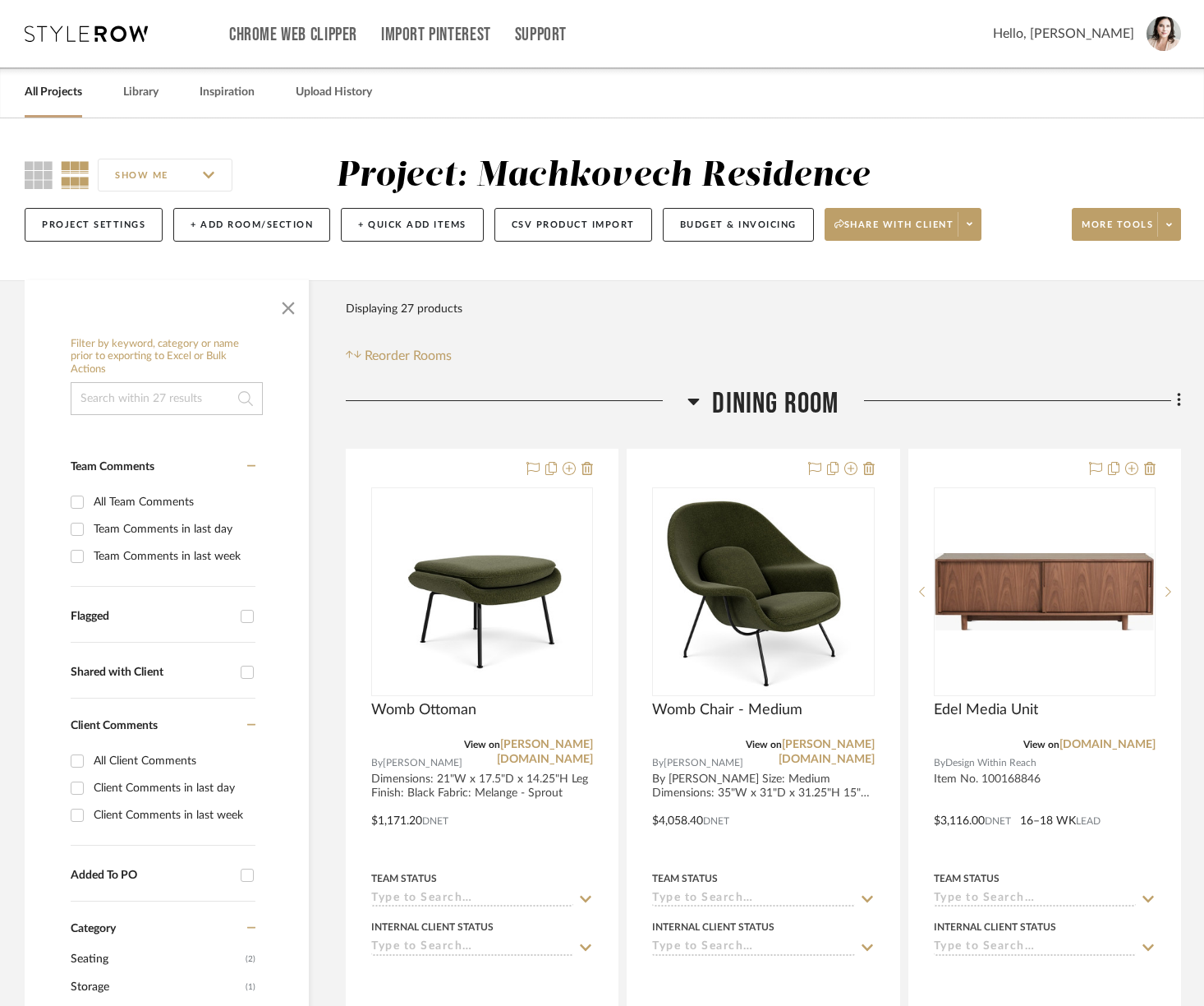
click at [48, 92] on link "All Projects" at bounding box center [53, 92] width 58 height 22
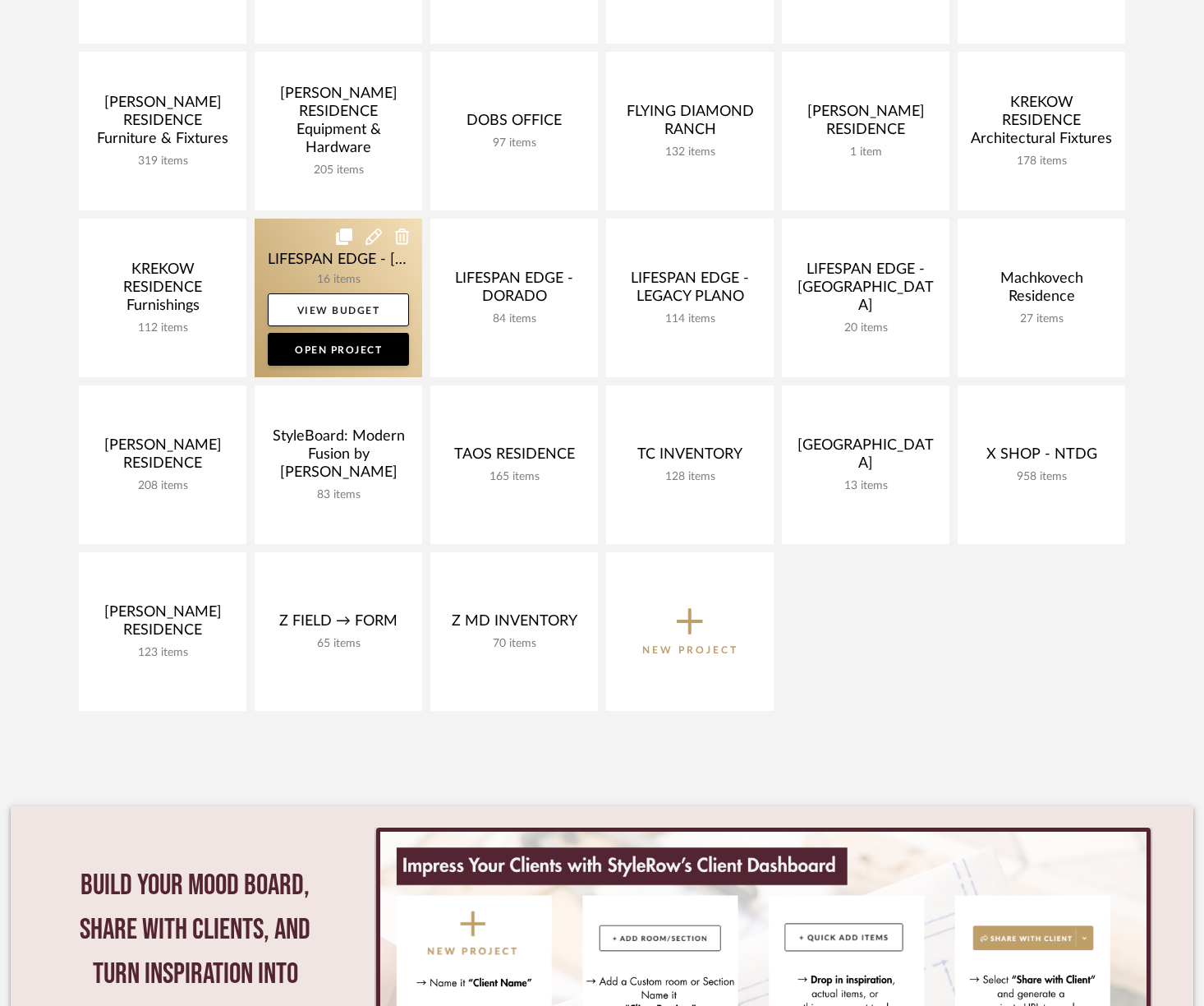
scroll to position [135, 0]
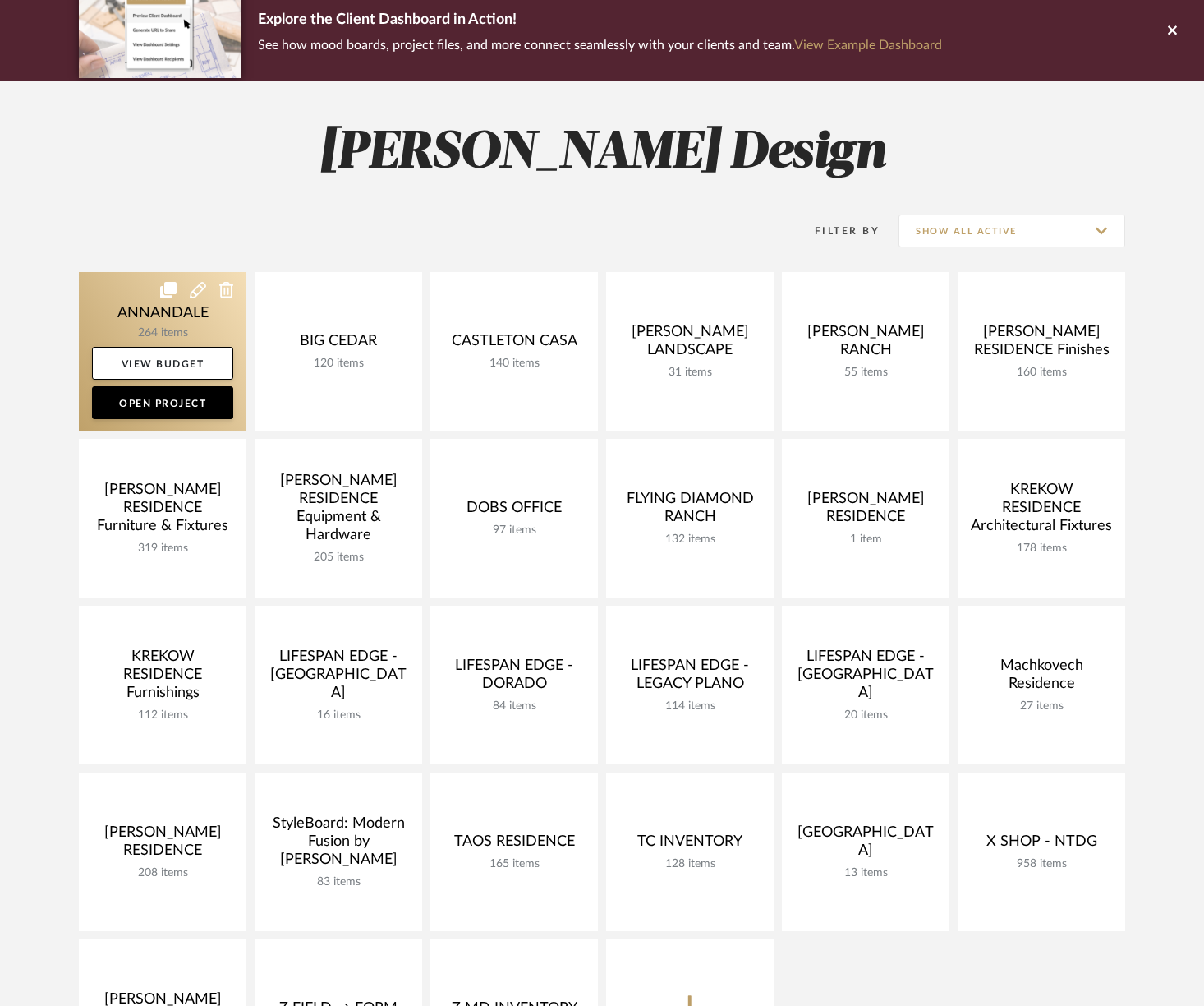
click at [116, 318] on link at bounding box center [163, 351] width 167 height 158
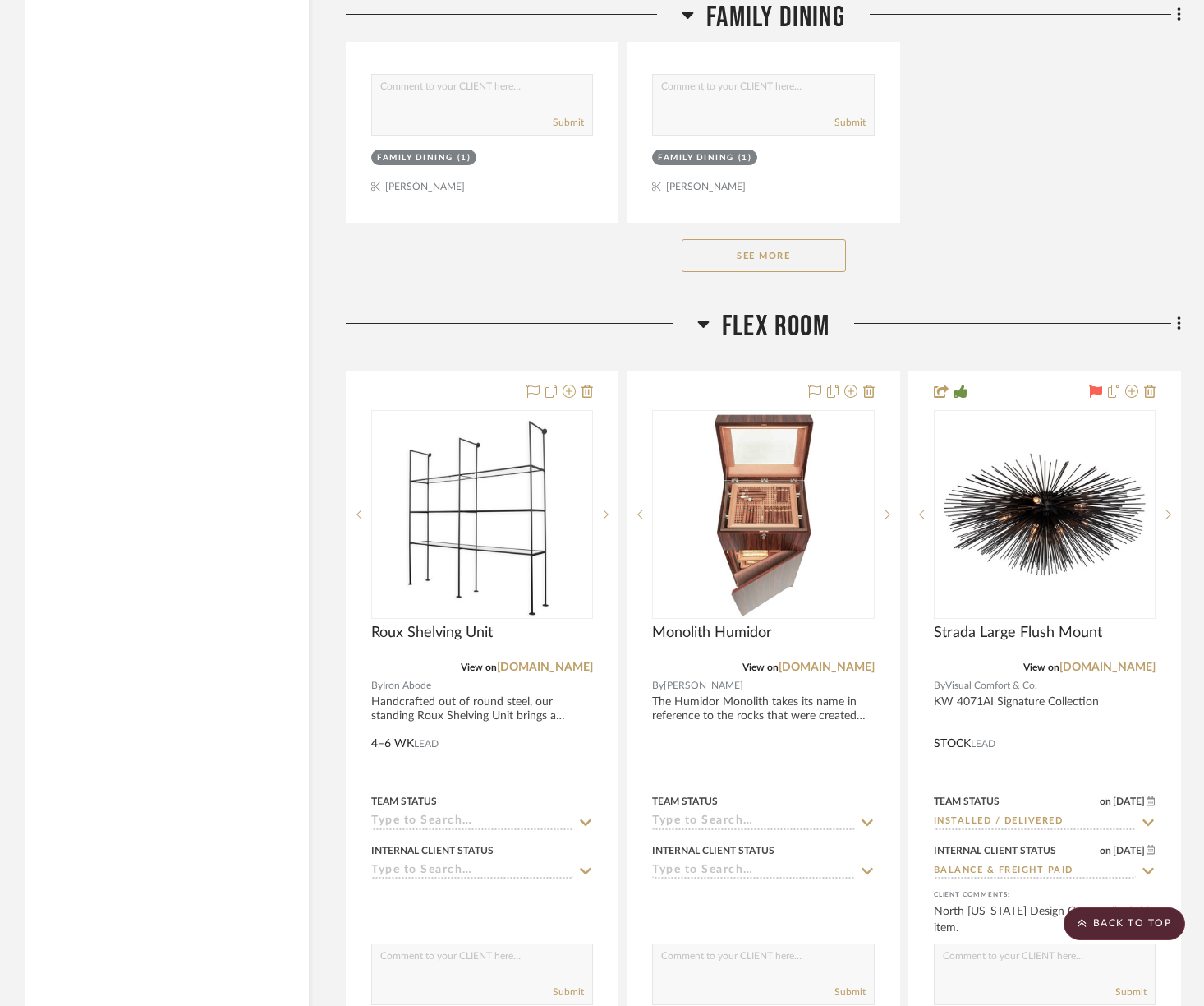
scroll to position [20439, 0]
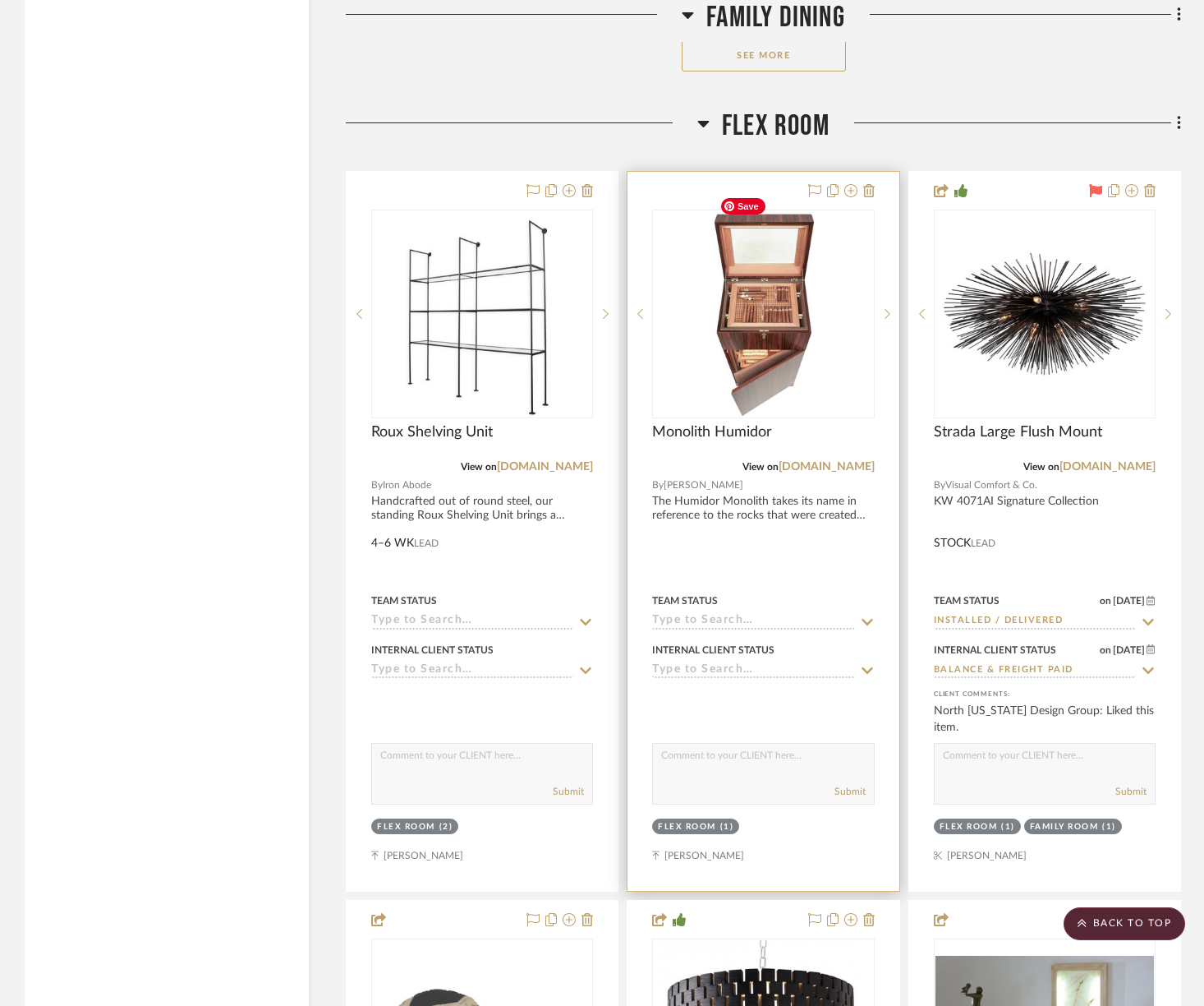
click at [768, 343] on img "0" at bounding box center [764, 313] width 102 height 205
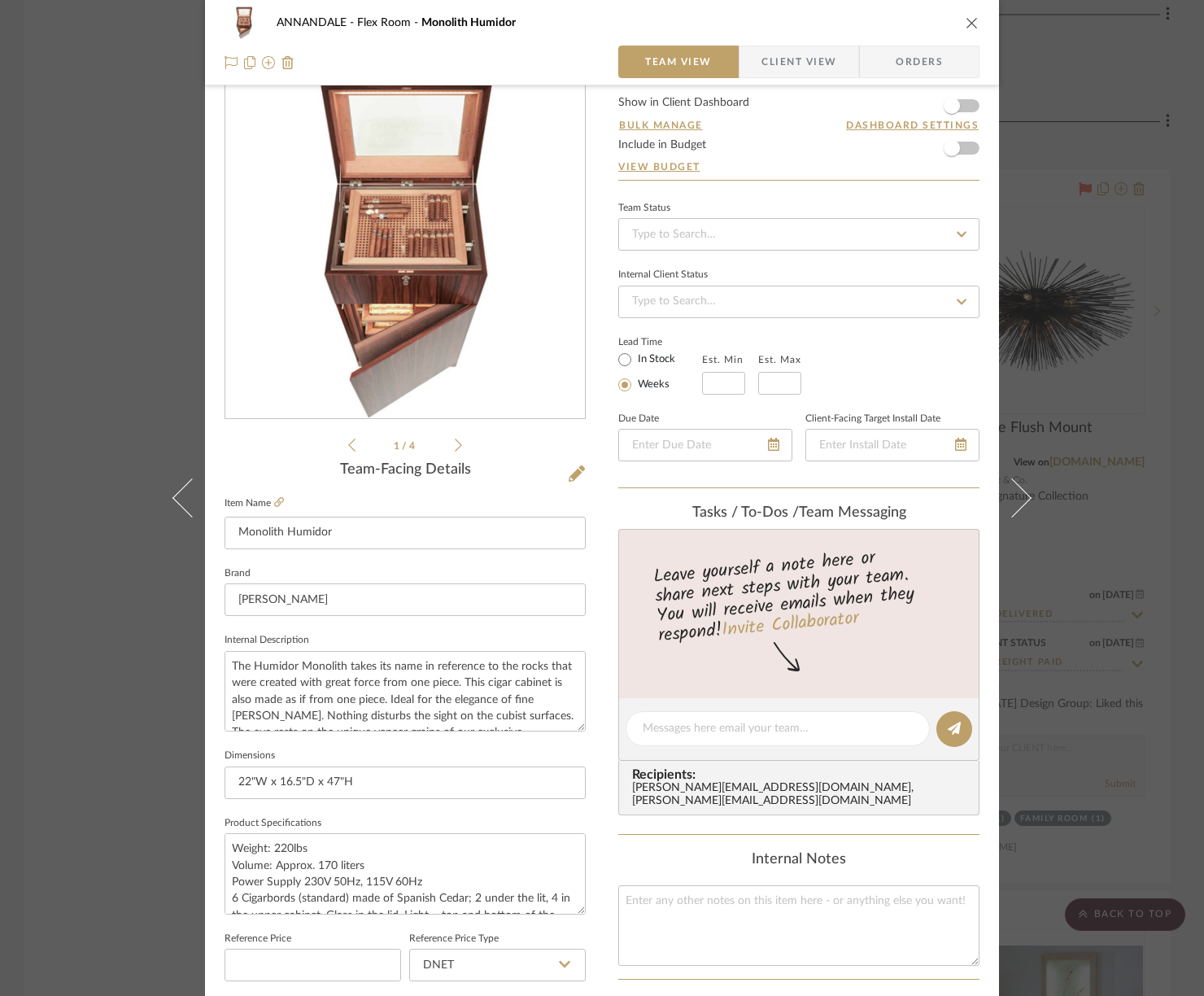
scroll to position [64, 0]
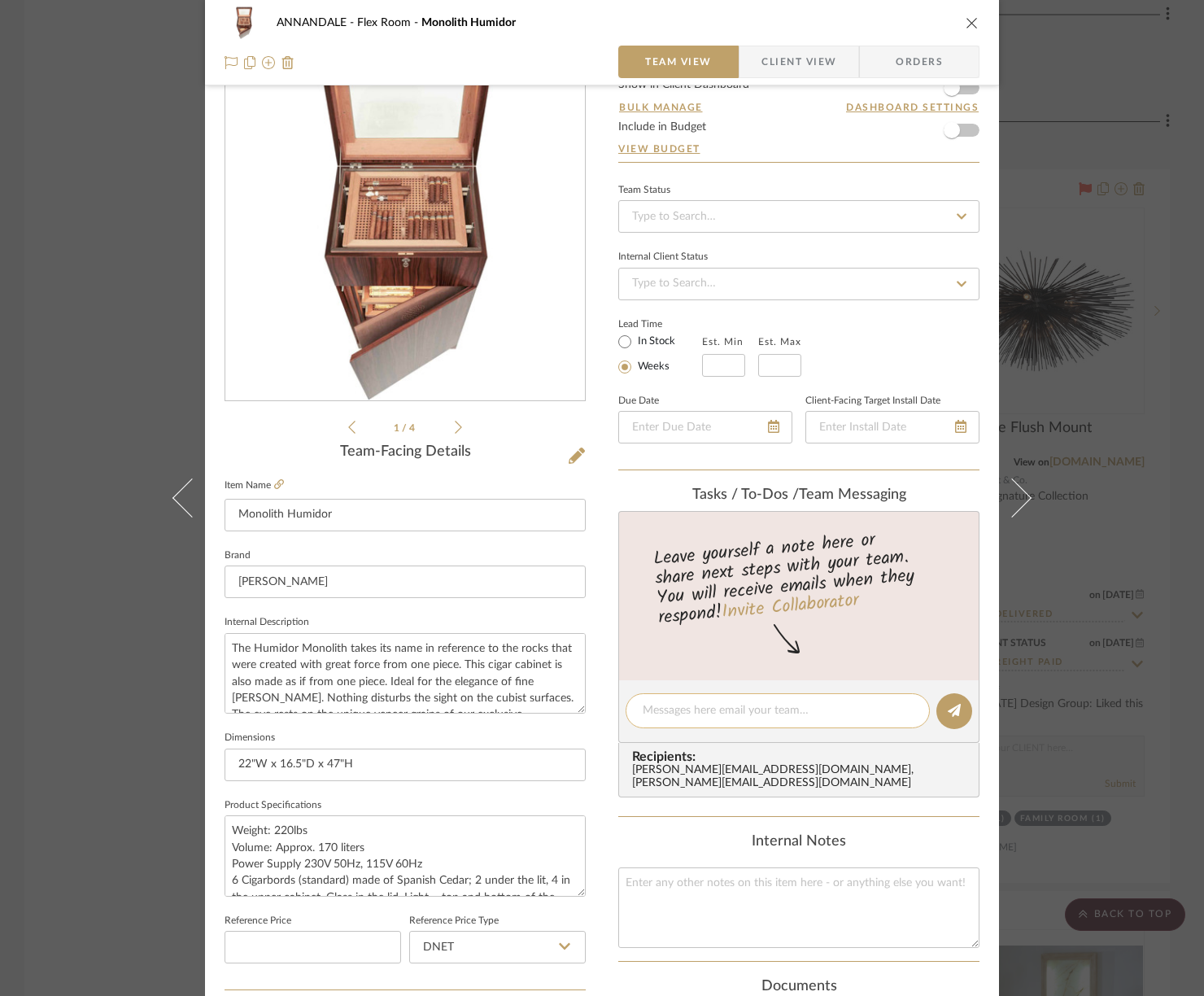
click at [661, 720] on div at bounding box center [777, 711] width 304 height 35
click at [661, 716] on textarea at bounding box center [778, 710] width 270 height 17
type textarea "will you check if they will do custom sizes?"
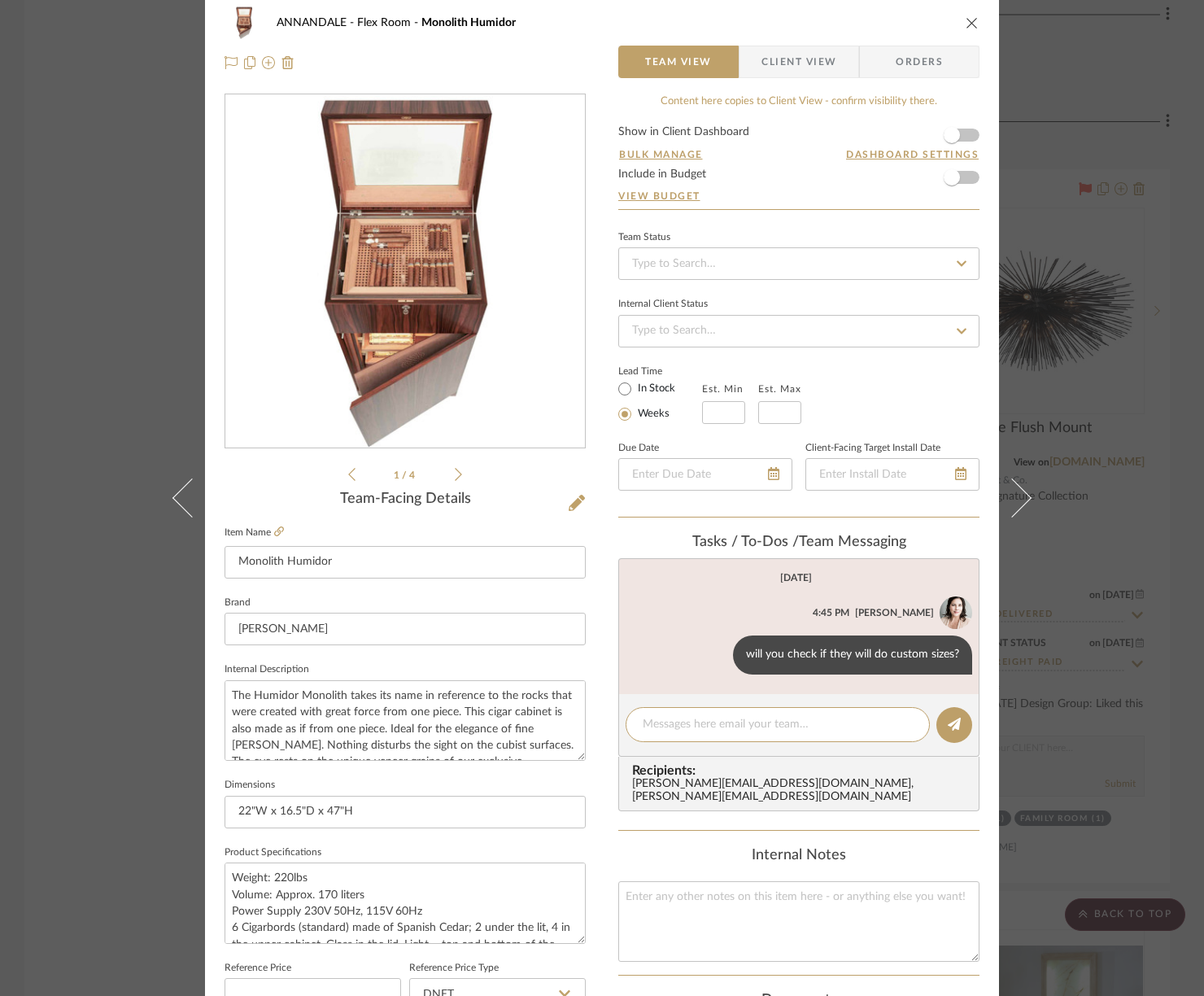
scroll to position [0, 0]
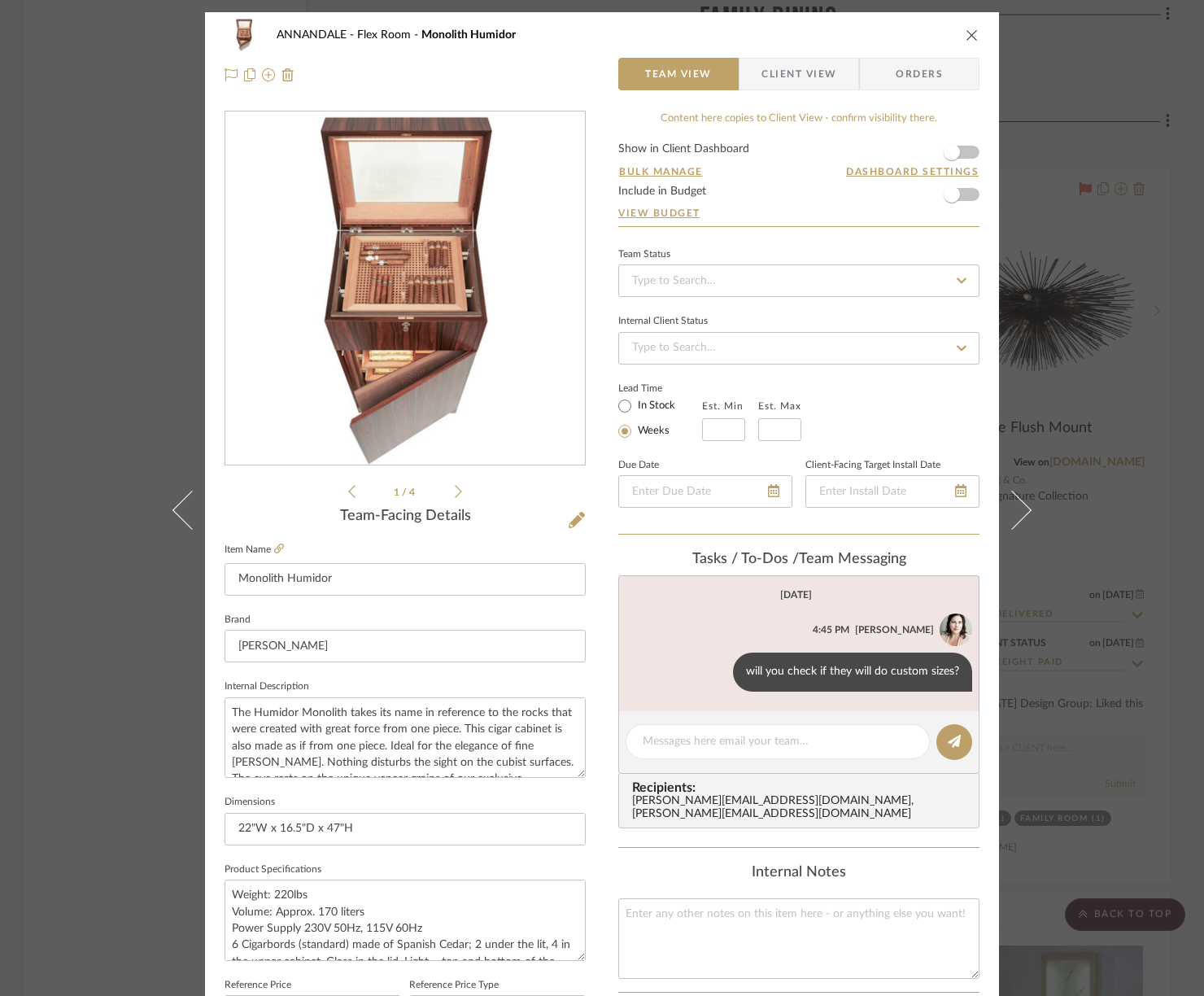
click at [965, 33] on icon "close" at bounding box center [971, 34] width 13 height 13
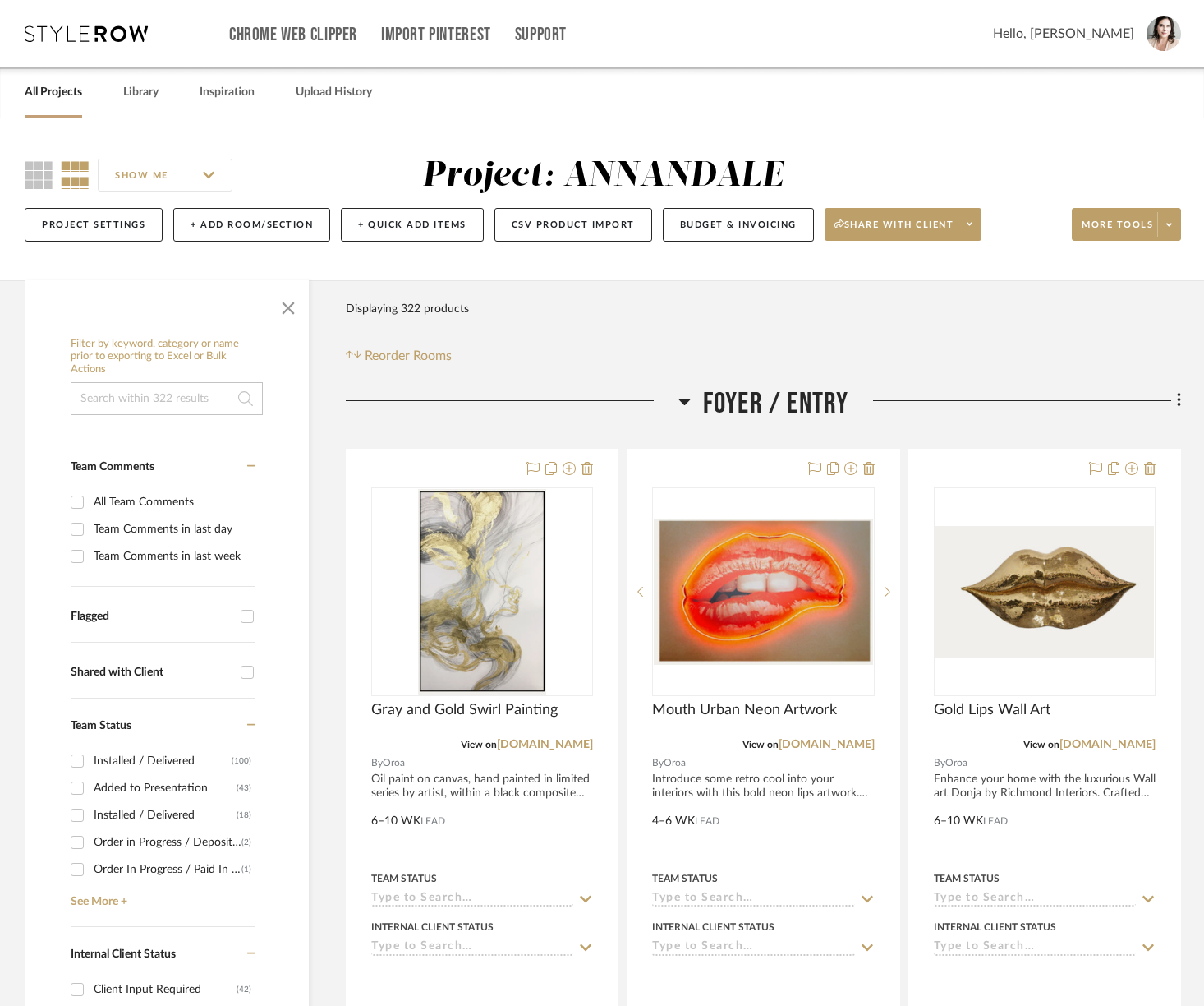
click at [84, 33] on icon at bounding box center [86, 34] width 124 height 16
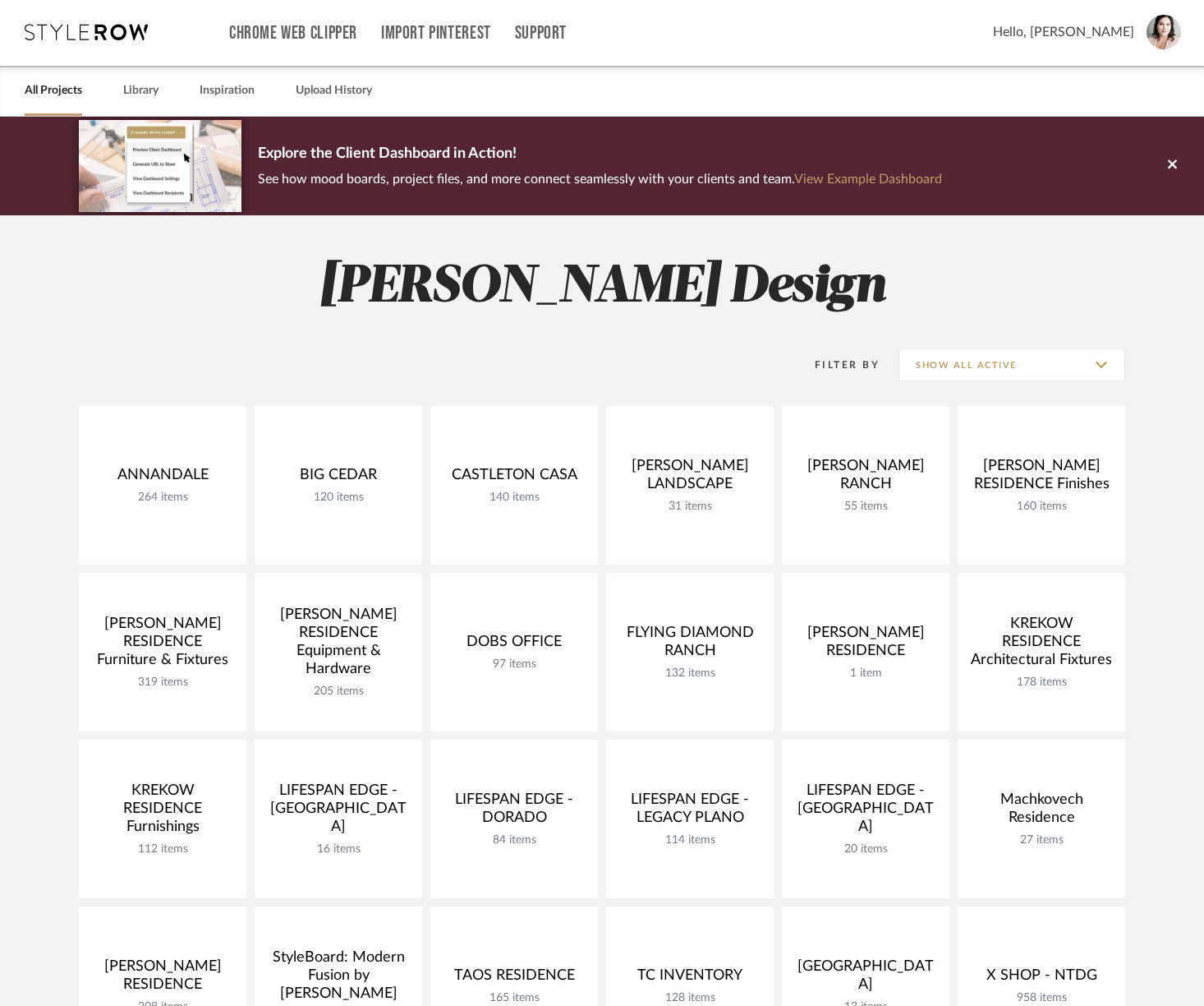
scroll to position [4, 0]
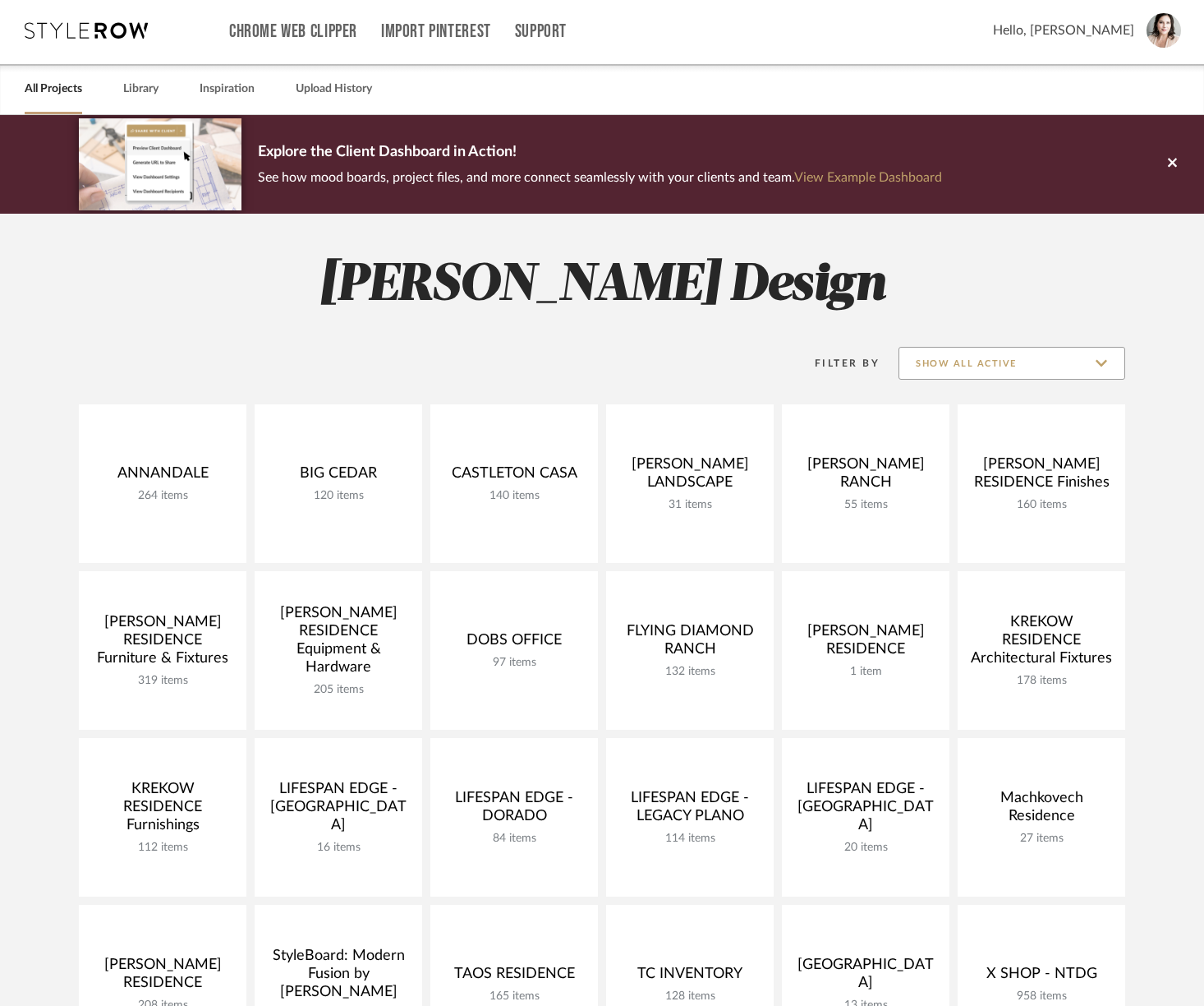
click at [923, 368] on input "Show All Active" at bounding box center [1011, 363] width 227 height 33
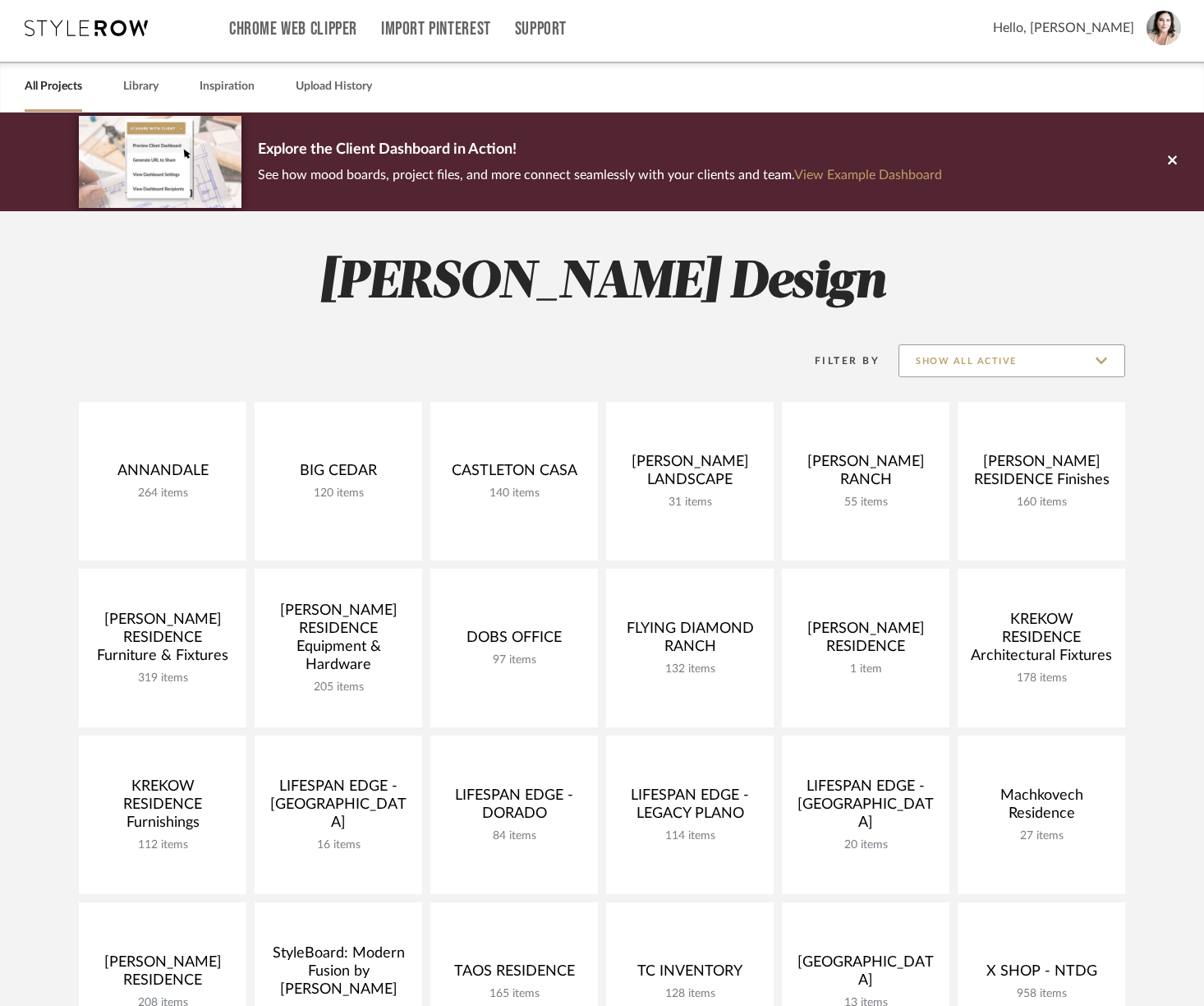
scroll to position [6, 0]
click at [921, 362] on input "Show All Active" at bounding box center [1011, 359] width 227 height 33
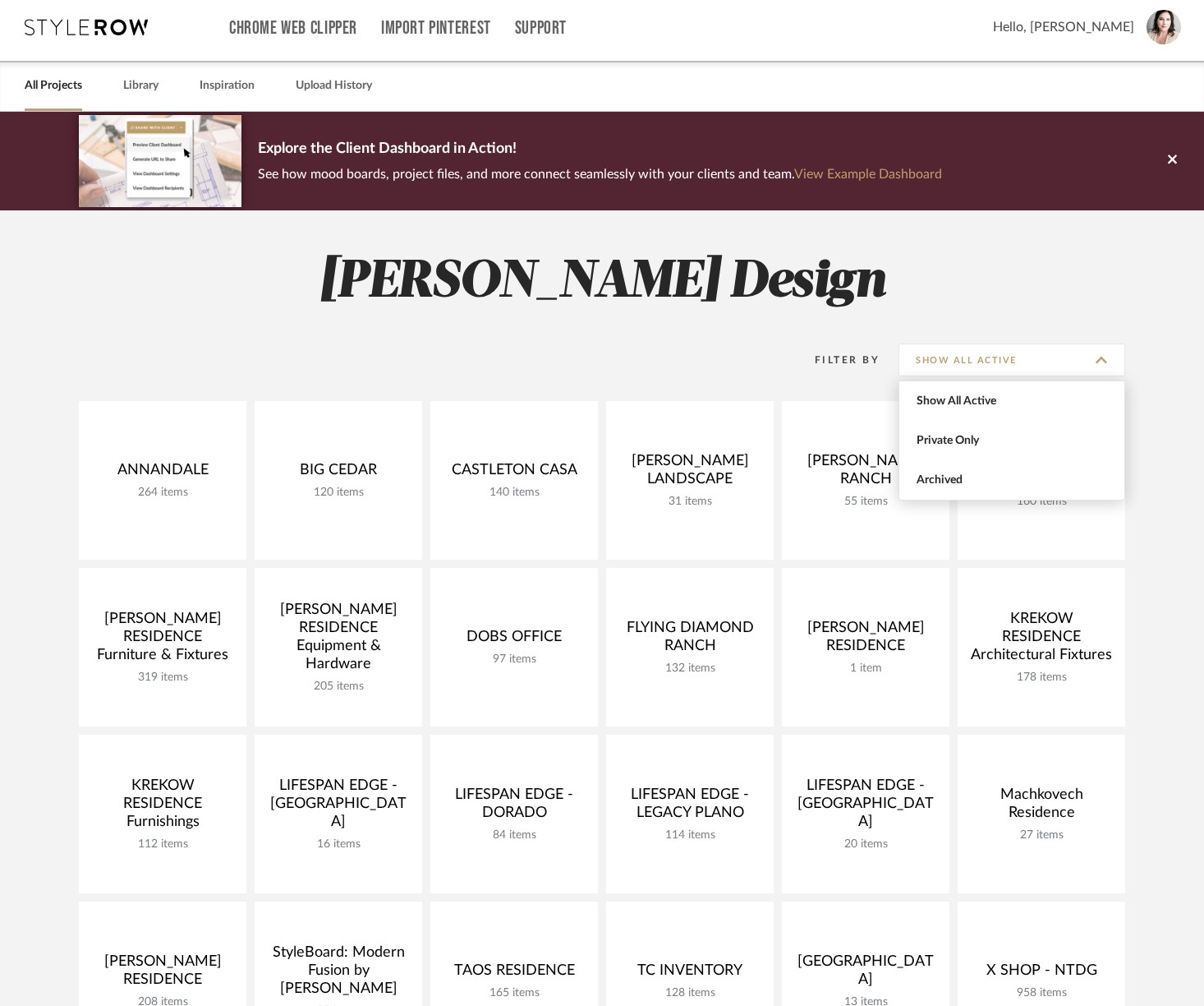
click at [527, 363] on div "Filter By Show All Active" at bounding box center [602, 359] width 1047 height 41
click at [1181, 159] on button at bounding box center [1172, 161] width 63 height 99
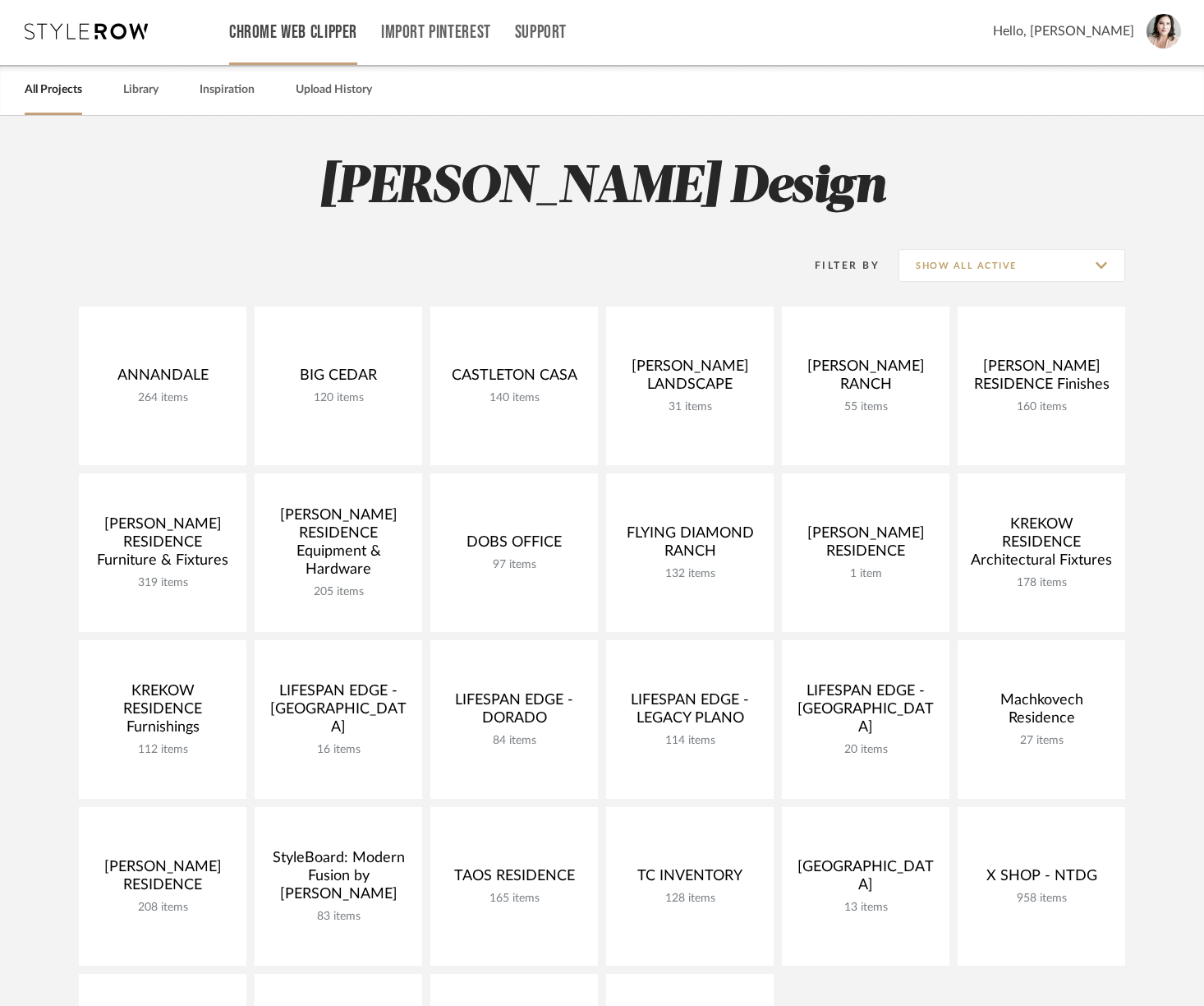
scroll to position [4, 0]
click at [426, 33] on link "Import Pinterest" at bounding box center [437, 32] width 110 height 14
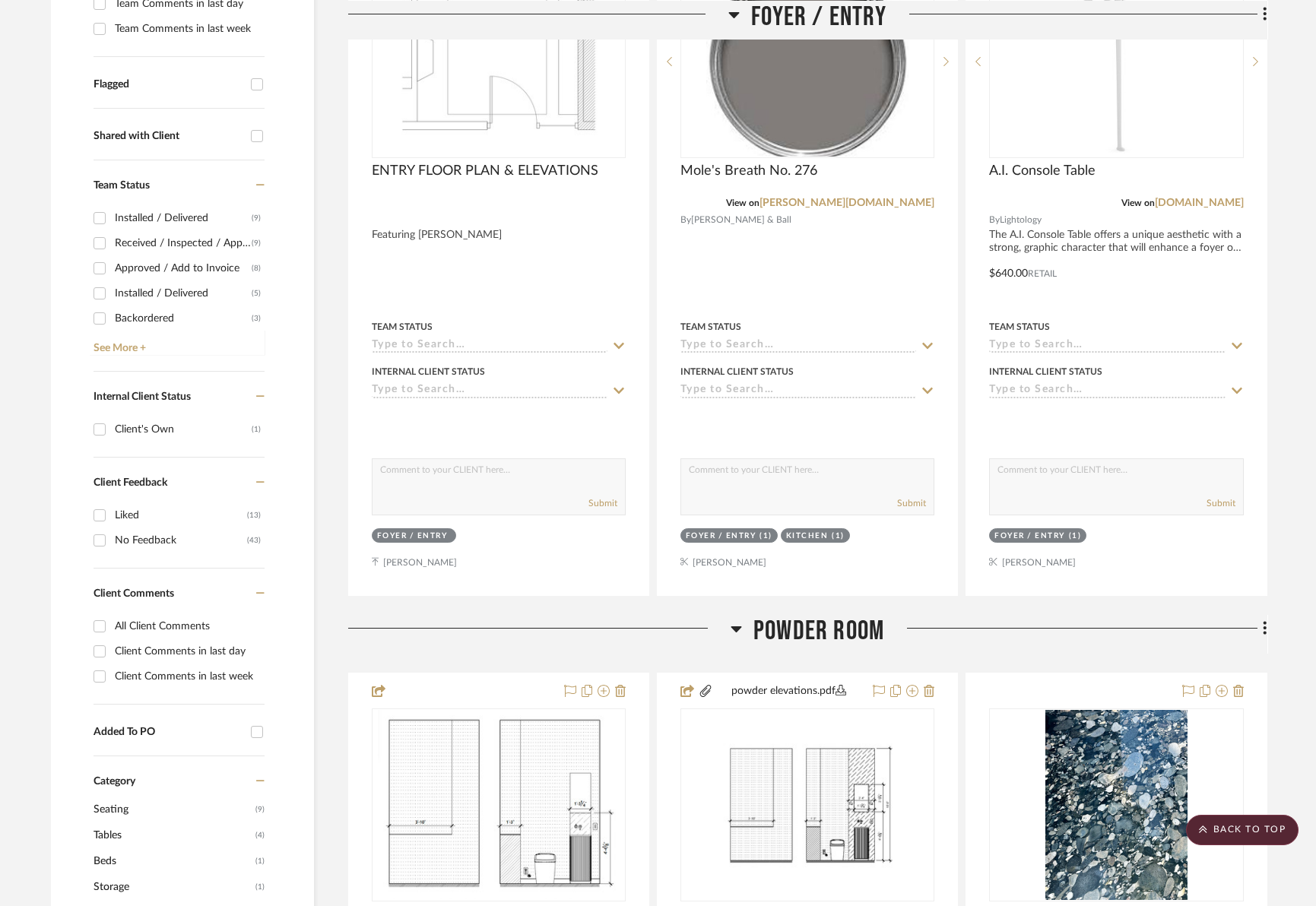
scroll to position [179, 0]
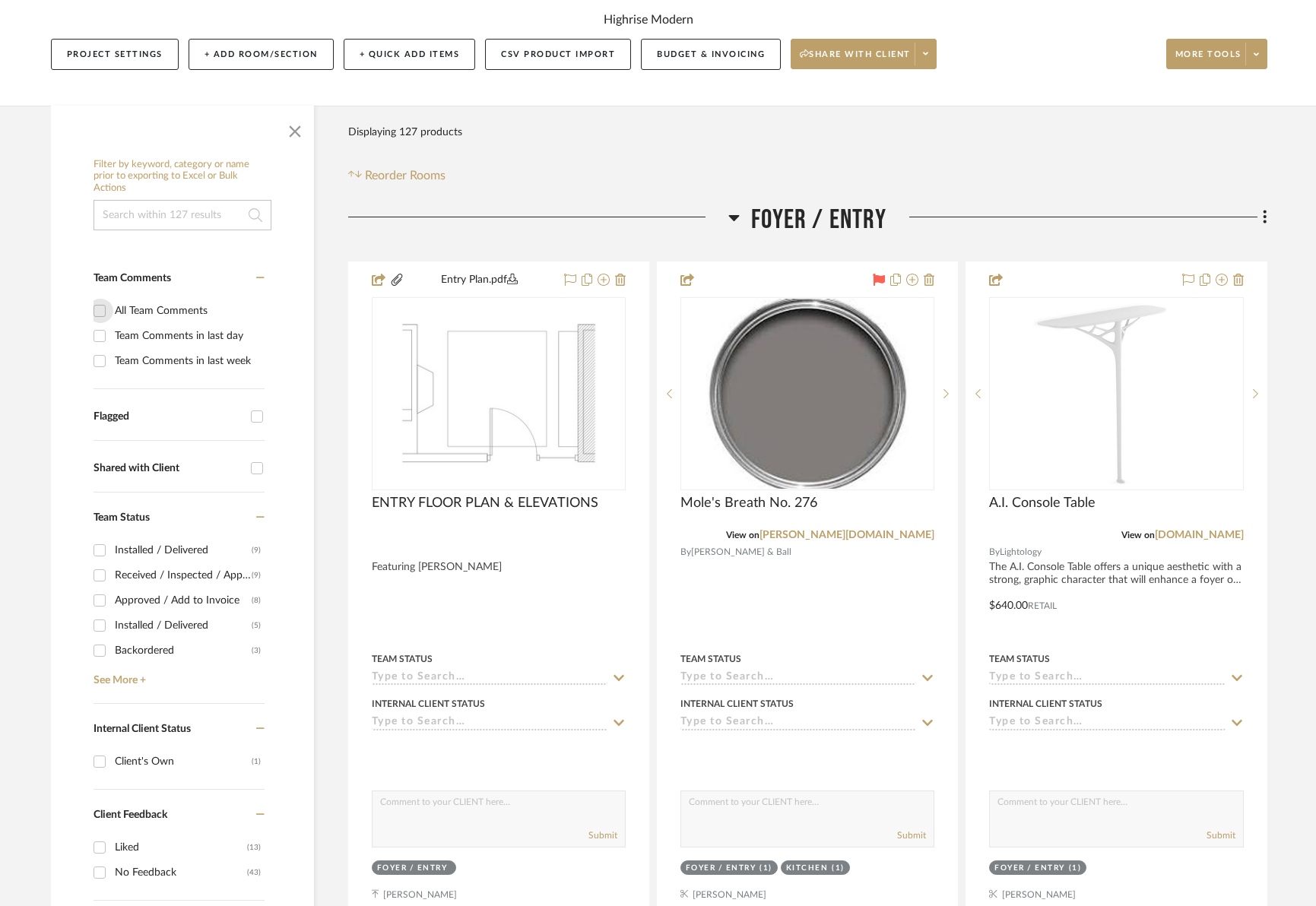
click at [102, 311] on input "All Team Comments" at bounding box center [100, 311] width 25 height 25
checkbox input "true"
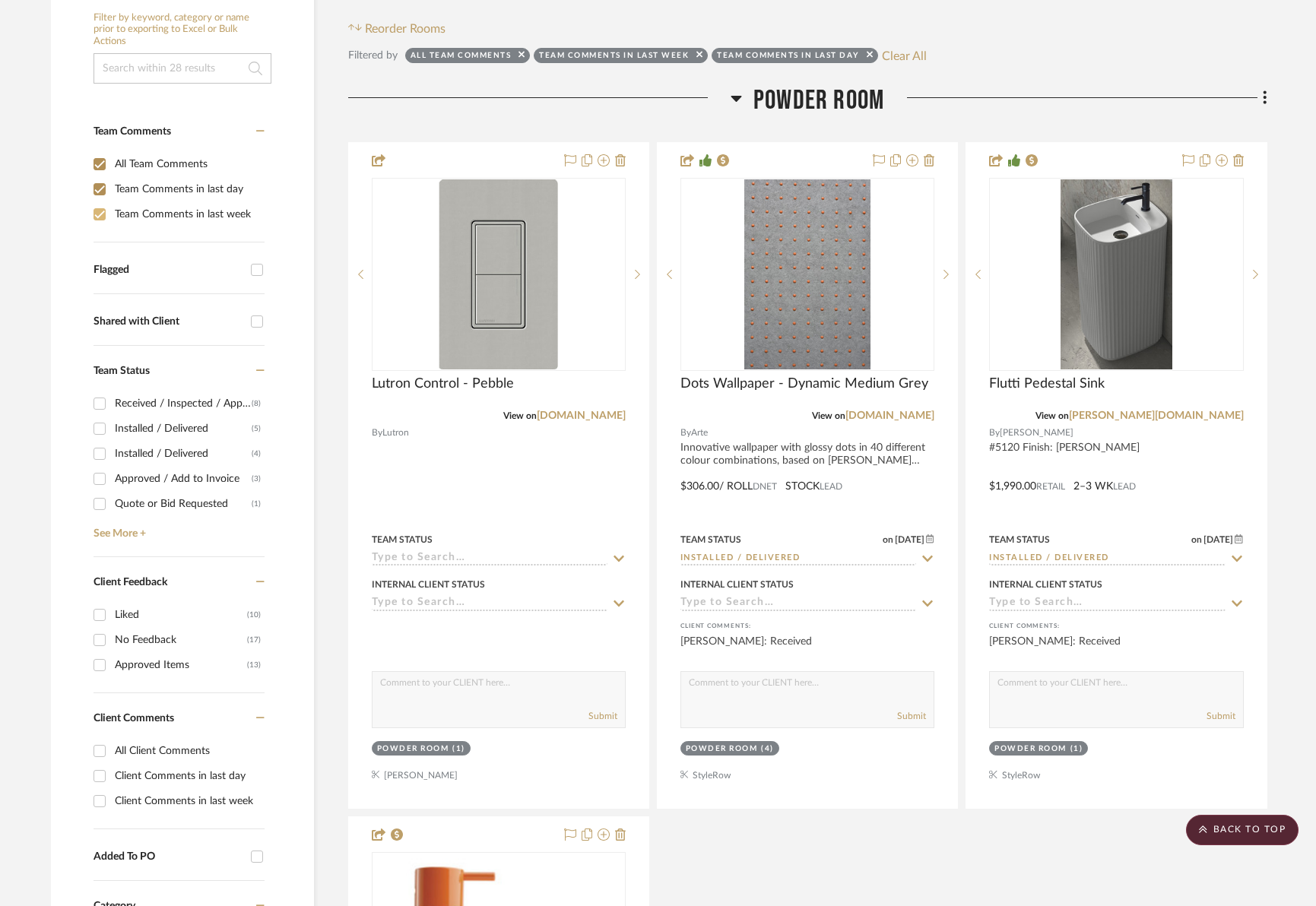
scroll to position [325, 0]
click at [96, 189] on input "Team Comments in last day" at bounding box center [100, 190] width 25 height 25
checkbox input "false"
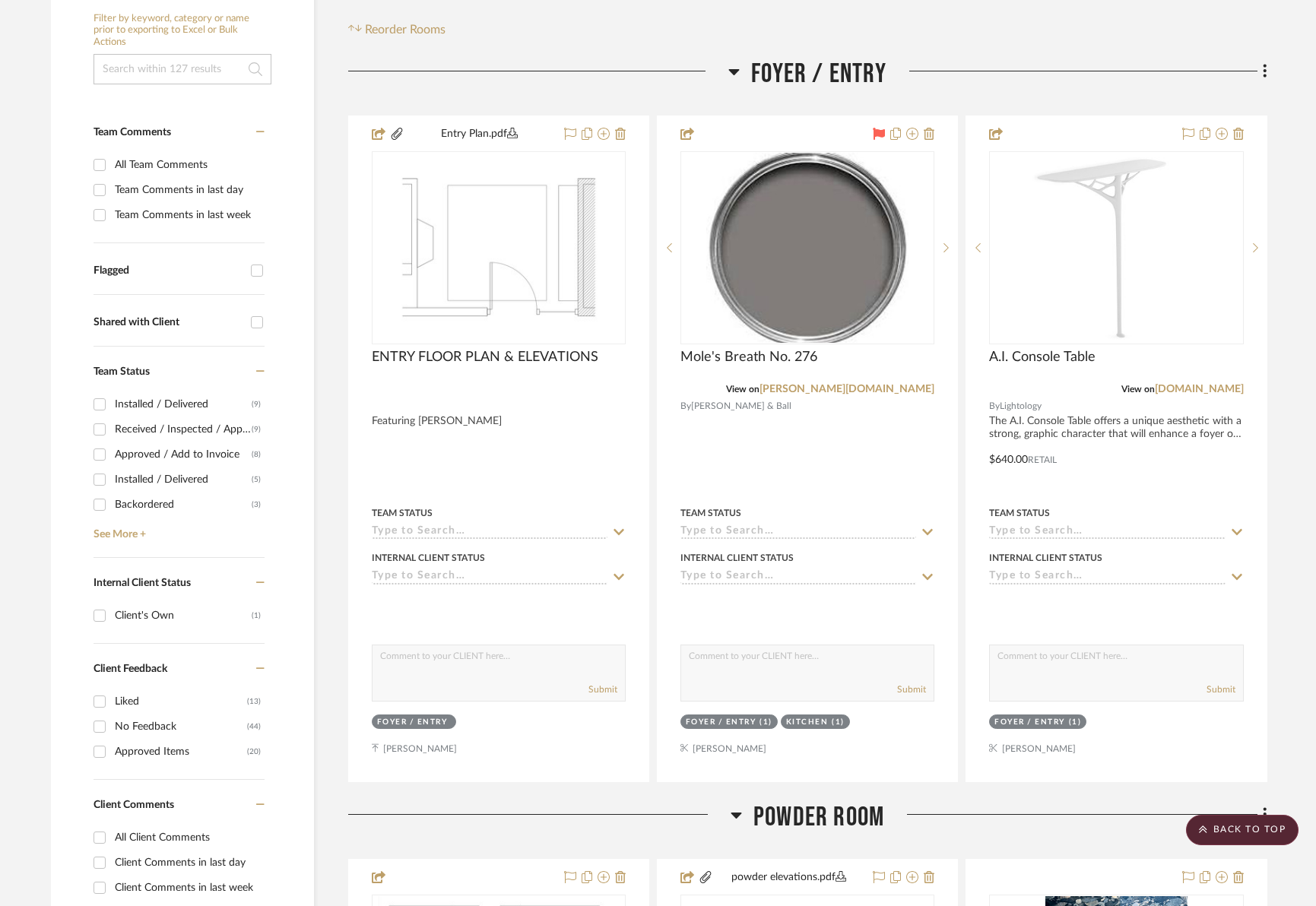
click at [97, 193] on input "Team Comments in last day" at bounding box center [100, 190] width 25 height 25
checkbox input "true"
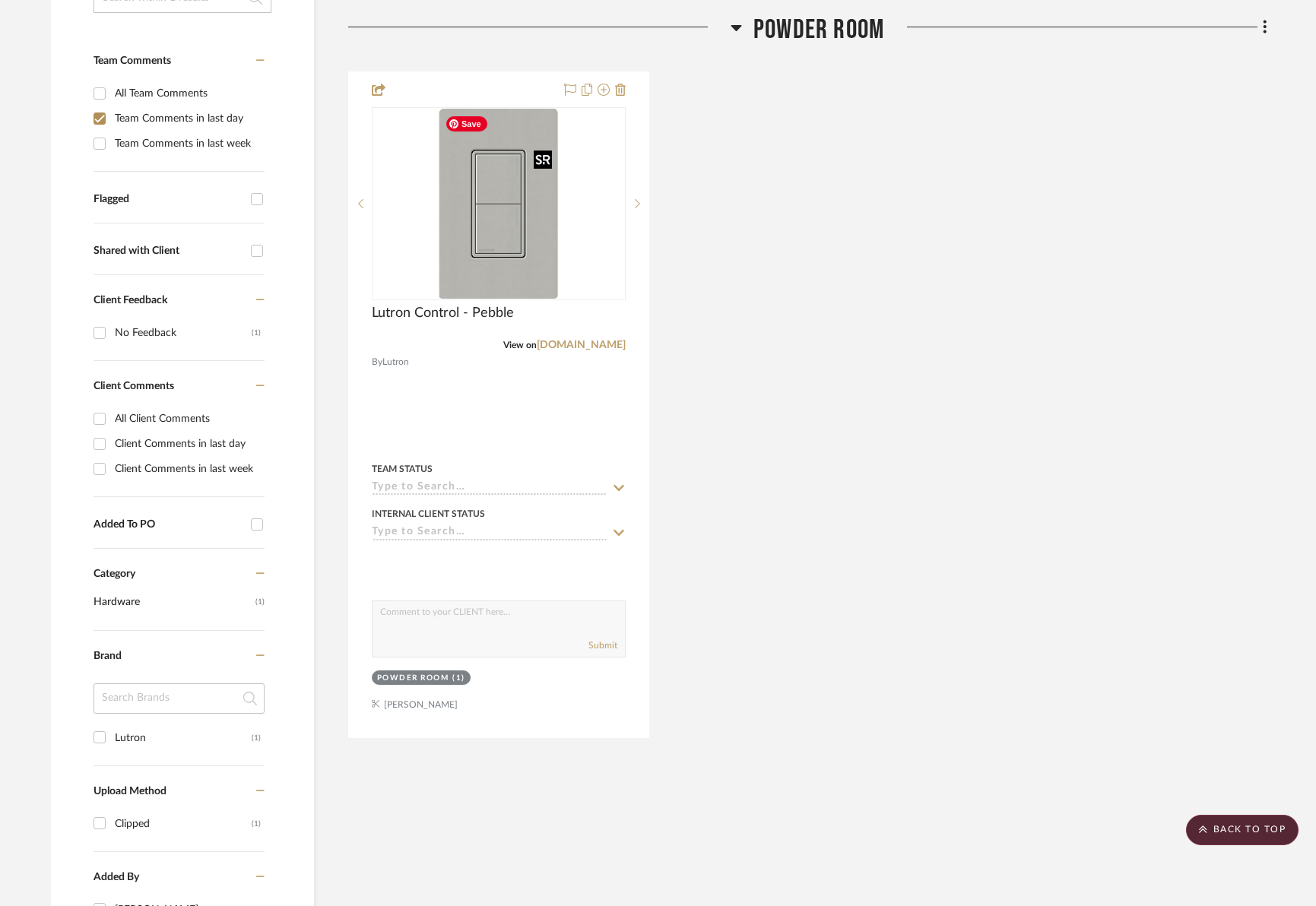
scroll to position [75, 0]
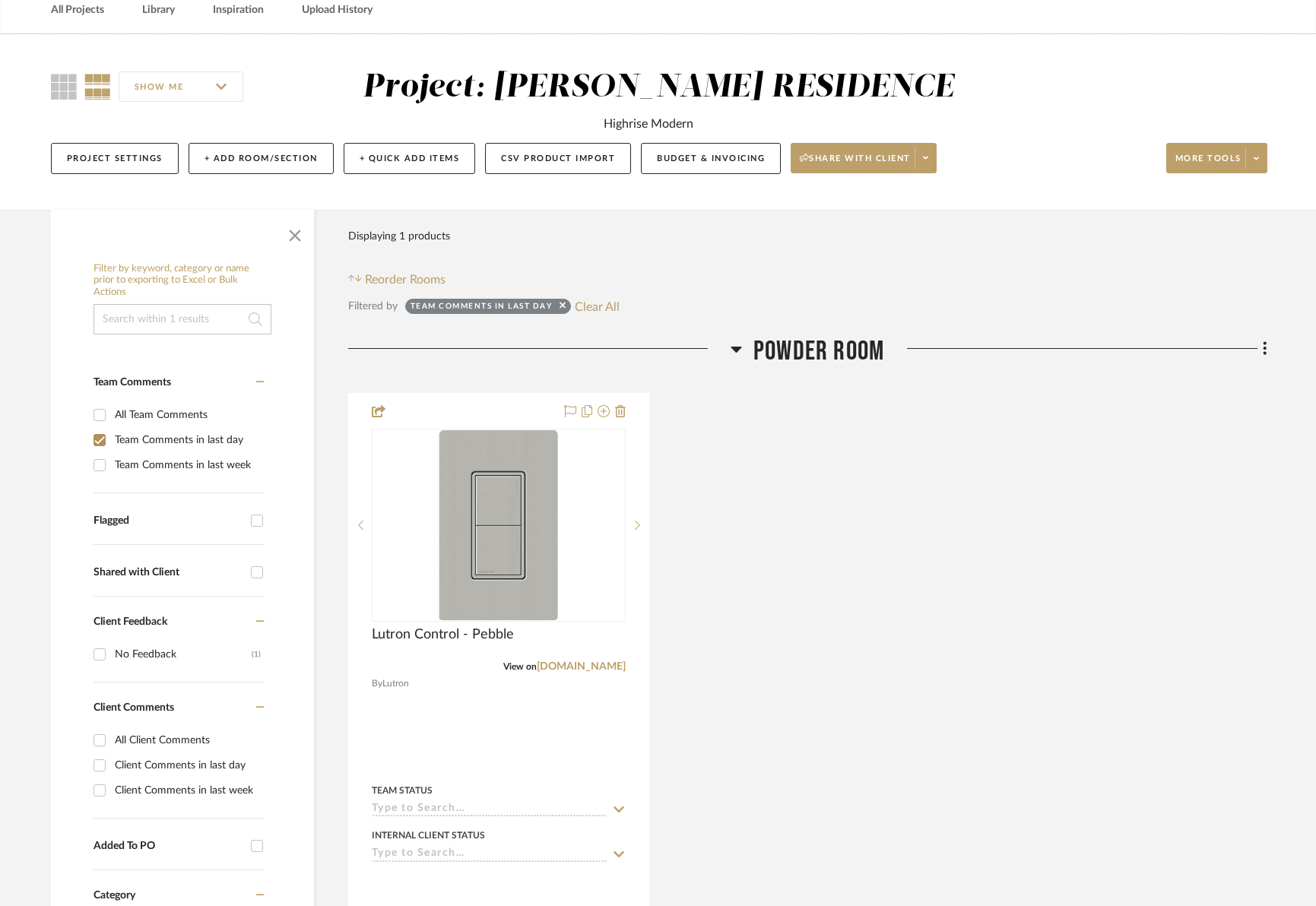
click at [108, 464] on input "Team Comments in last week" at bounding box center [100, 466] width 25 height 25
checkbox input "true"
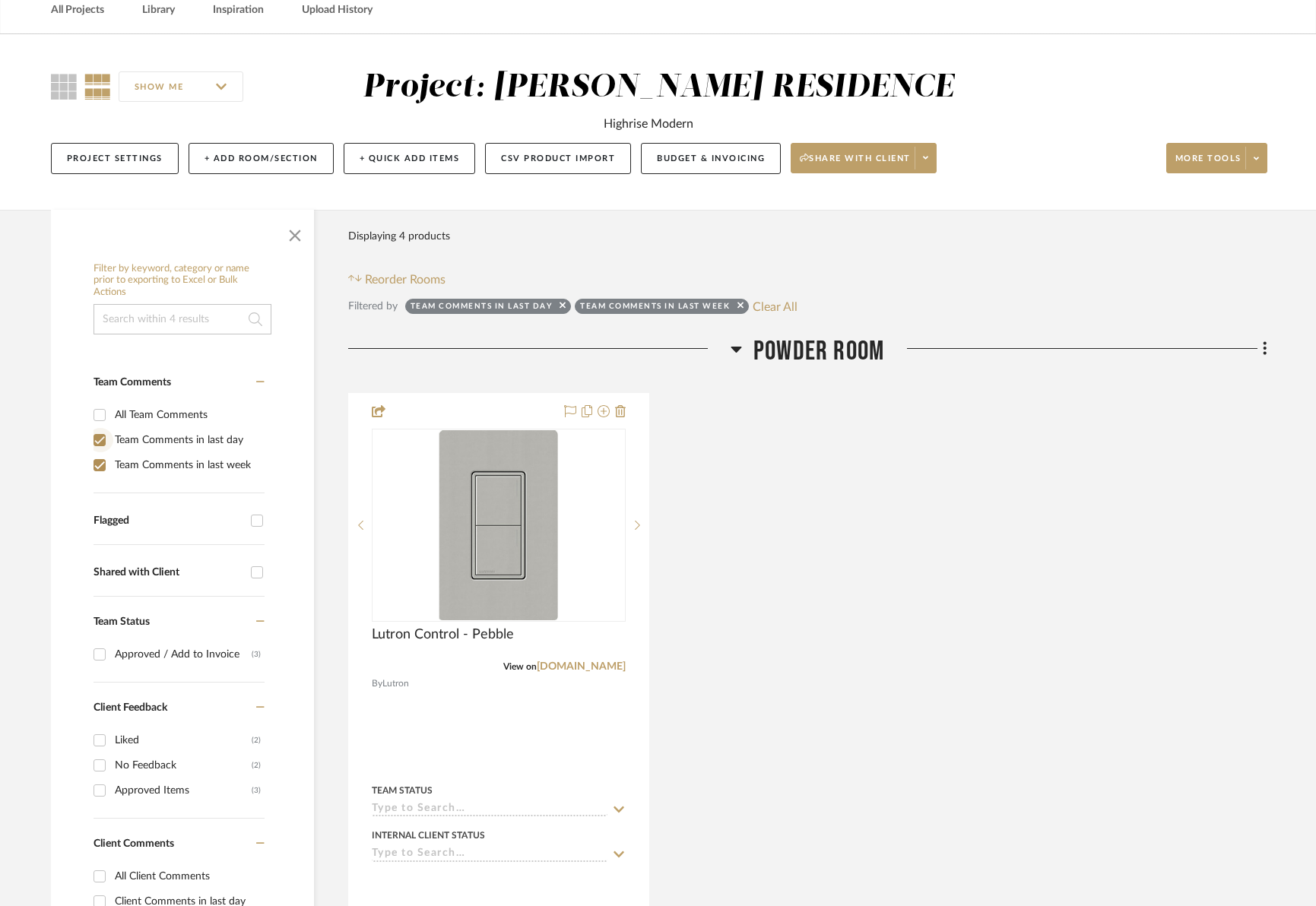
click at [100, 440] on input "Team Comments in last day" at bounding box center [100, 440] width 25 height 25
checkbox input "false"
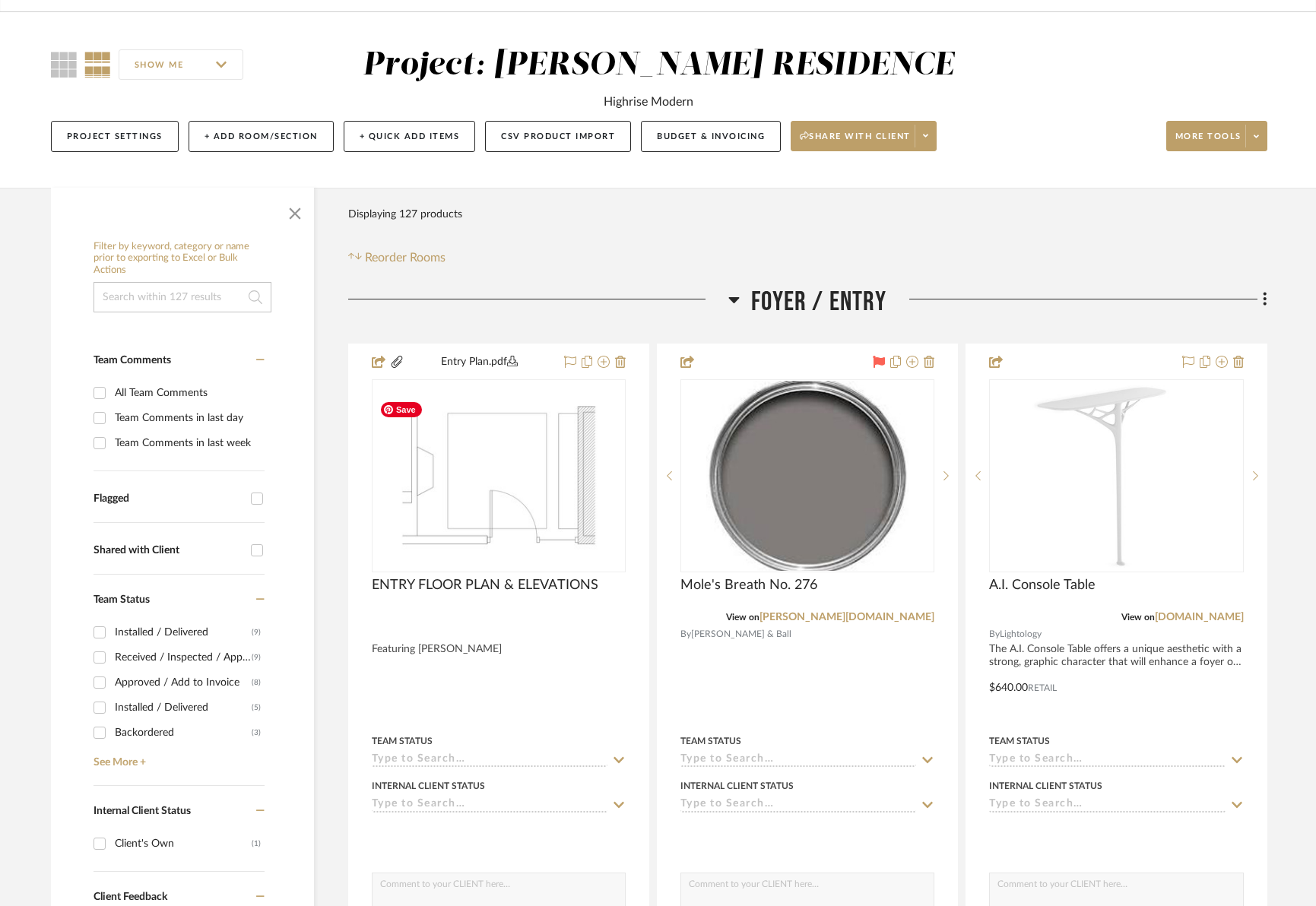
scroll to position [228, 0]
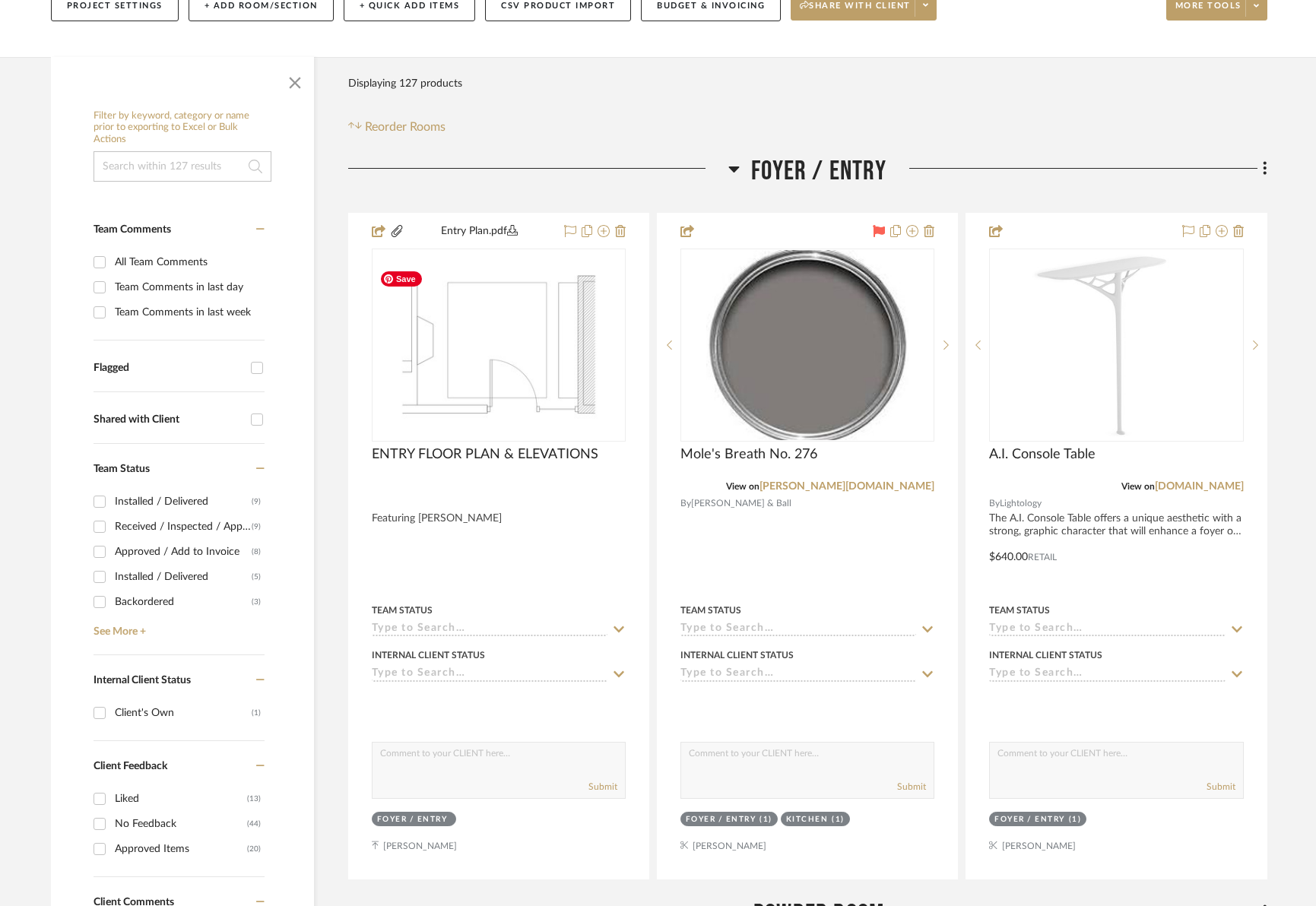
click at [104, 314] on input "Team Comments in last week" at bounding box center [100, 313] width 25 height 25
checkbox input "true"
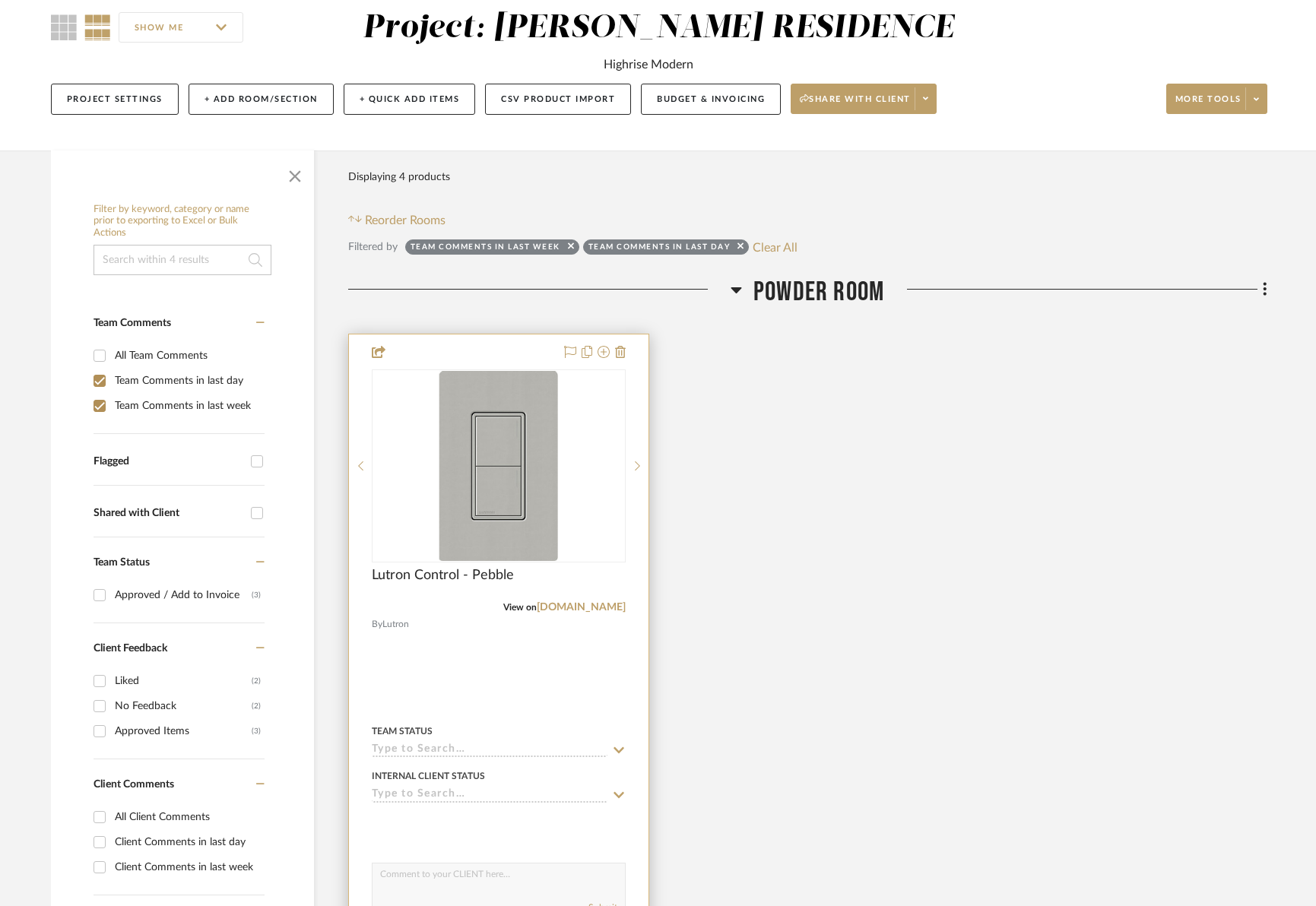
scroll to position [137, 0]
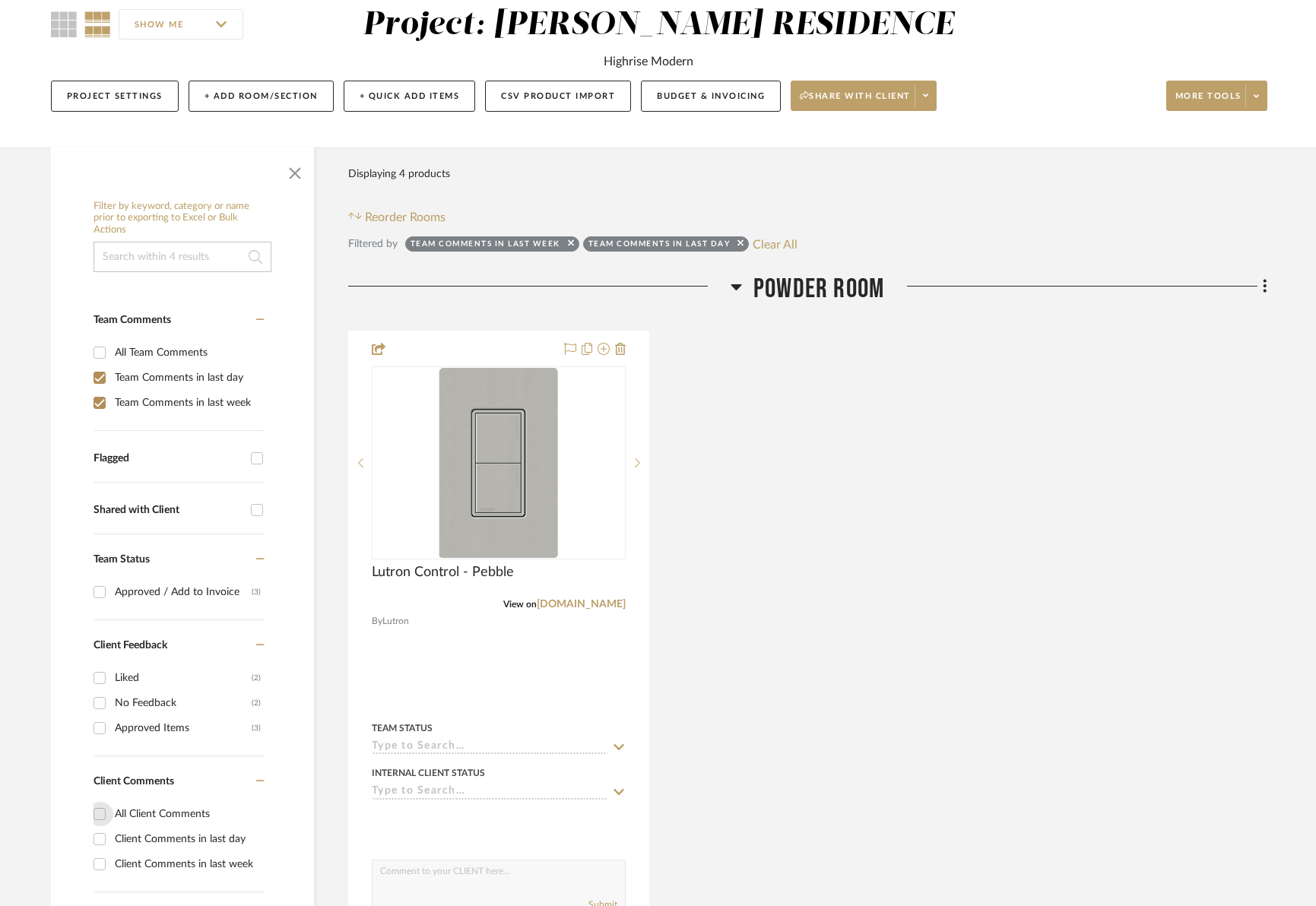
click at [100, 812] on input "All Client Comments" at bounding box center [100, 814] width 25 height 25
checkbox input "true"
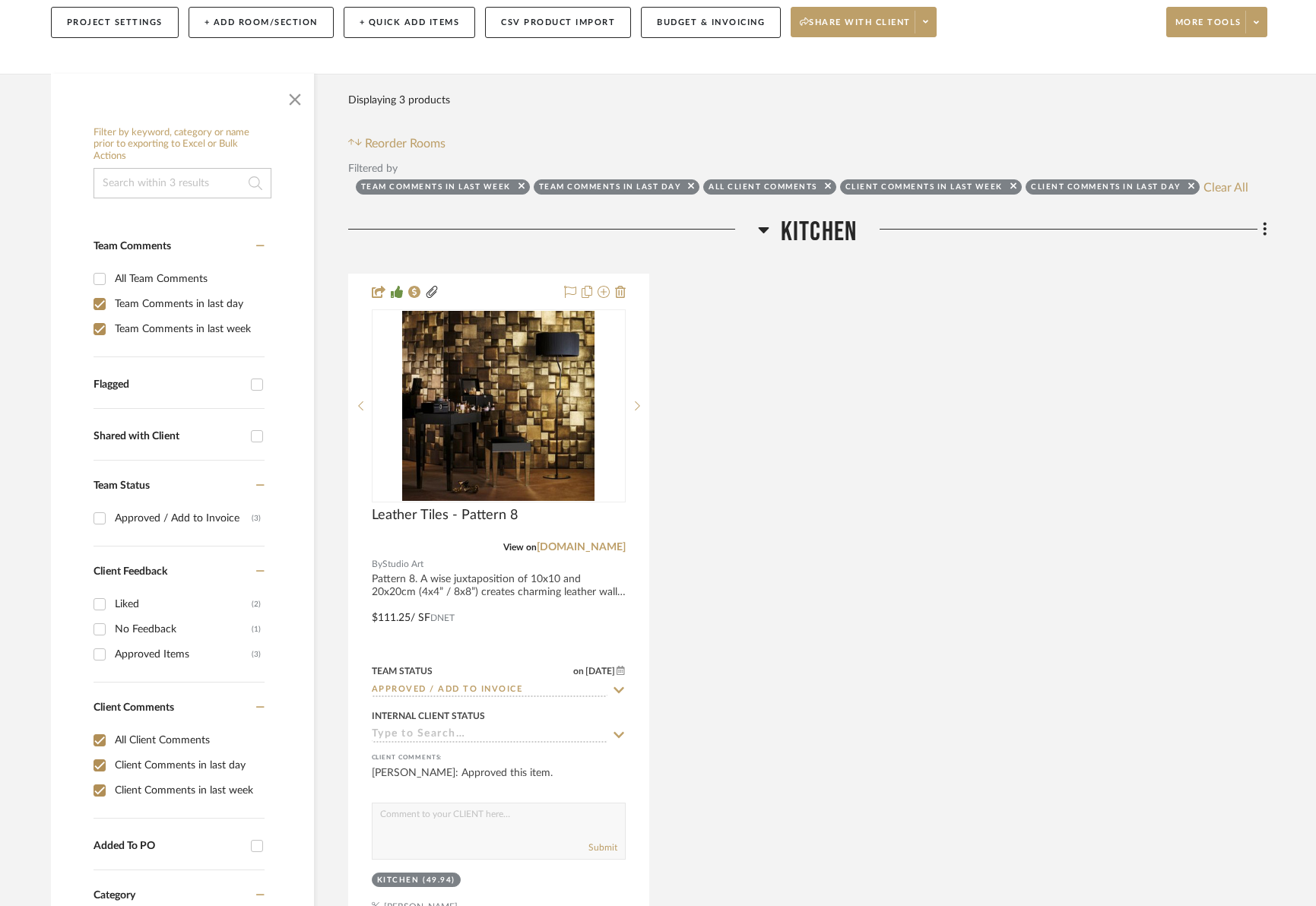
scroll to position [213, 0]
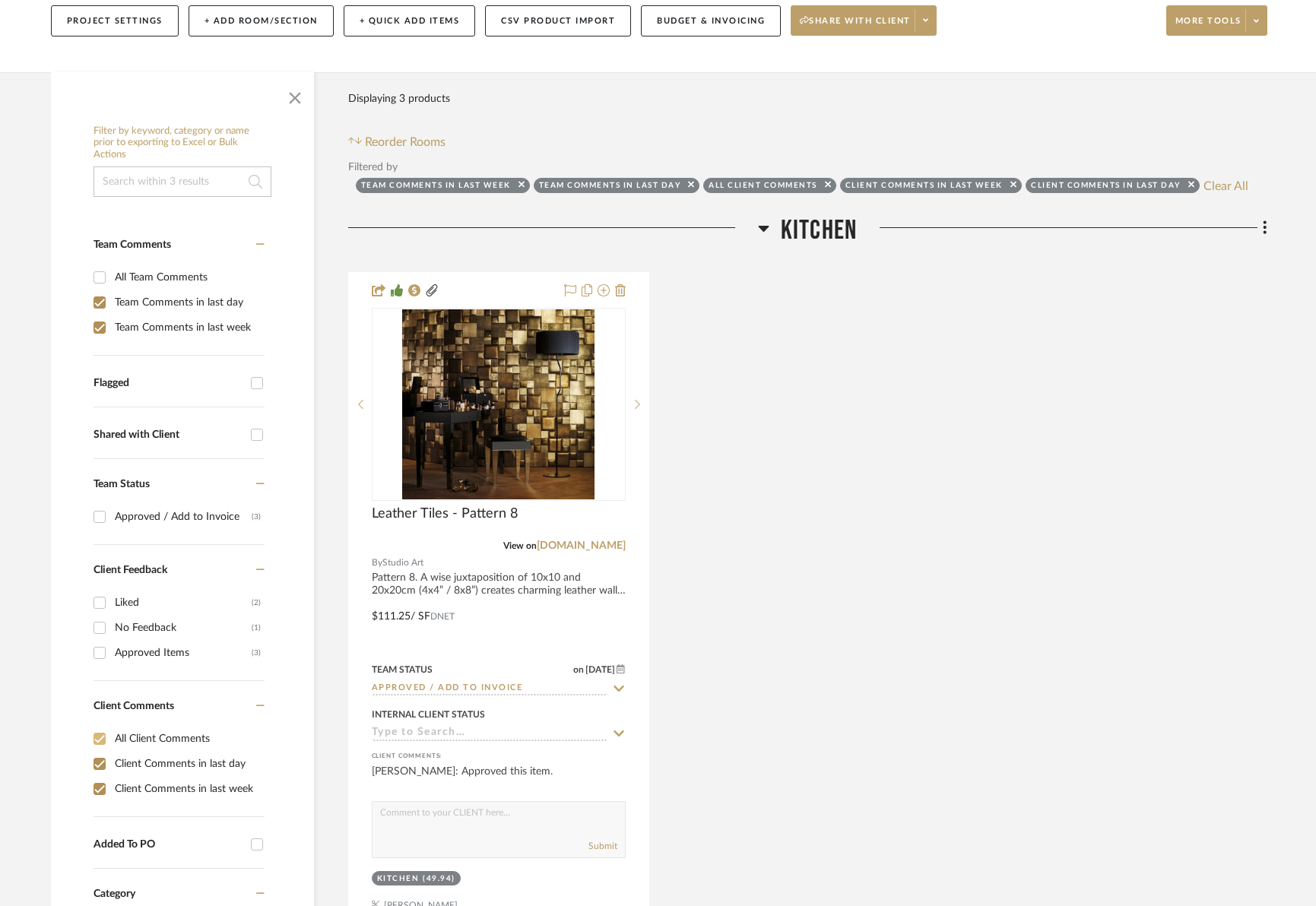
click at [100, 811] on div "All Client Comments Client Comments in last day Client Comments in last week" at bounding box center [179, 771] width 171 height 91
click at [97, 785] on input "Client Comments in last week" at bounding box center [100, 789] width 25 height 25
checkbox input "false"
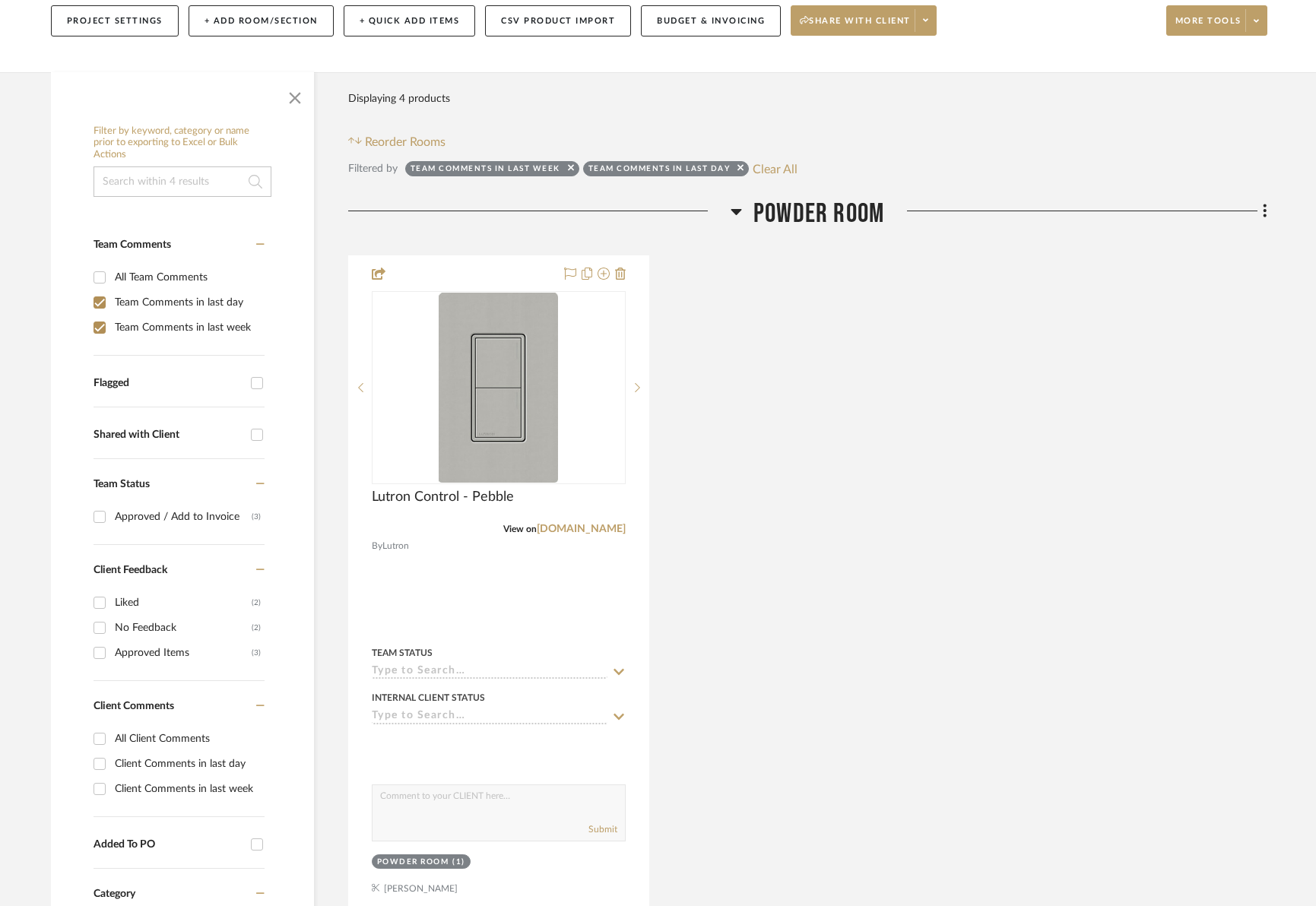
click at [97, 787] on input "Client Comments in last week" at bounding box center [100, 789] width 25 height 25
checkbox input "true"
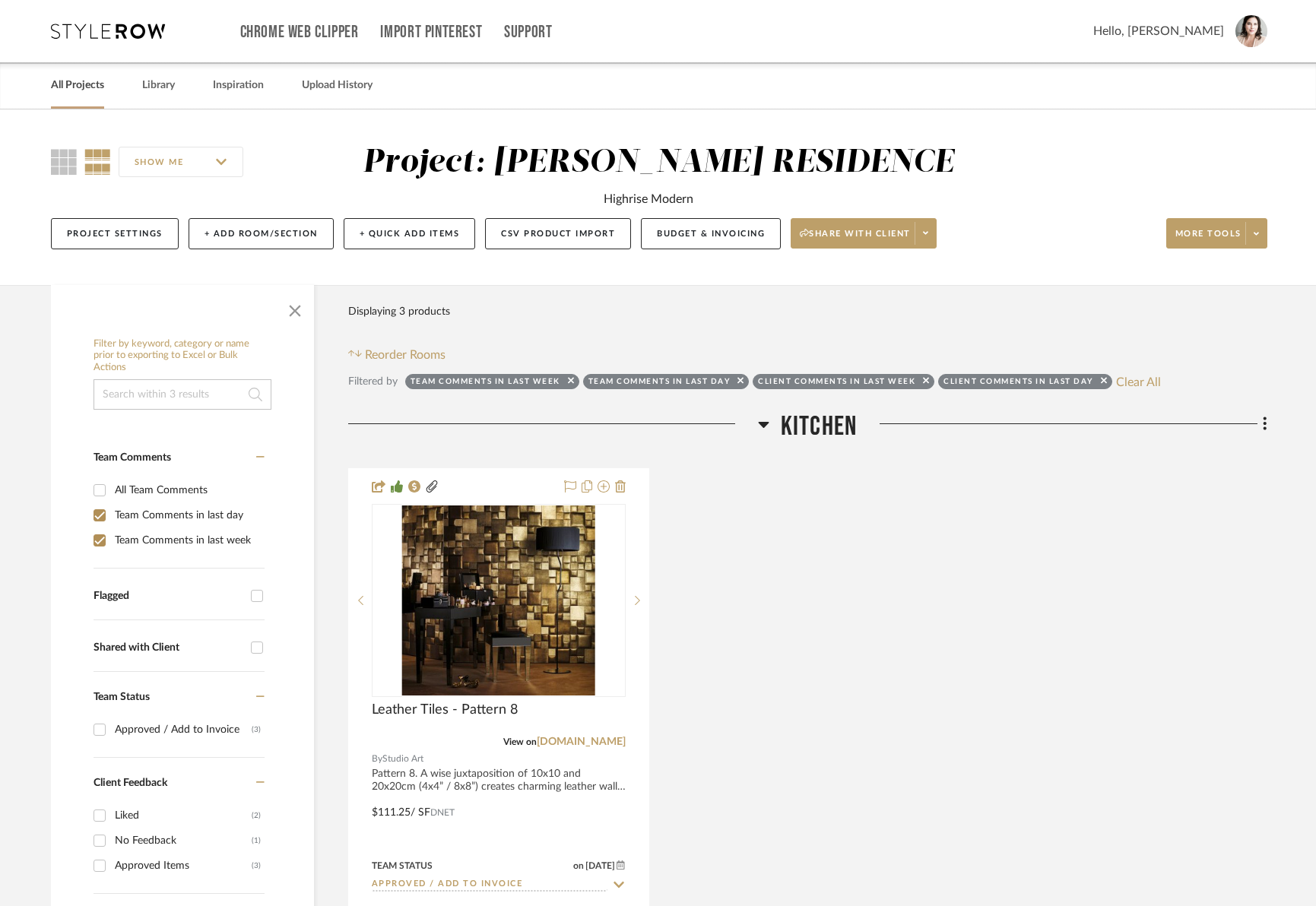
click at [95, 93] on link "All Projects" at bounding box center [77, 85] width 53 height 21
